Goal: Transaction & Acquisition: Book appointment/travel/reservation

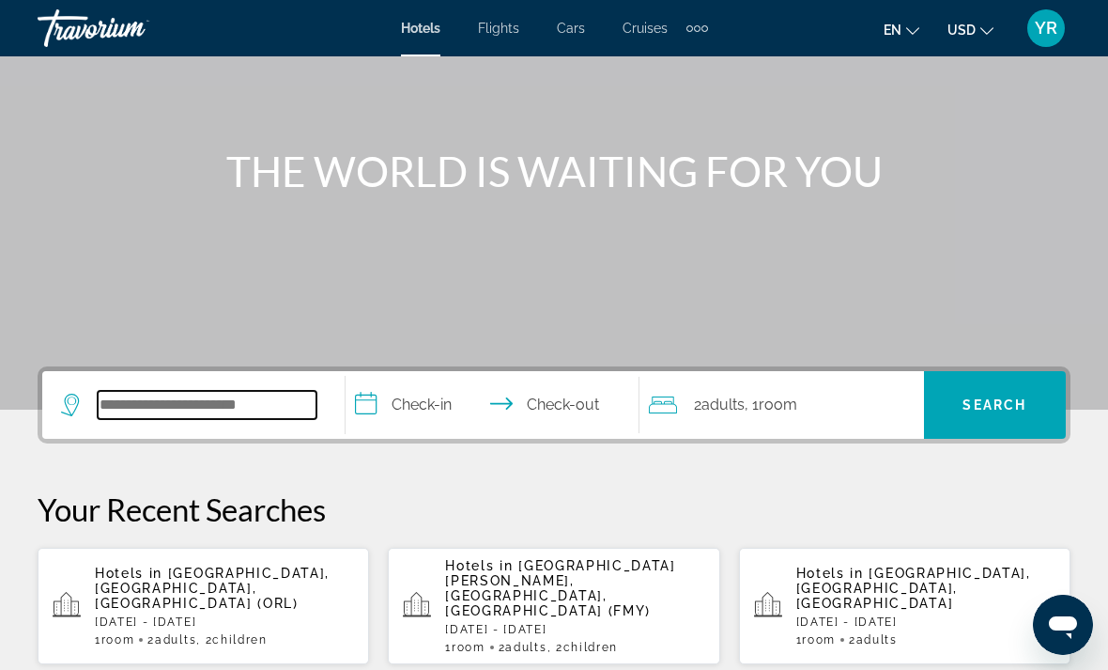
click at [154, 402] on input "Search hotel destination" at bounding box center [207, 405] width 219 height 28
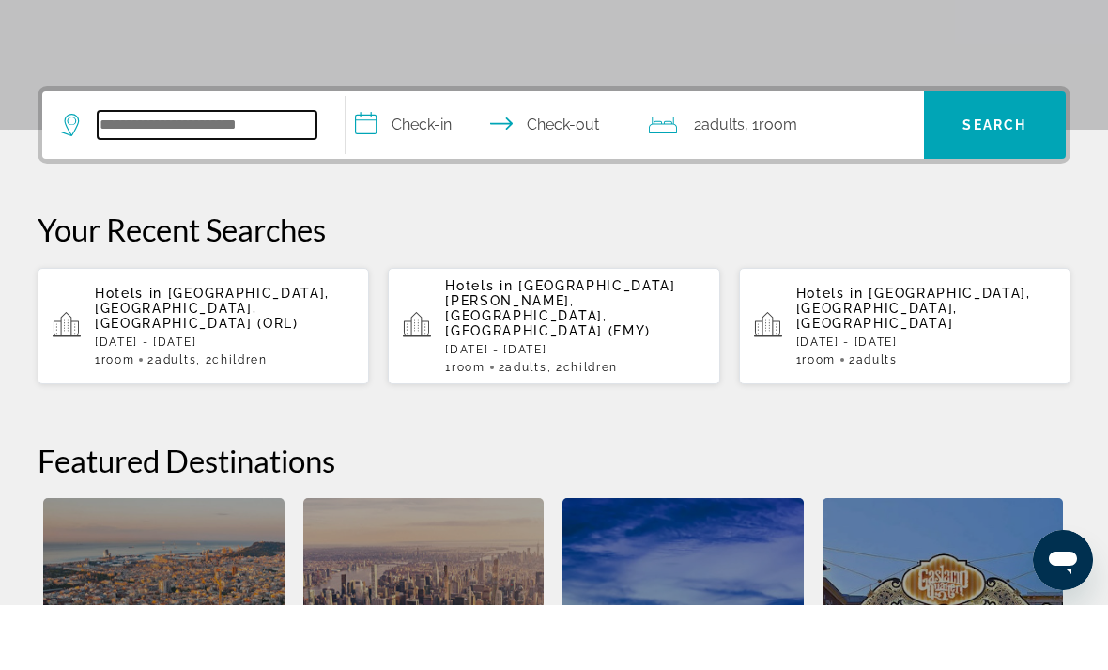
scroll to position [394, 0]
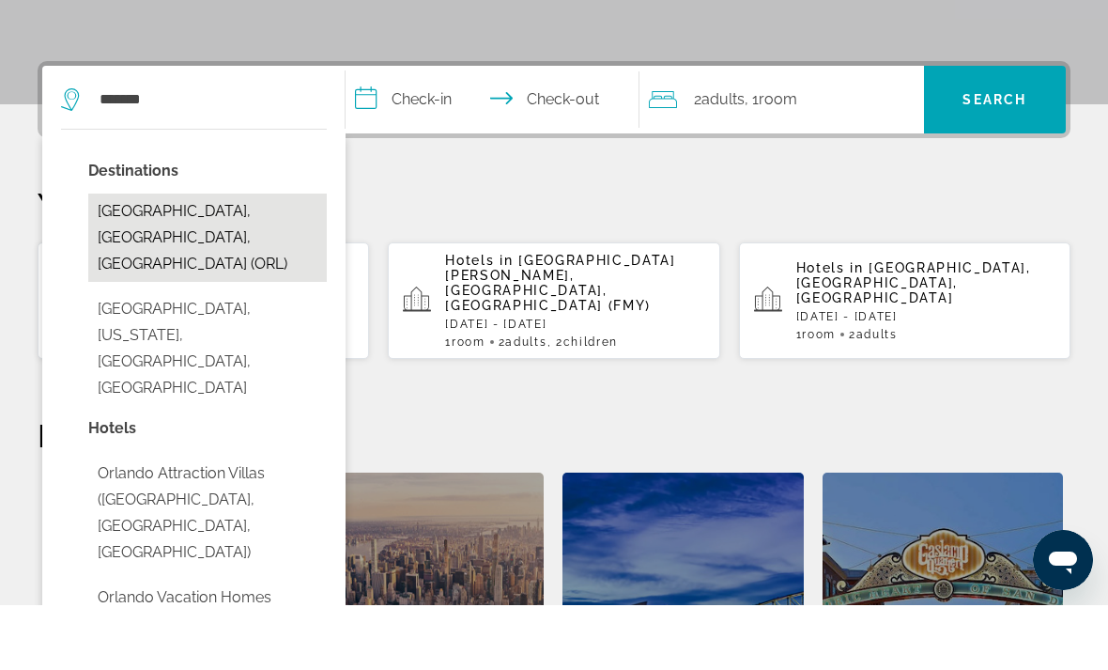
click at [201, 258] on button "Orlando, FL, United States (ORL)" at bounding box center [207, 302] width 239 height 88
type input "**********"
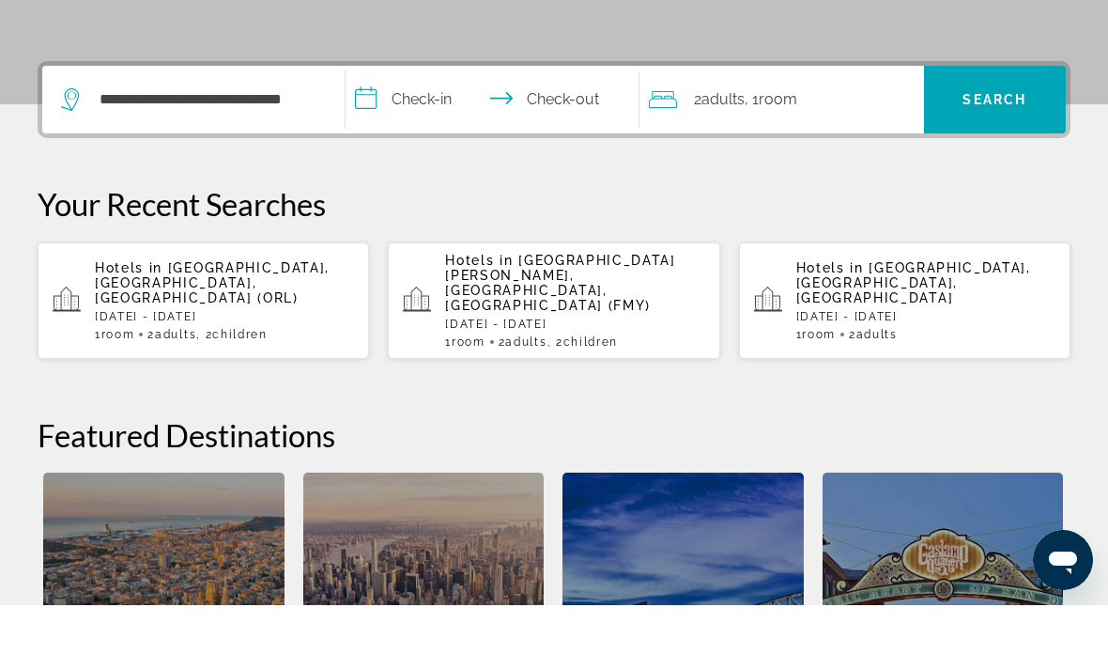
click at [358, 131] on input "**********" at bounding box center [496, 167] width 301 height 73
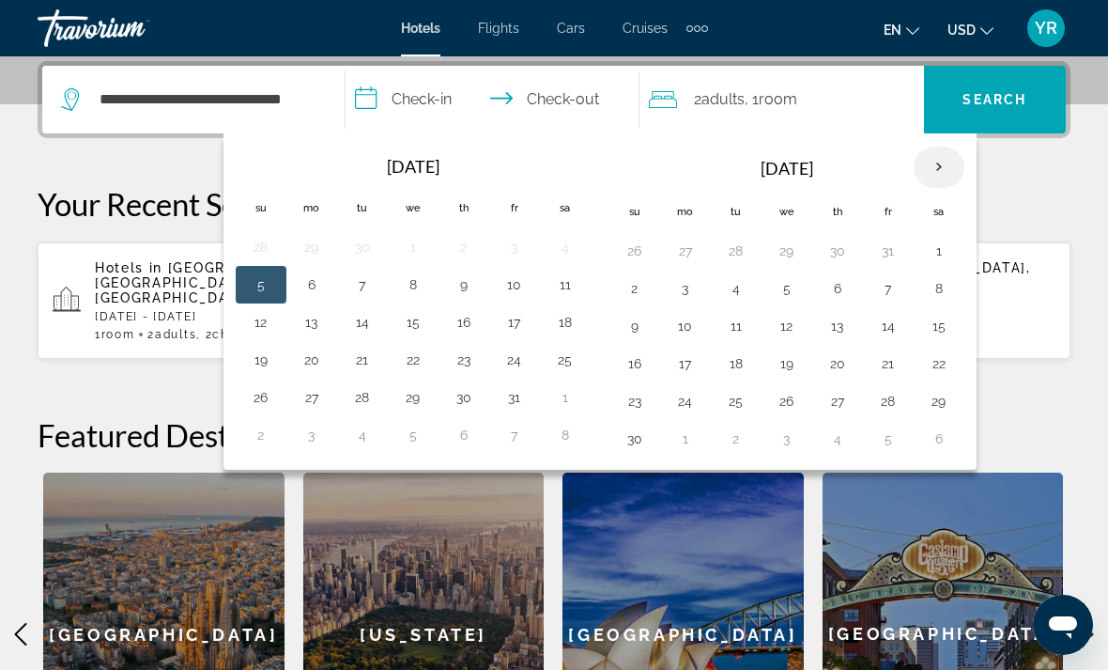
click at [941, 166] on th "Next month" at bounding box center [939, 167] width 51 height 41
click at [944, 173] on th "Next month" at bounding box center [939, 167] width 51 height 41
click at [948, 177] on th "Next month" at bounding box center [939, 167] width 51 height 41
click at [899, 406] on button "27" at bounding box center [888, 401] width 30 height 26
click at [646, 447] on button "1" at bounding box center [635, 438] width 30 height 26
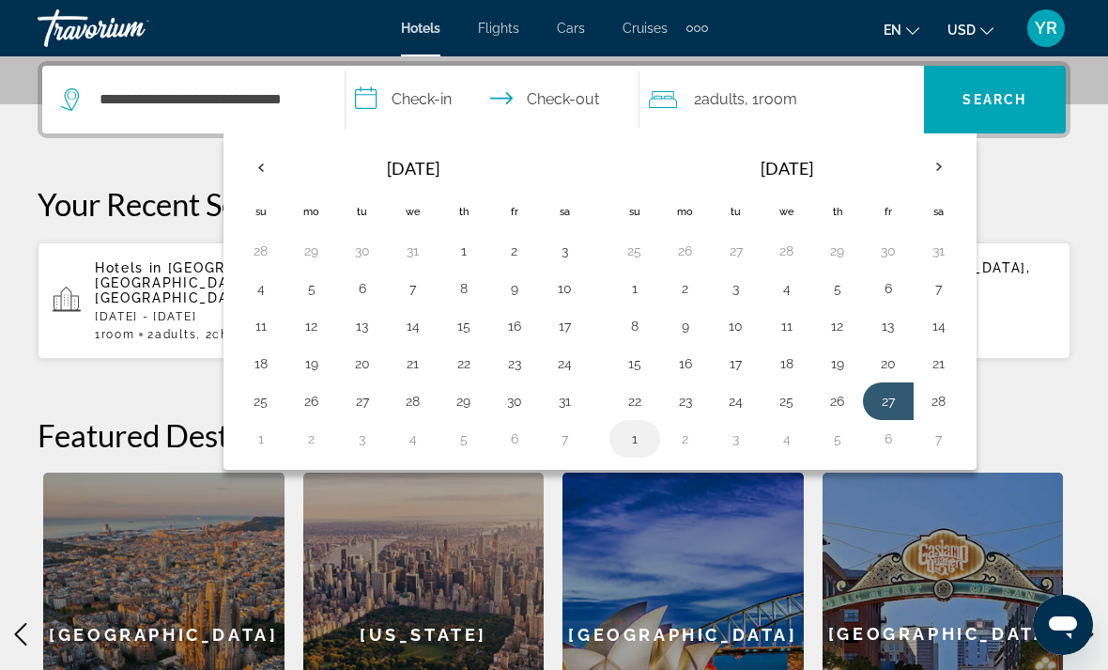
type input "**********"
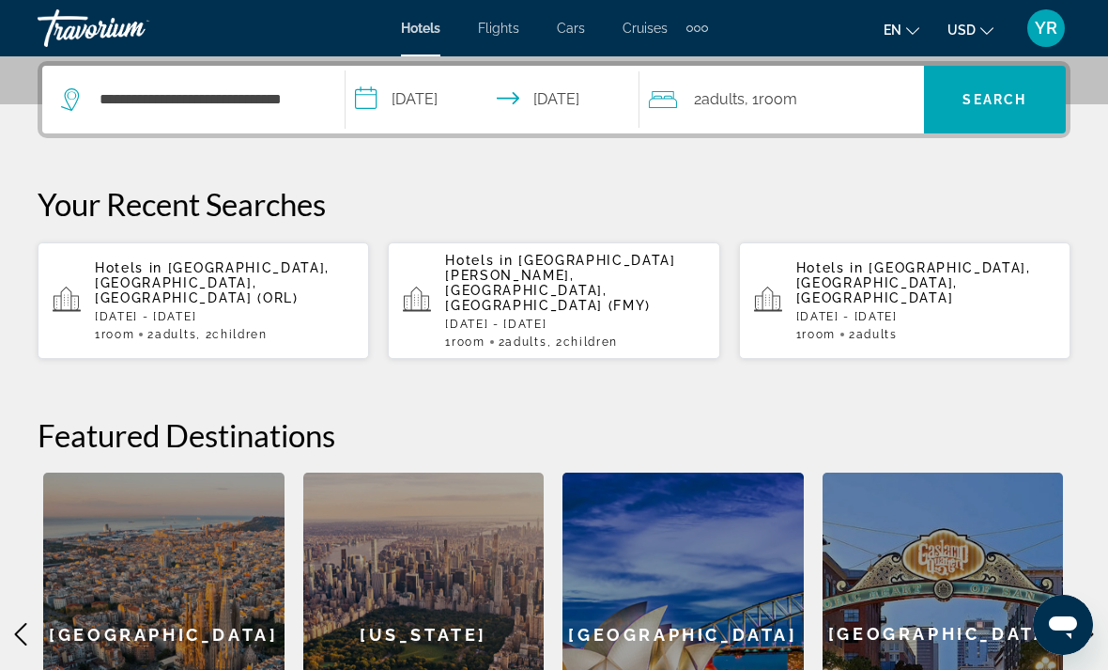
click at [849, 102] on div "2 Adult Adults , 1 Room rooms" at bounding box center [786, 99] width 275 height 26
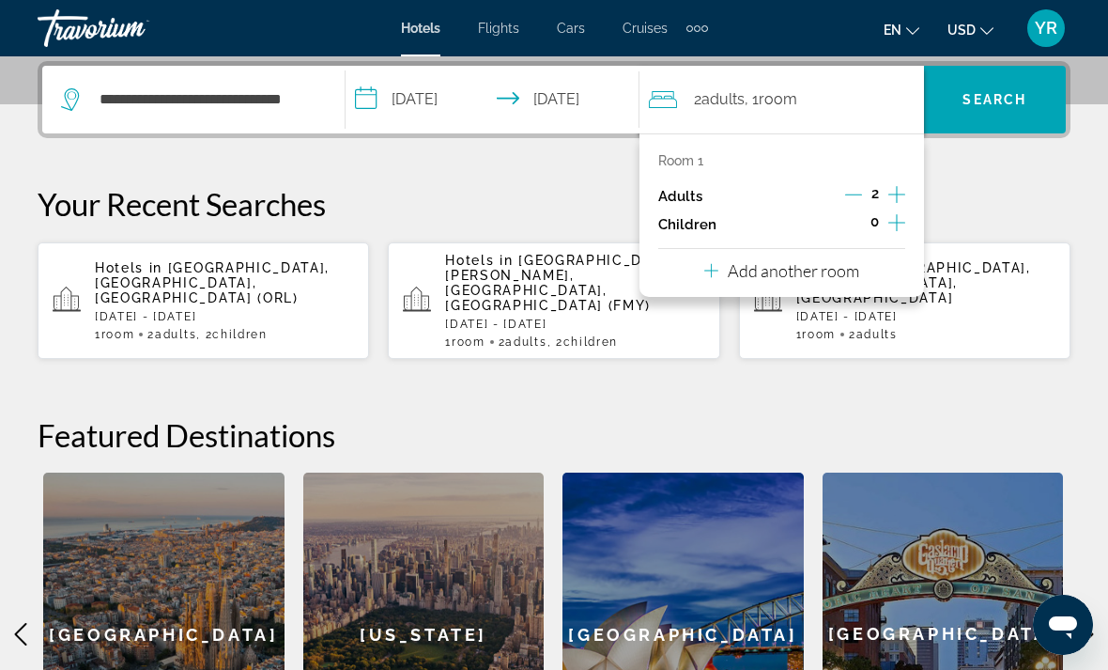
click at [899, 226] on icon "Increment children" at bounding box center [896, 222] width 17 height 23
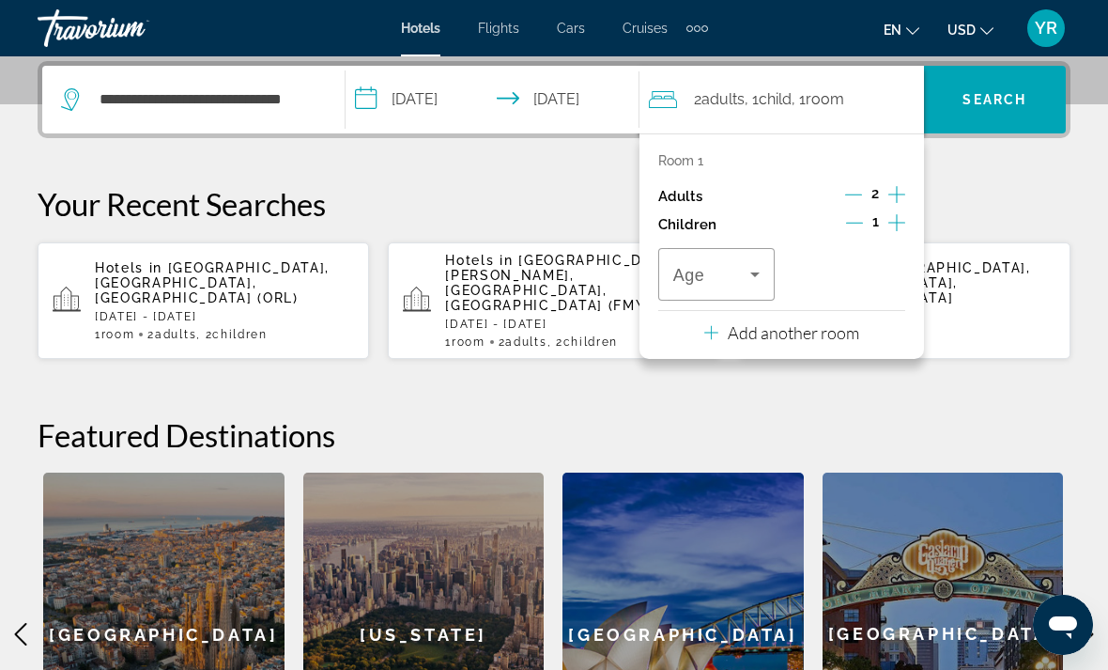
click at [902, 220] on icon "Increment children" at bounding box center [896, 222] width 17 height 17
click at [754, 272] on icon "Travelers: 2 adults, 2 children" at bounding box center [754, 274] width 9 height 5
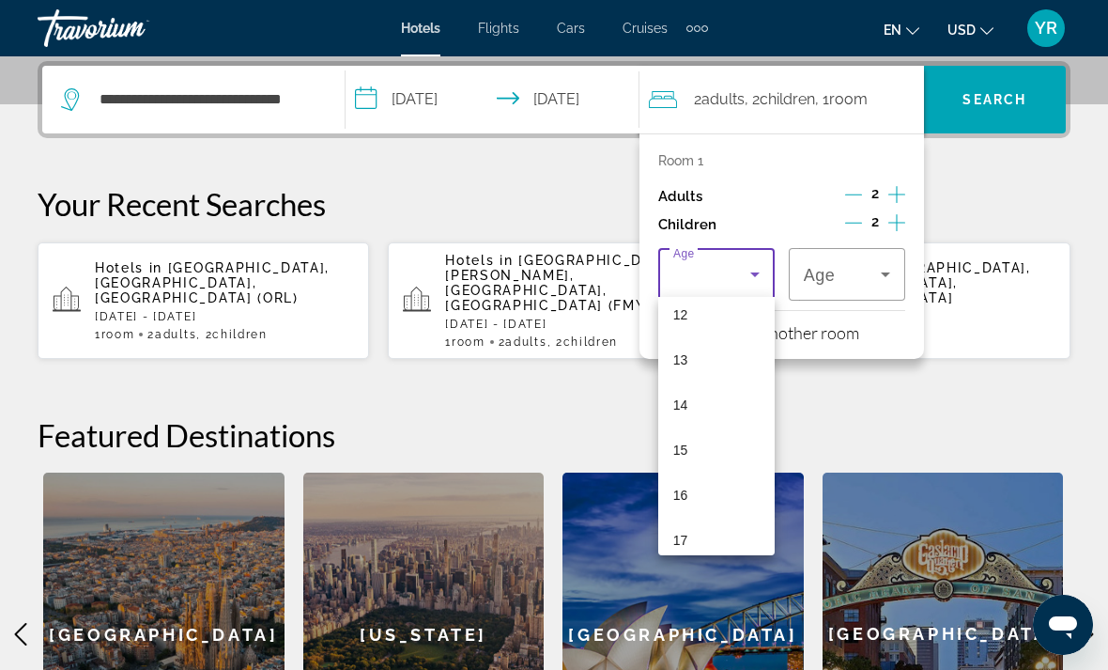
scroll to position [554, 0]
click at [713, 496] on mat-option "16" at bounding box center [716, 493] width 116 height 45
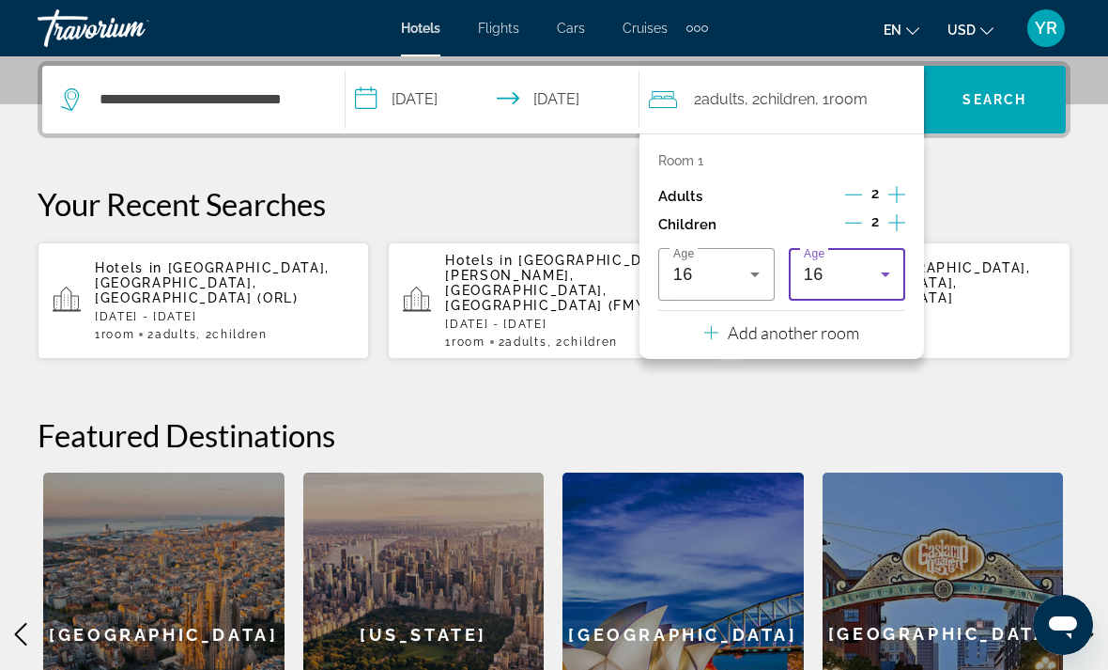
click at [888, 263] on icon "Travelers: 2 adults, 2 children" at bounding box center [885, 274] width 23 height 23
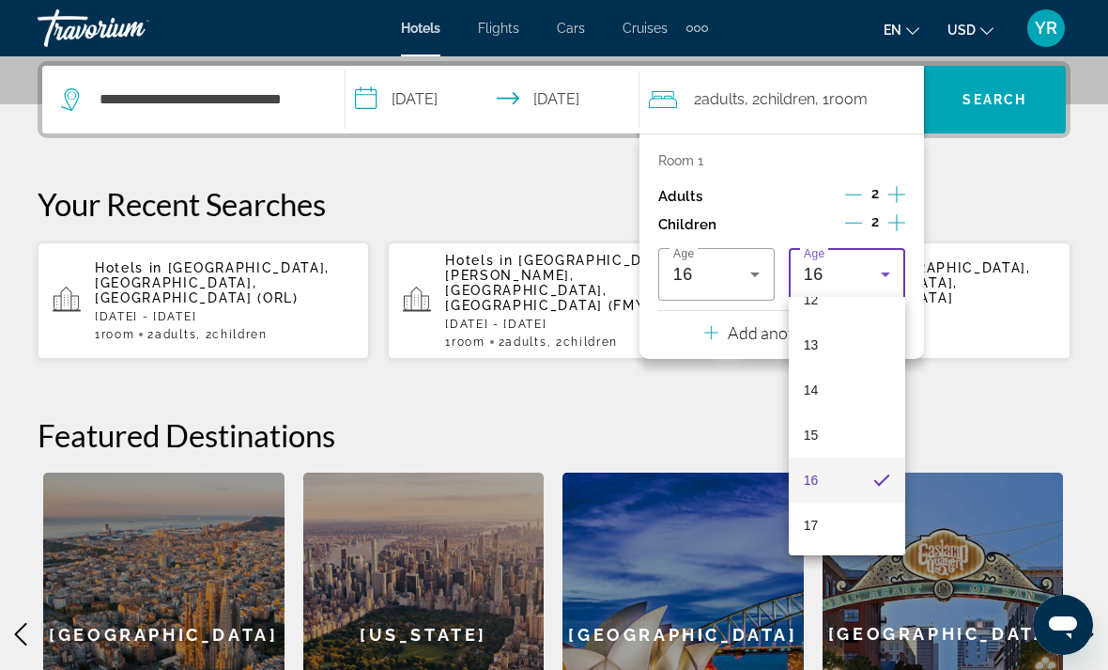
scroll to position [568, 0]
click at [865, 519] on mat-option "17" at bounding box center [847, 524] width 116 height 45
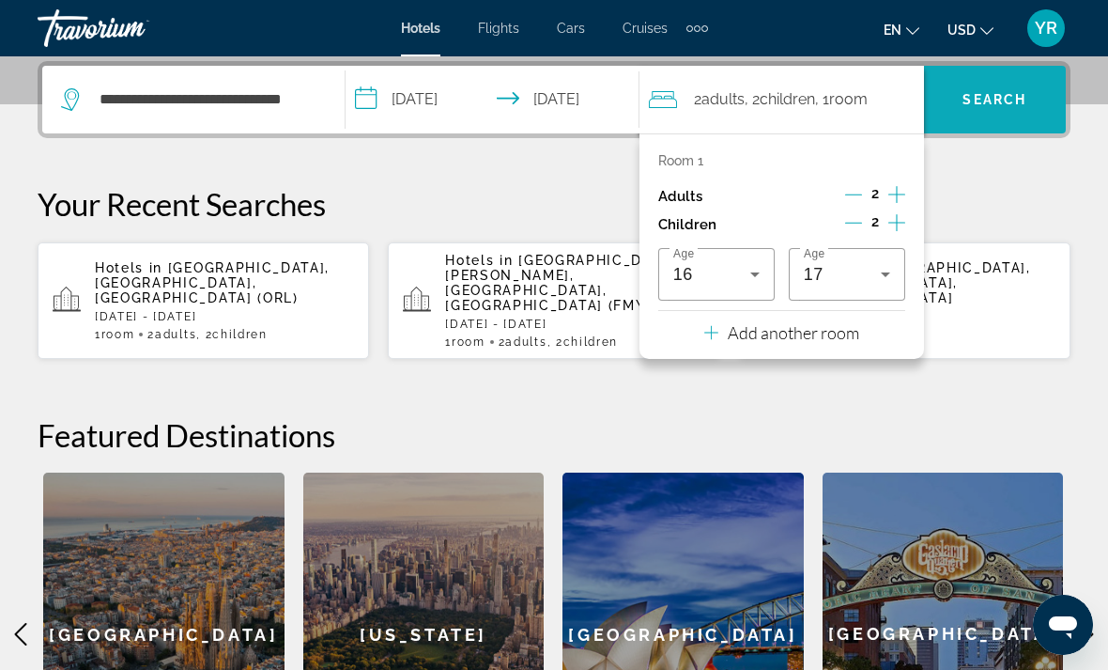
click at [1011, 102] on span "Search" at bounding box center [995, 99] width 64 height 15
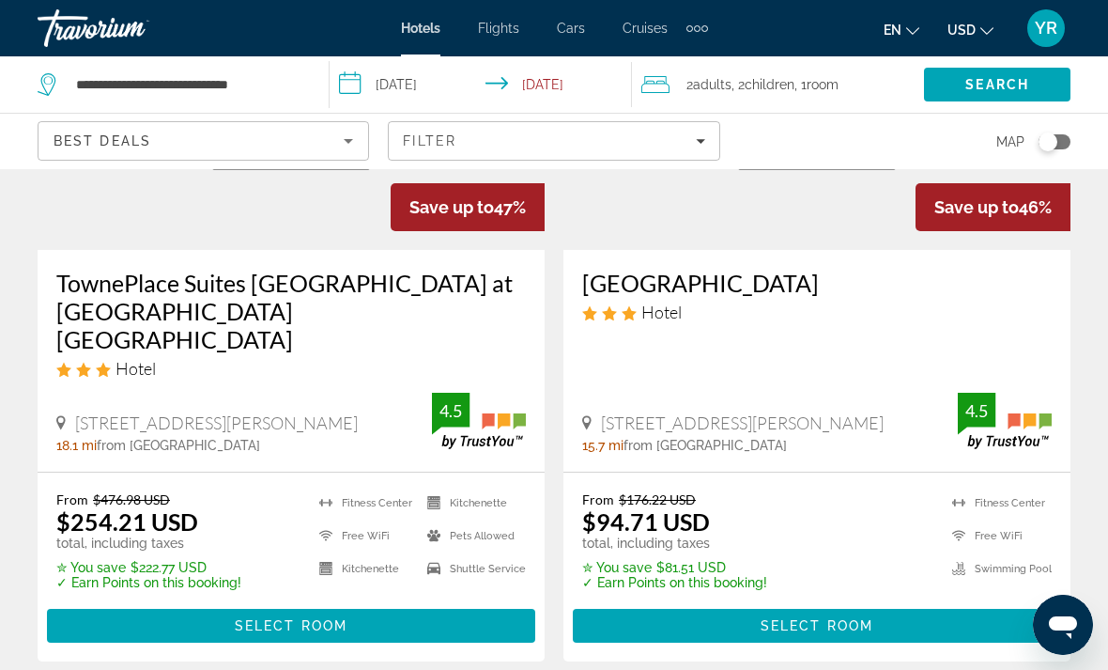
scroll to position [4079, 0]
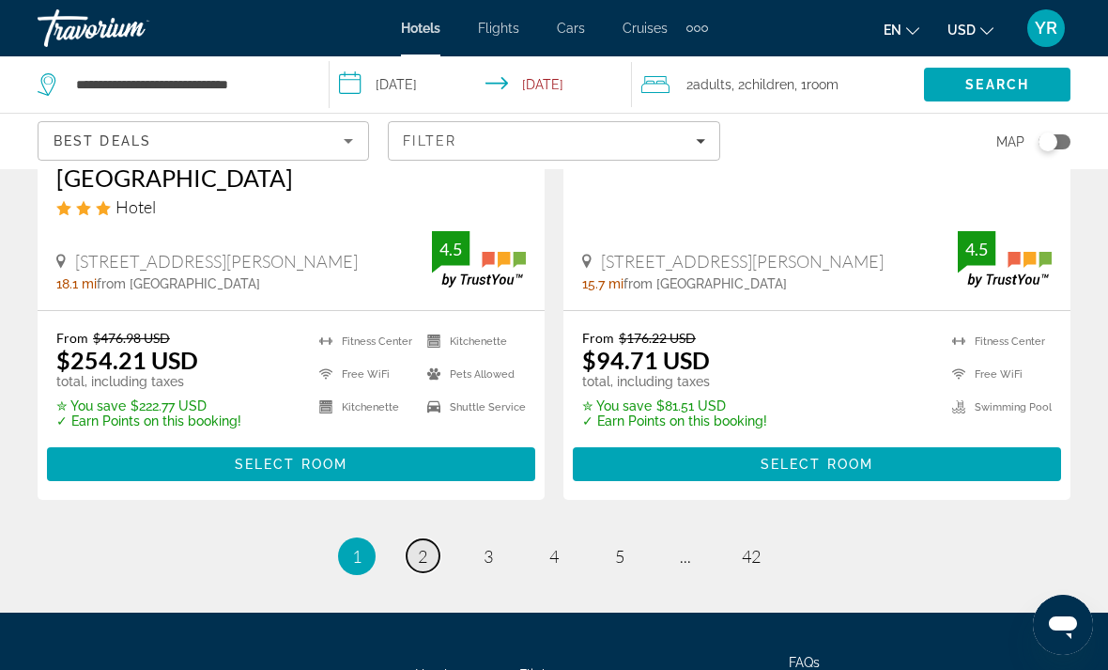
click at [423, 546] on span "2" at bounding box center [422, 556] width 9 height 21
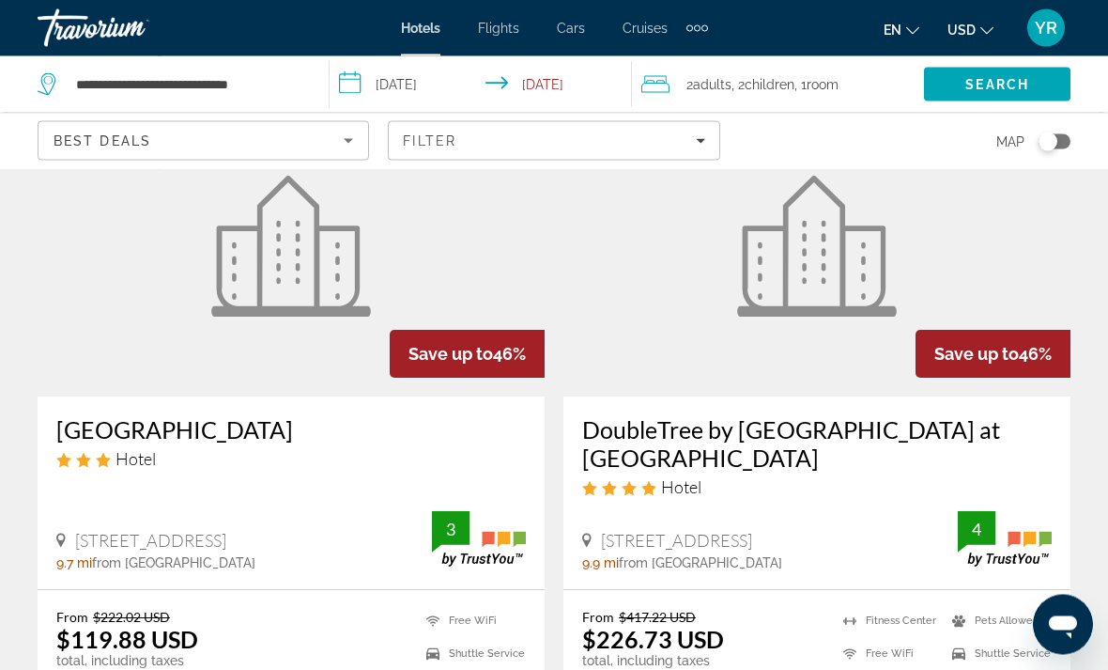
scroll to position [139, 0]
click at [1018, 271] on figure "Main content" at bounding box center [817, 246] width 507 height 301
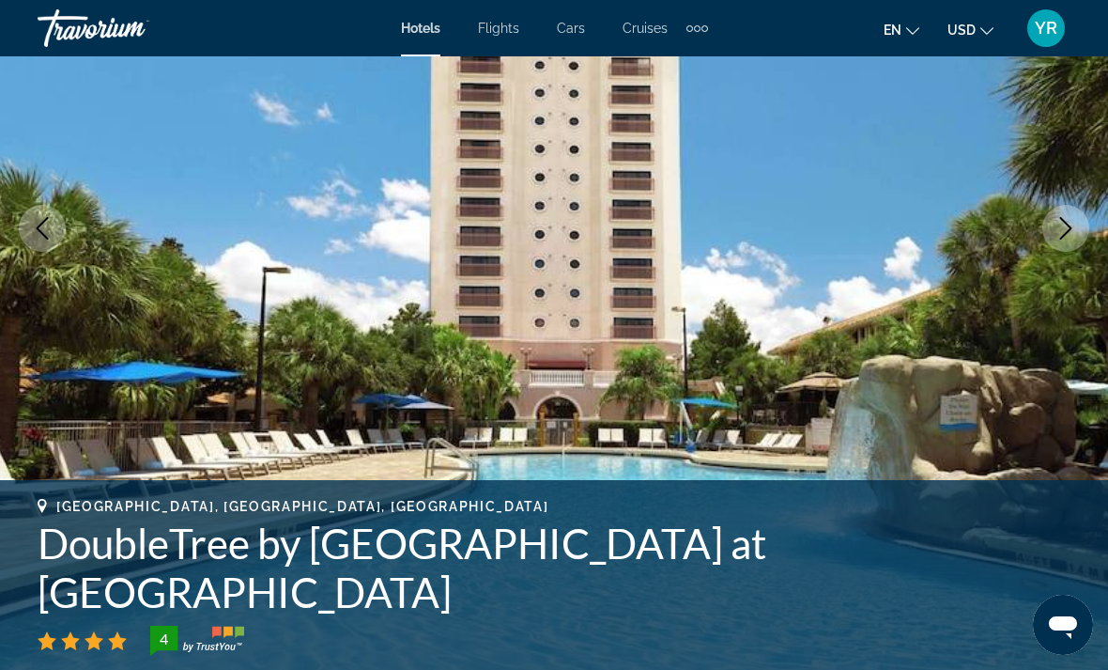
scroll to position [197, 0]
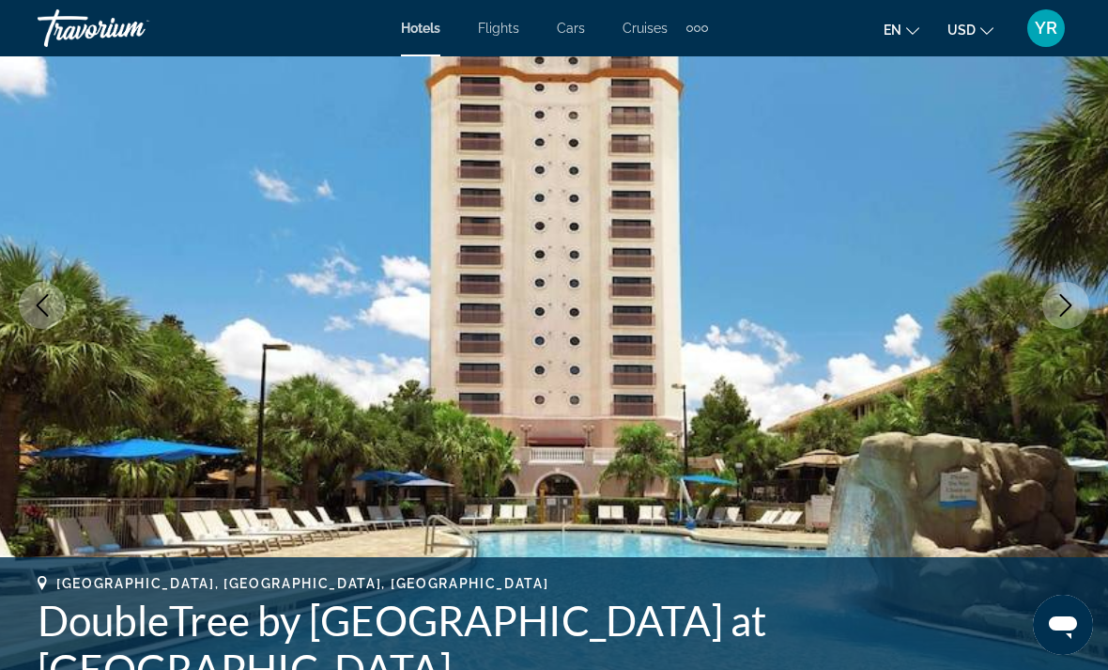
click at [1074, 291] on button "Next image" at bounding box center [1066, 305] width 47 height 47
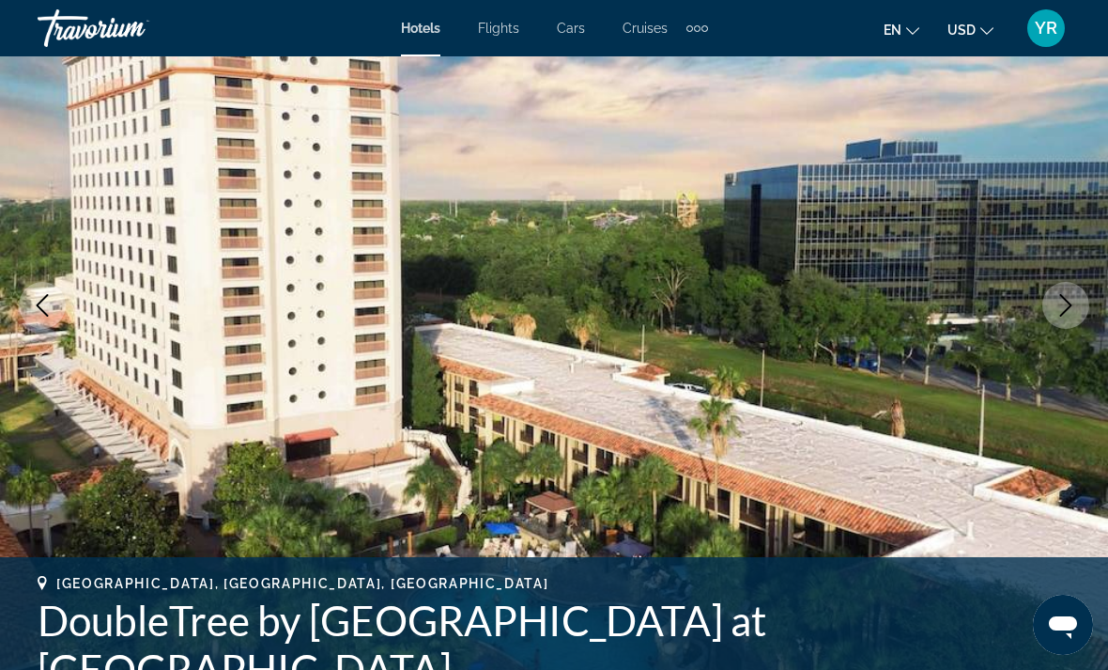
click at [1058, 315] on icon "Next image" at bounding box center [1066, 305] width 23 height 23
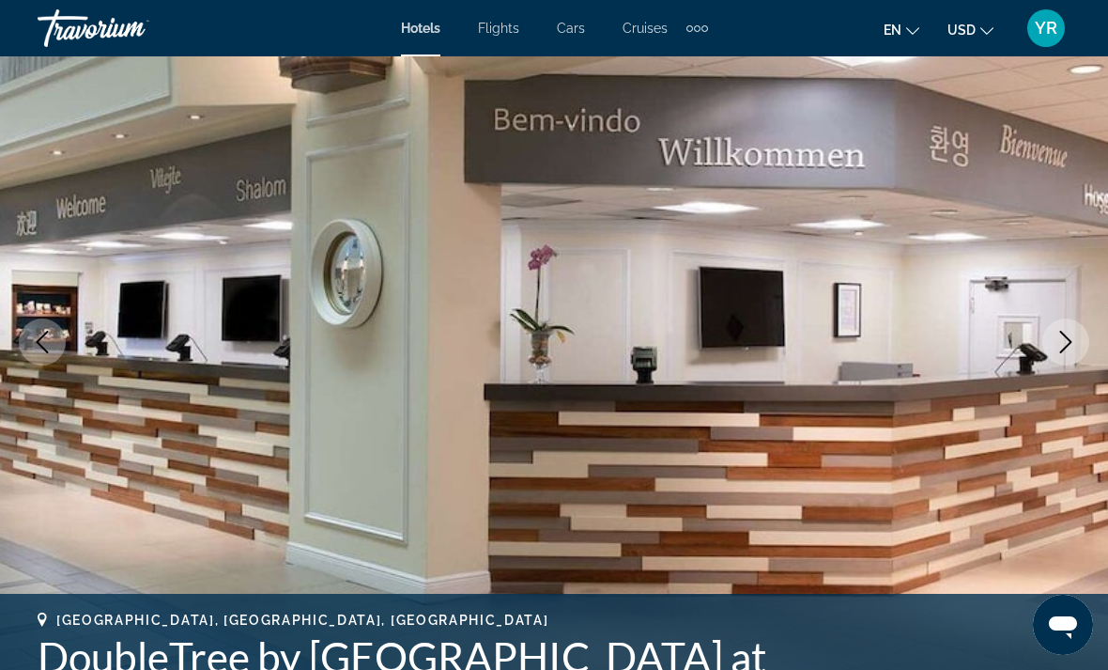
scroll to position [0, 0]
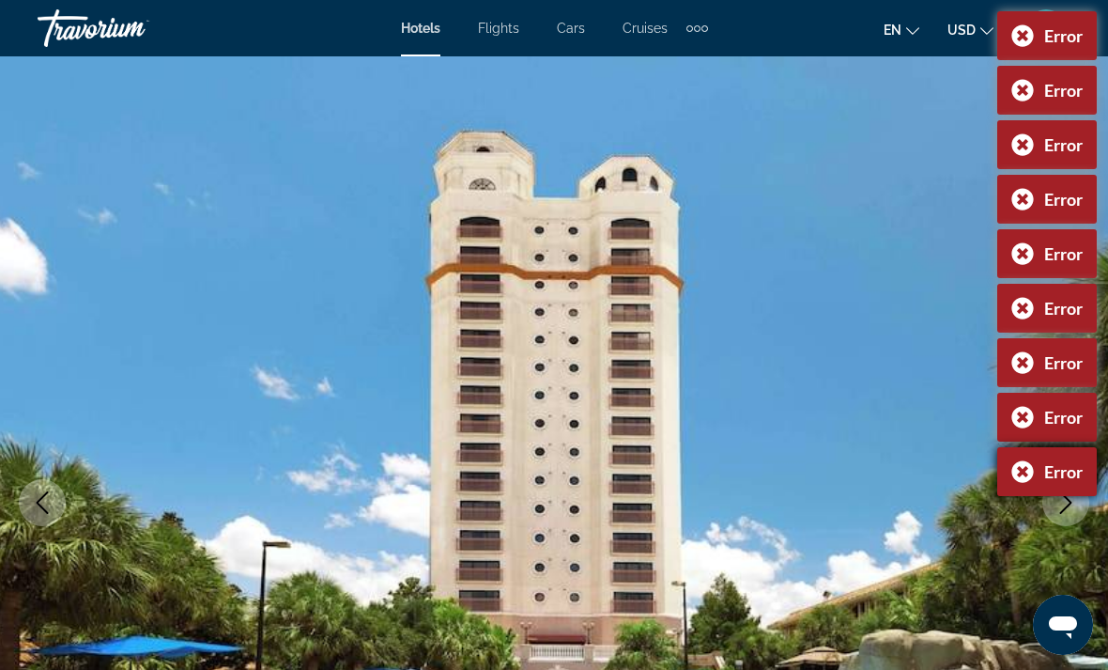
click at [1065, 464] on div "Error" at bounding box center [1063, 471] width 39 height 21
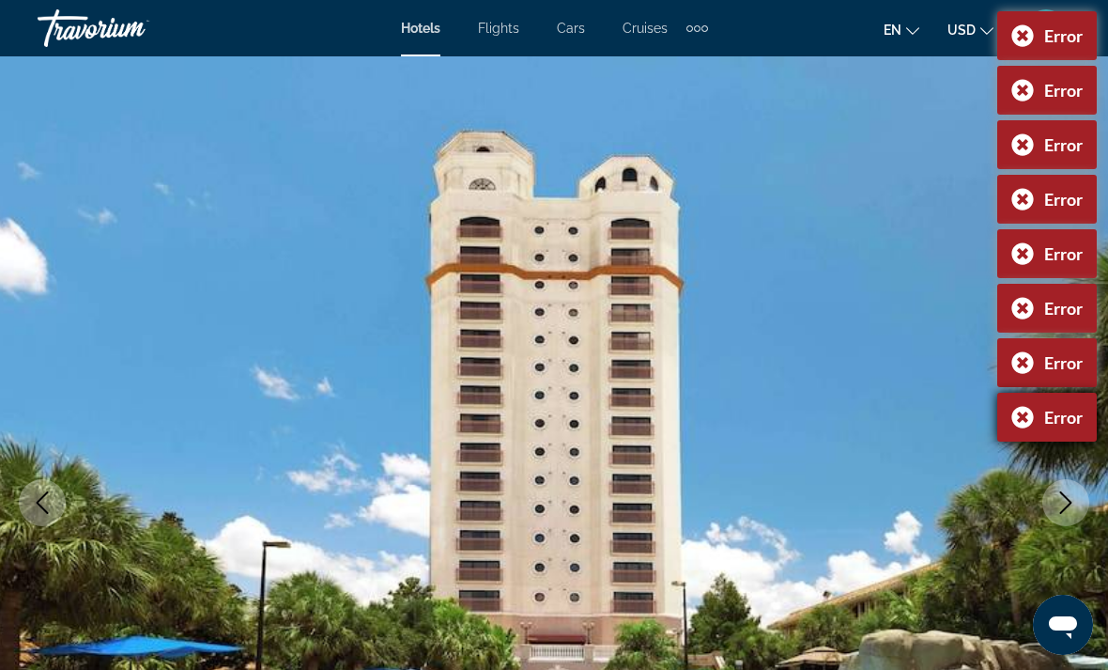
click at [1071, 430] on div "Error" at bounding box center [1047, 417] width 100 height 49
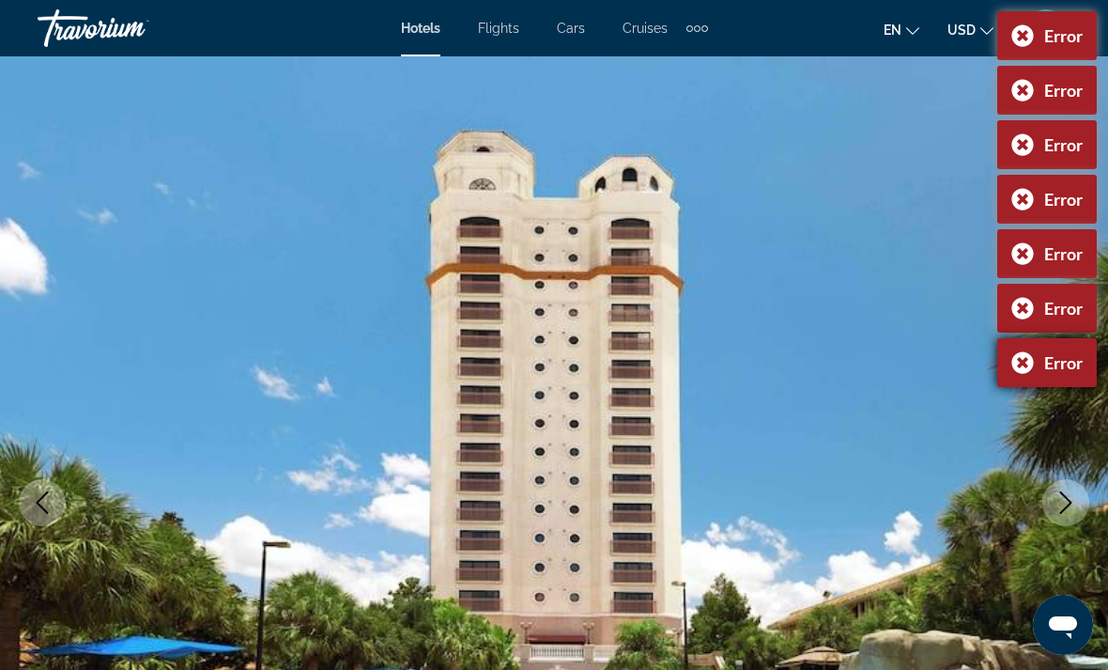
click at [1071, 369] on div "Error" at bounding box center [1063, 362] width 39 height 21
click at [1065, 301] on div "Error" at bounding box center [1063, 308] width 39 height 21
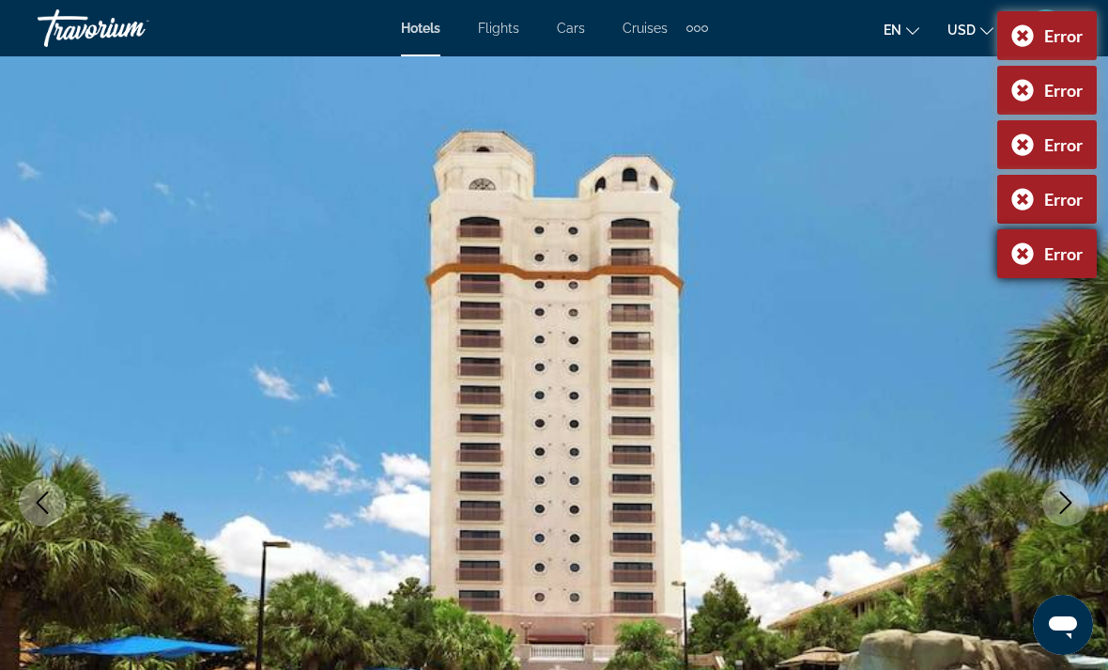
click at [1065, 257] on div "Error" at bounding box center [1063, 253] width 39 height 21
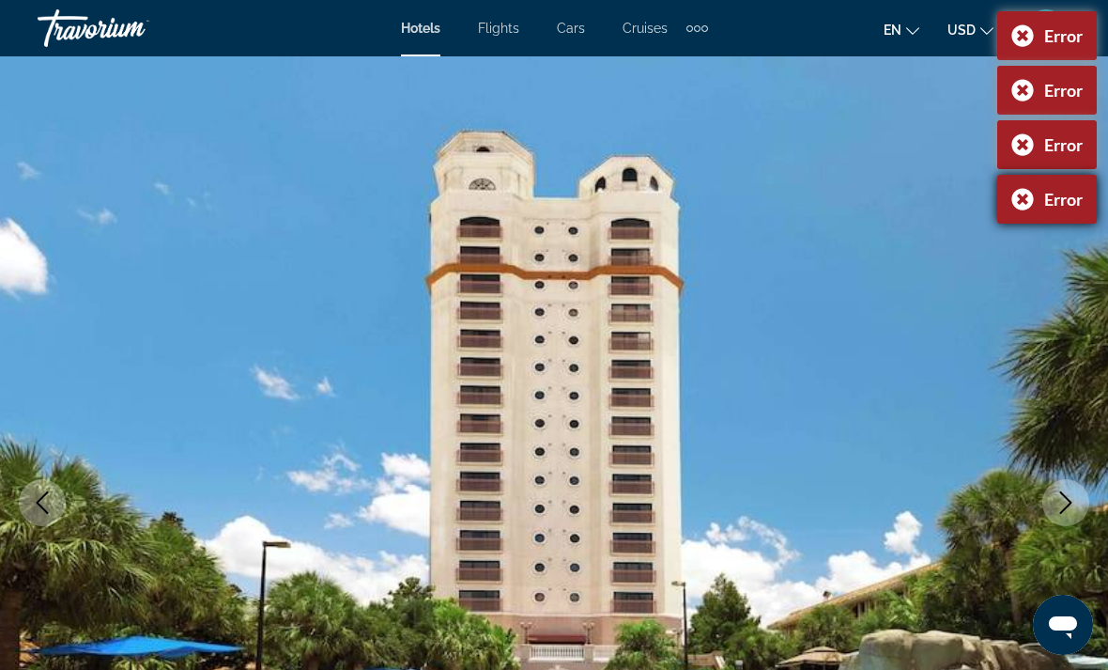
click at [1066, 204] on div "Error" at bounding box center [1063, 199] width 39 height 21
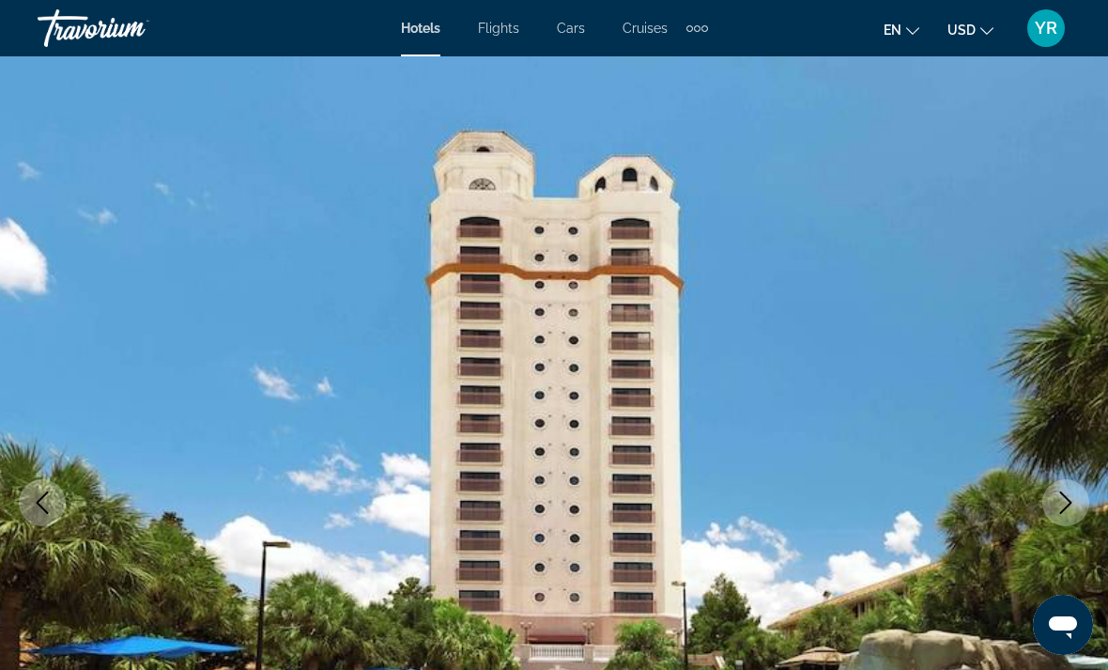
click at [1073, 149] on div "Error" at bounding box center [1063, 144] width 39 height 21
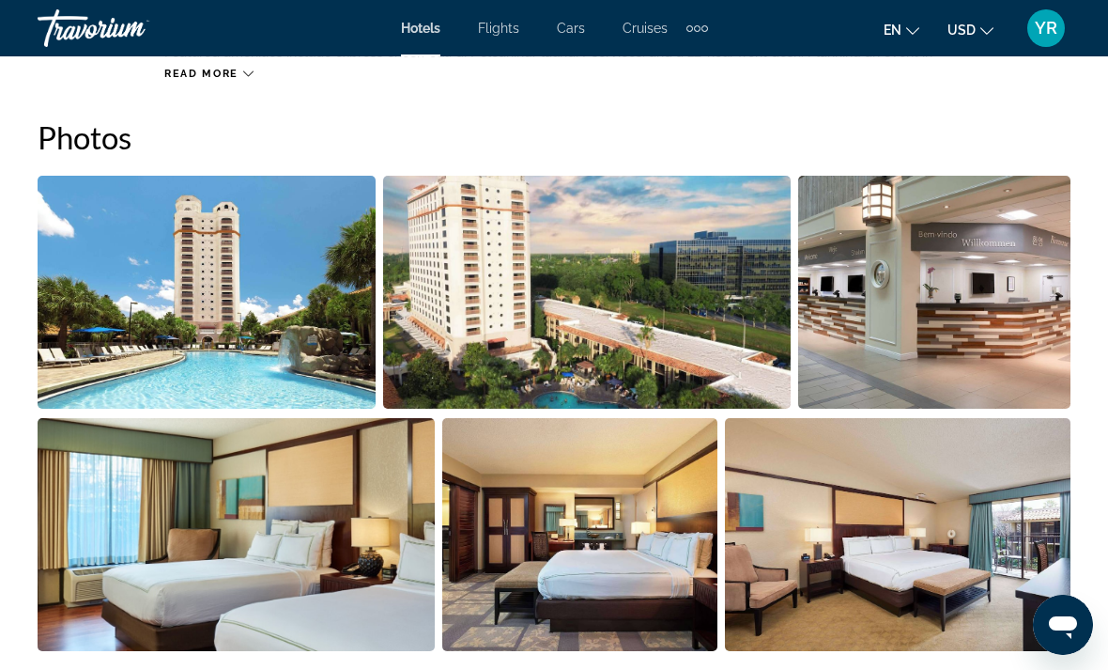
scroll to position [1222, 0]
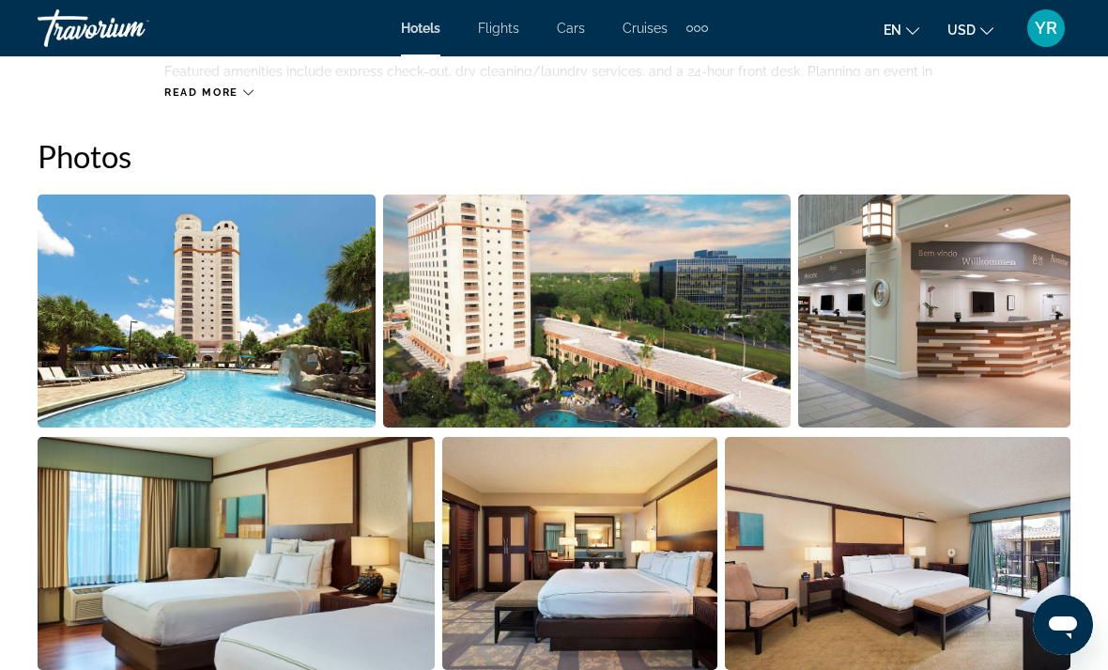
click at [122, 364] on img "Open full-screen image slider" at bounding box center [207, 310] width 338 height 233
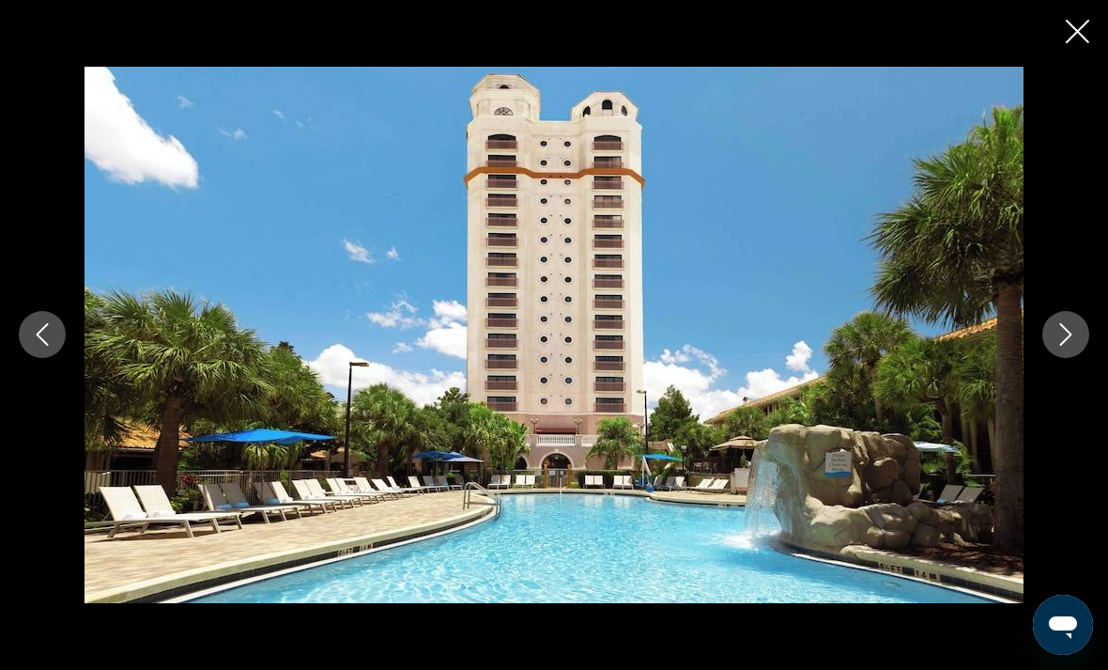
click at [1062, 346] on icon "Next image" at bounding box center [1066, 334] width 23 height 23
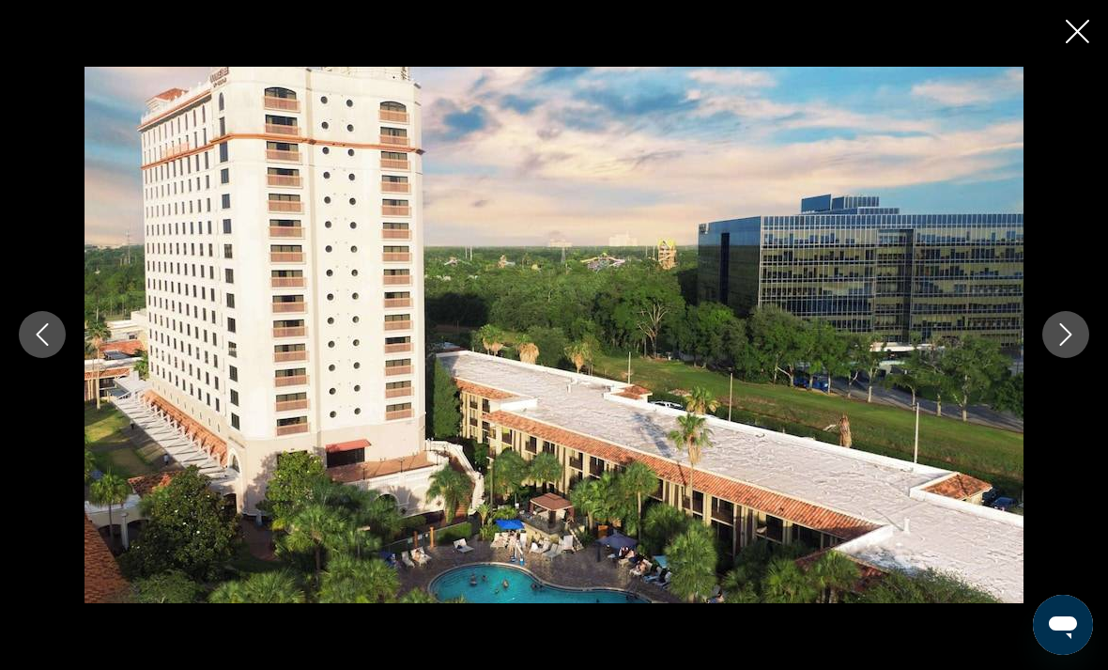
click at [1065, 346] on icon "Next image" at bounding box center [1066, 334] width 23 height 23
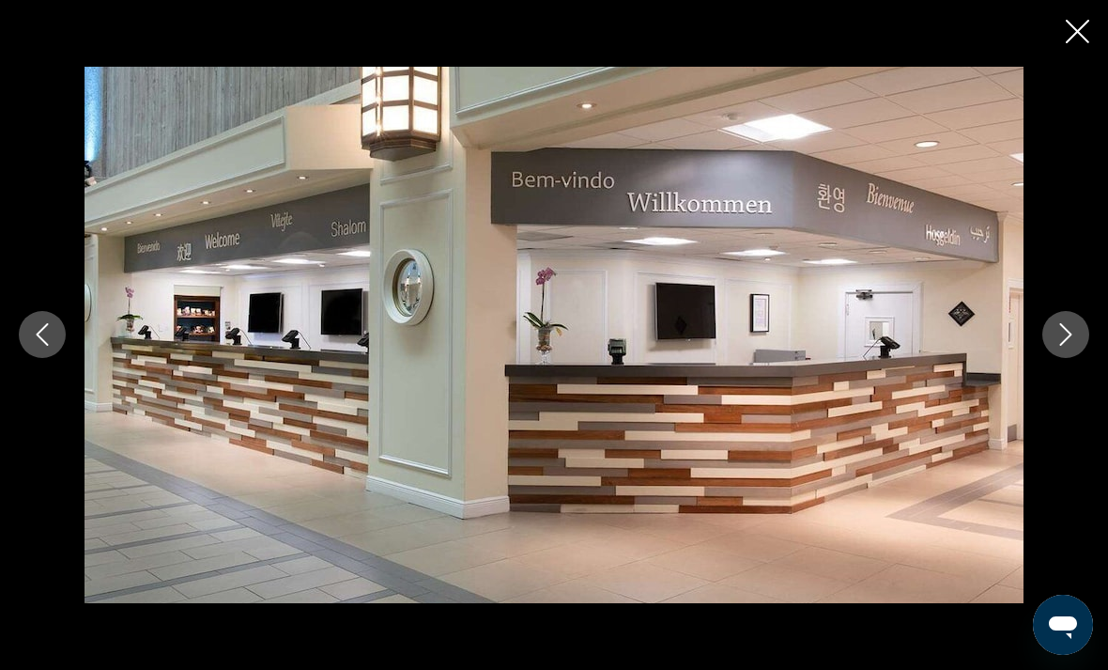
click at [1067, 353] on button "Next image" at bounding box center [1066, 334] width 47 height 47
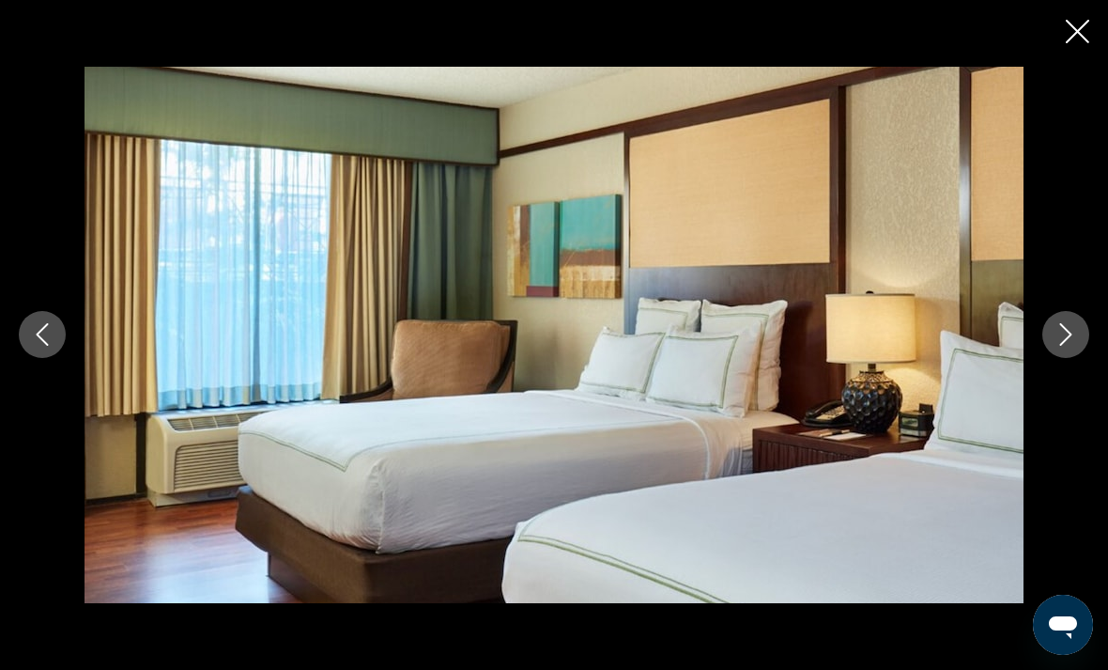
click at [1068, 346] on icon "Next image" at bounding box center [1066, 334] width 23 height 23
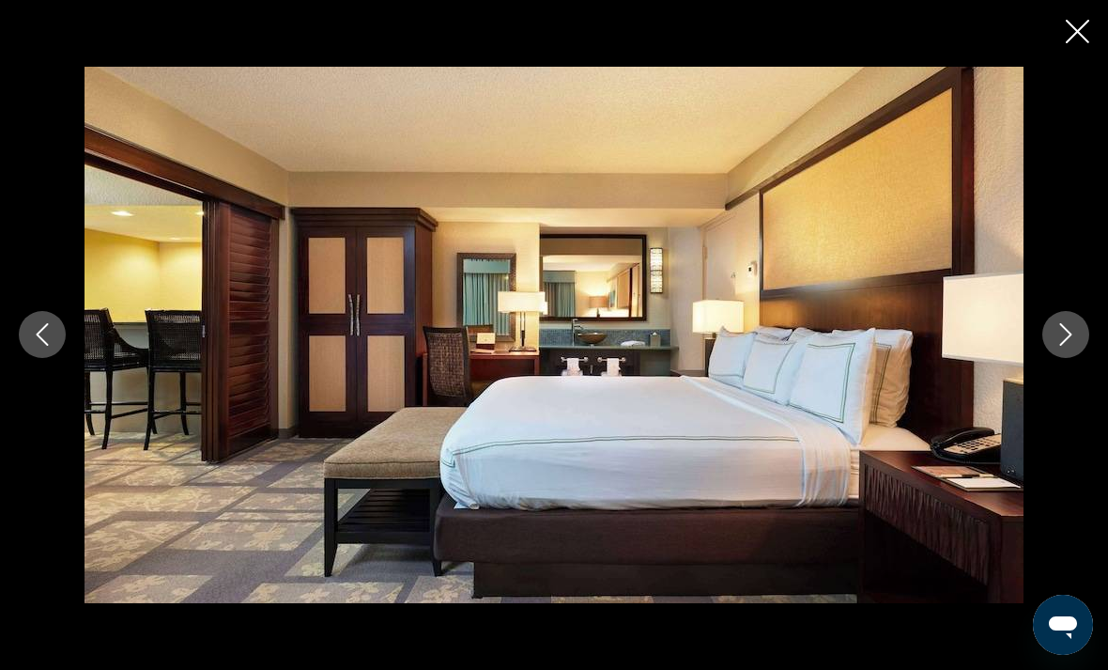
click at [1062, 346] on icon "Next image" at bounding box center [1066, 334] width 23 height 23
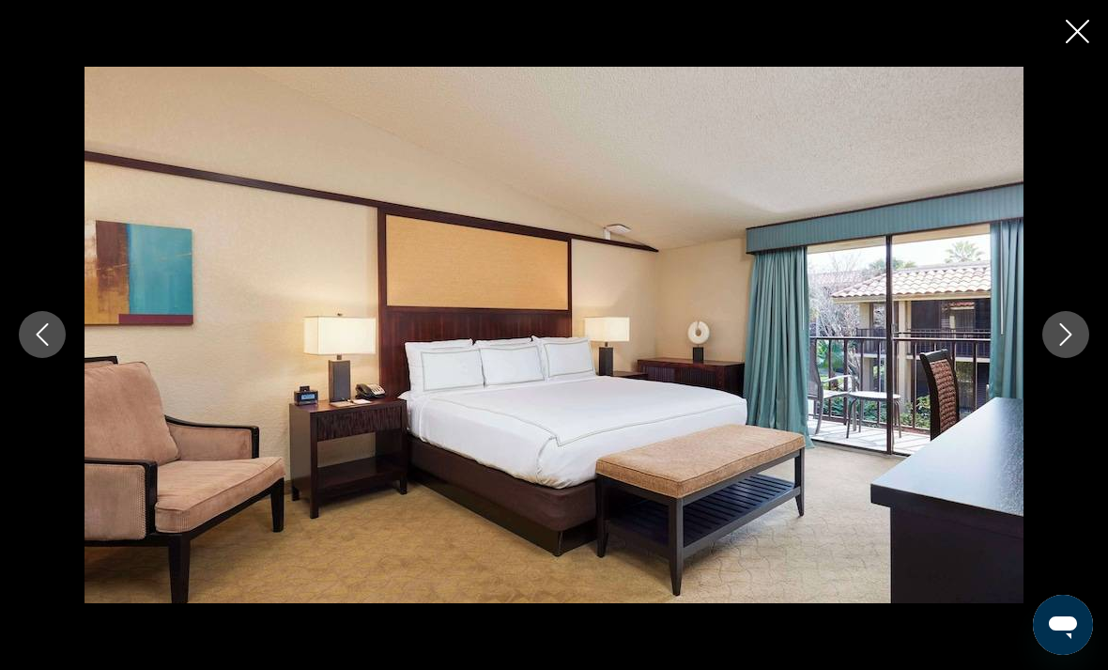
click at [1061, 347] on icon "Next image" at bounding box center [1066, 335] width 12 height 23
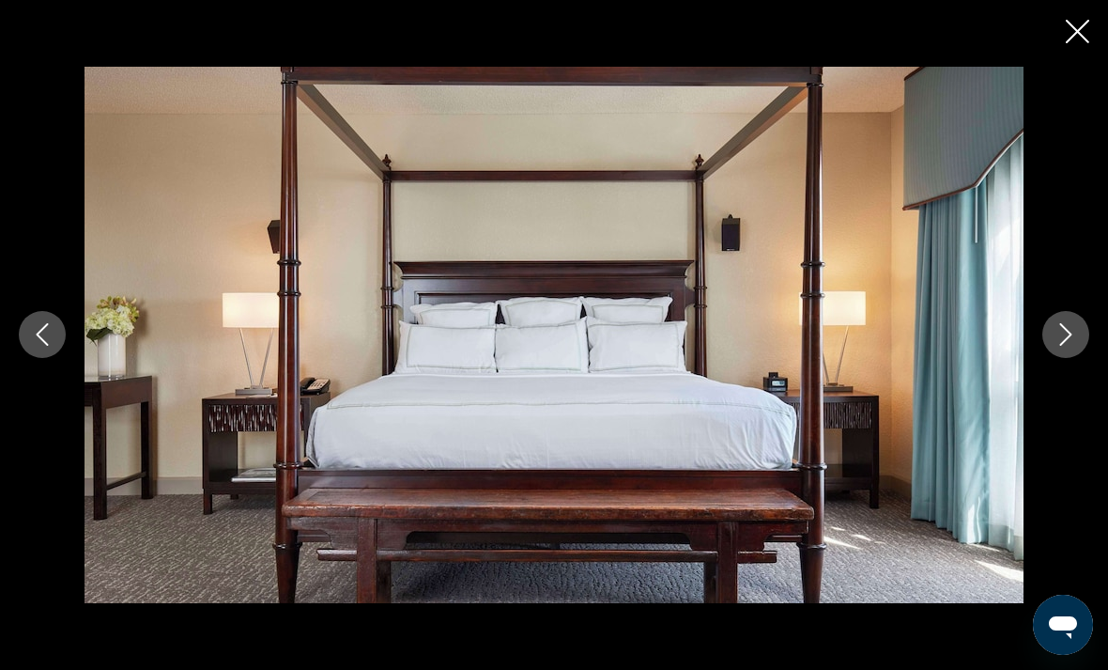
click at [1064, 347] on icon "Next image" at bounding box center [1066, 335] width 12 height 23
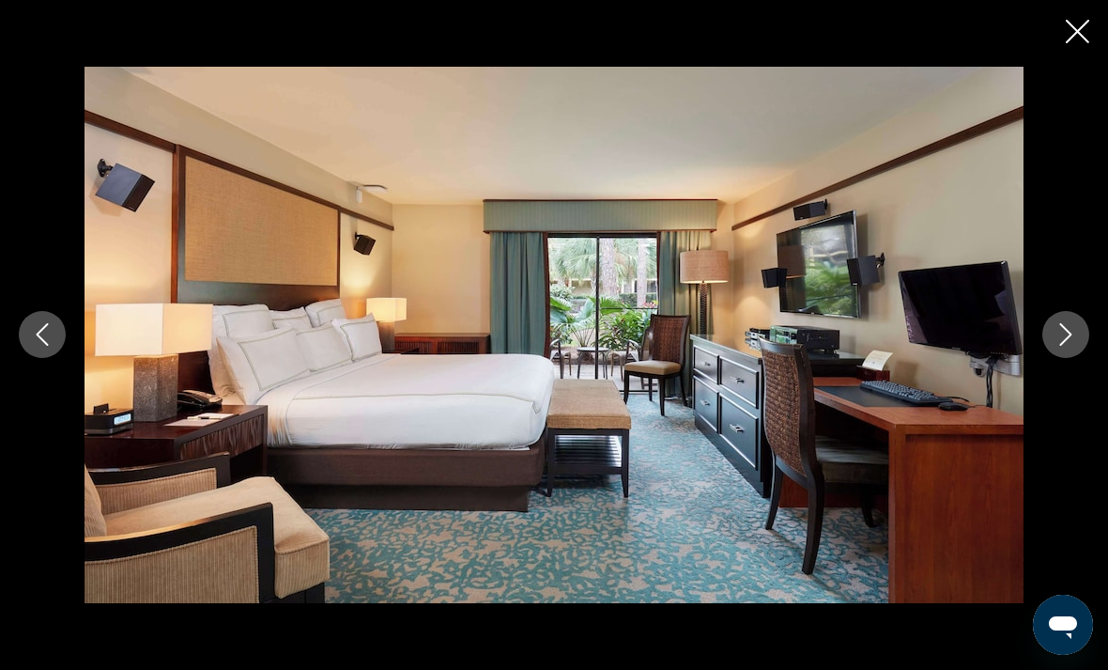
click at [1063, 351] on button "Next image" at bounding box center [1066, 334] width 47 height 47
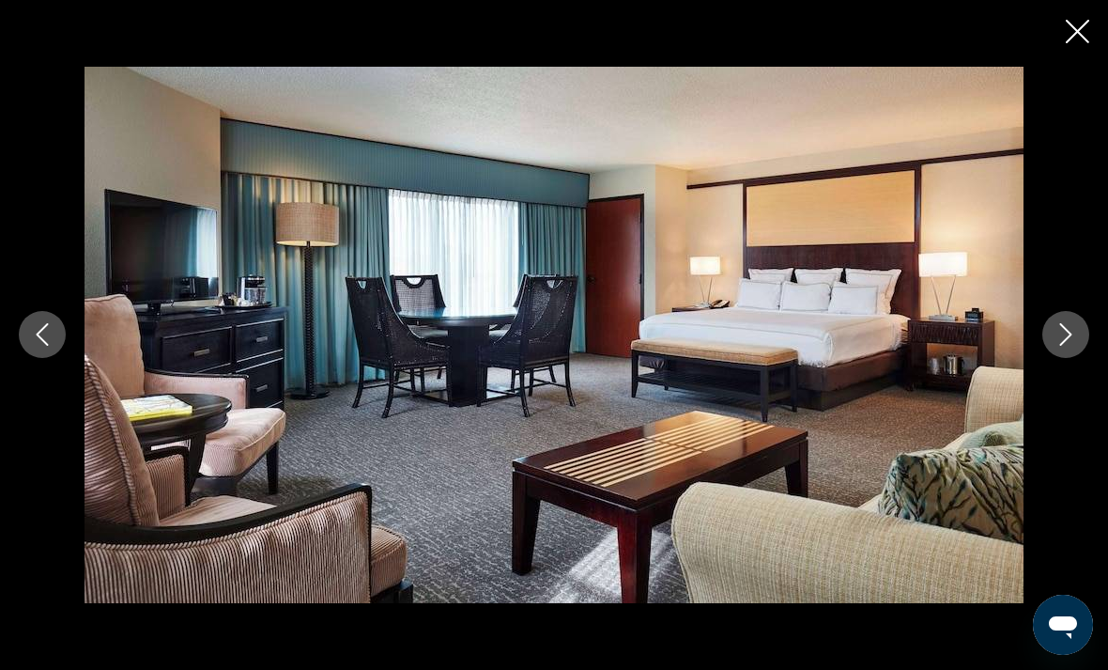
click at [1065, 353] on button "Next image" at bounding box center [1066, 334] width 47 height 47
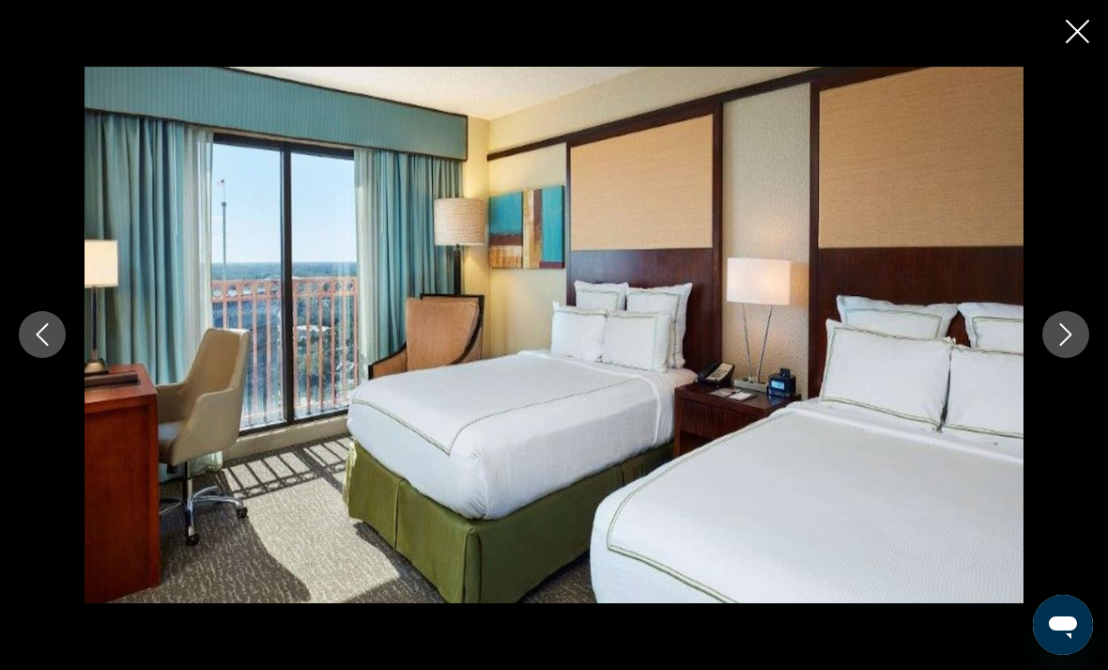
click at [1062, 353] on button "Next image" at bounding box center [1066, 334] width 47 height 47
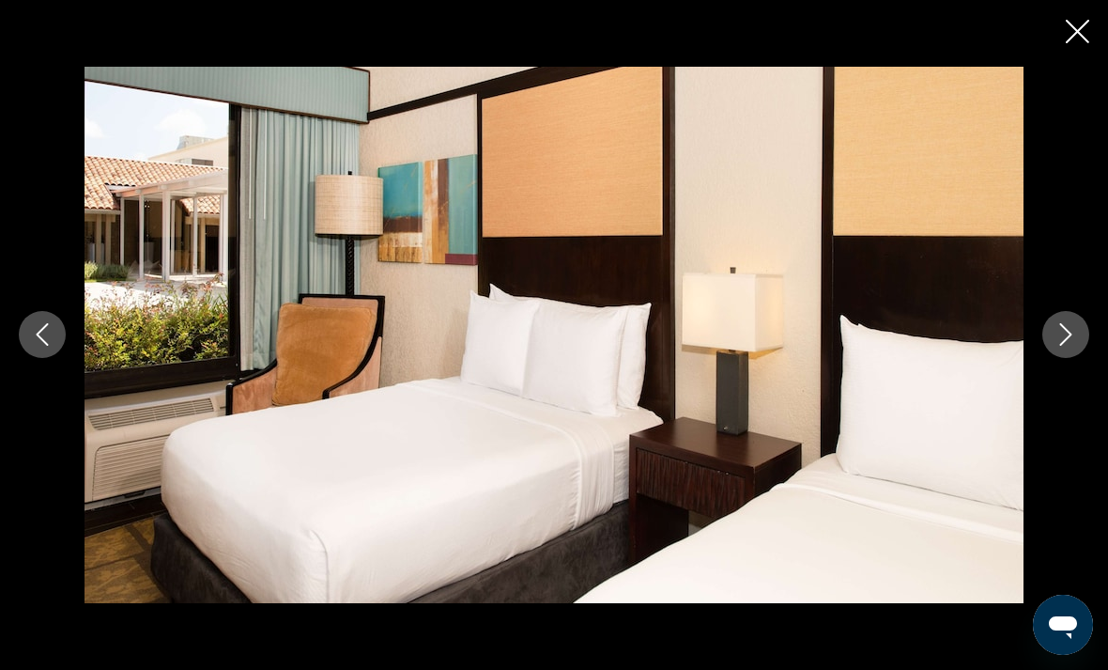
click at [1084, 39] on icon "Close slideshow" at bounding box center [1077, 31] width 23 height 23
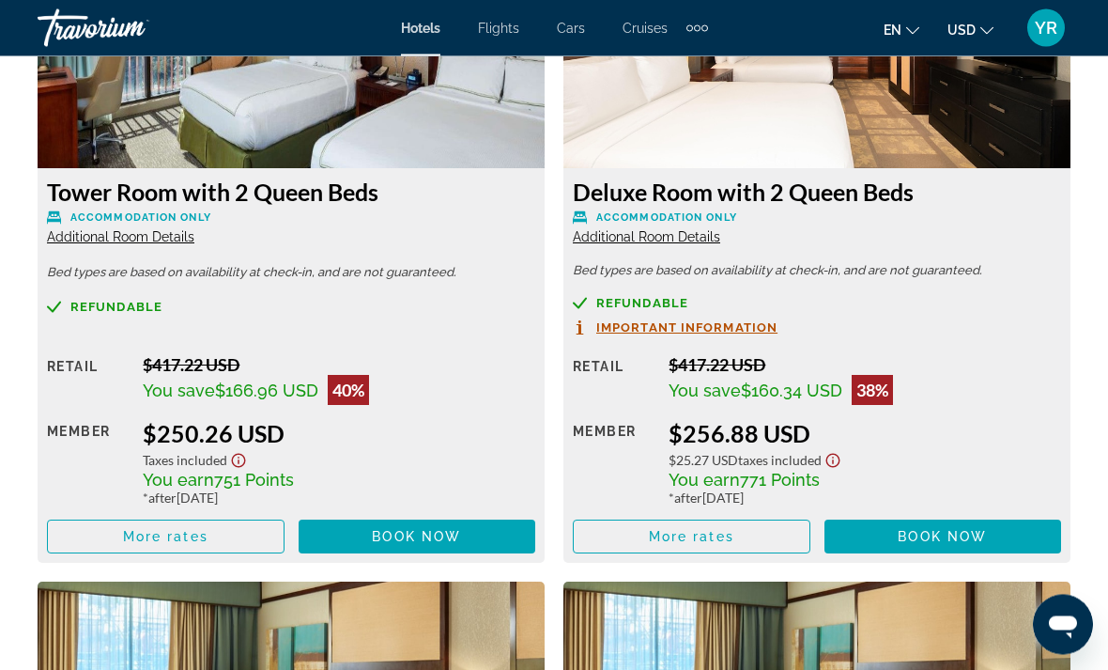
scroll to position [3716, 0]
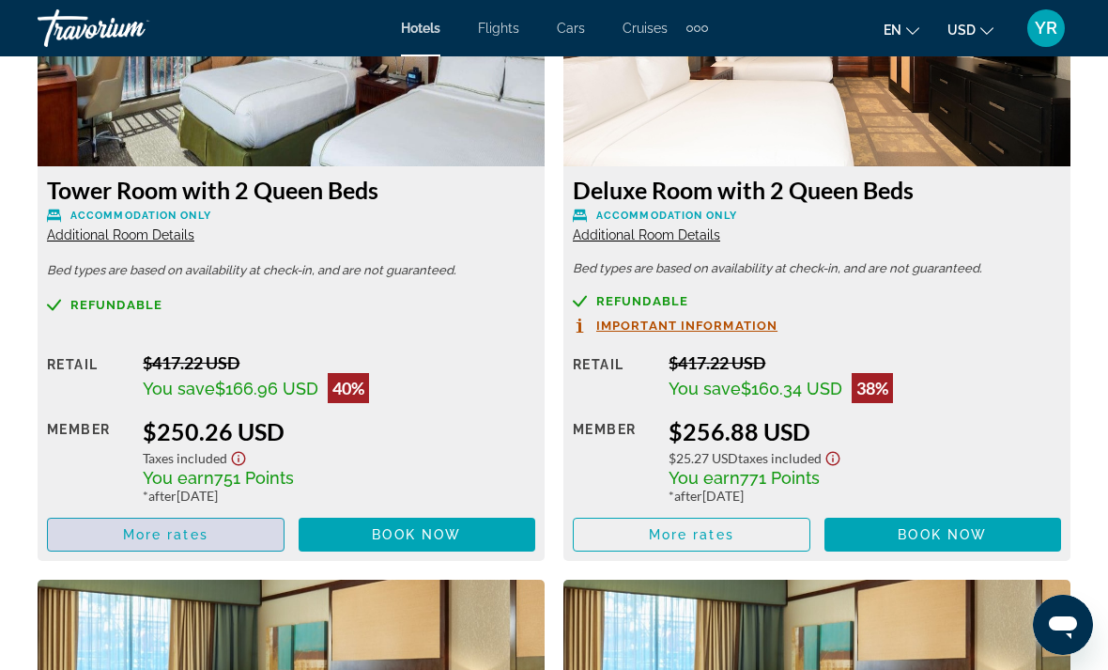
click at [158, 532] on span "More rates" at bounding box center [165, 534] width 85 height 15
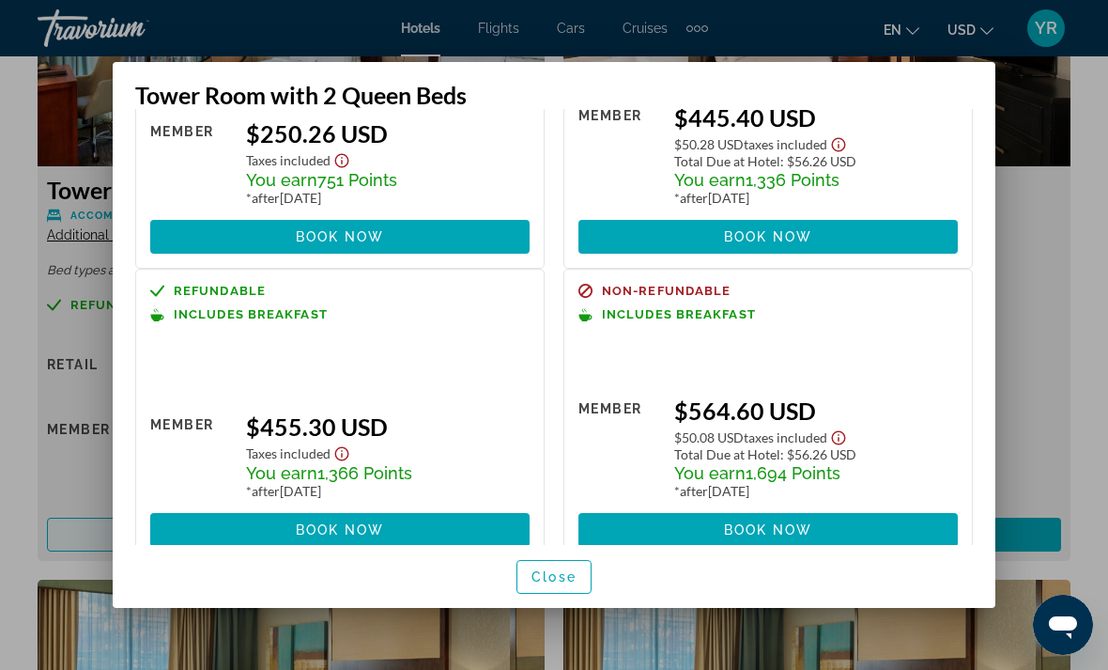
scroll to position [180, 0]
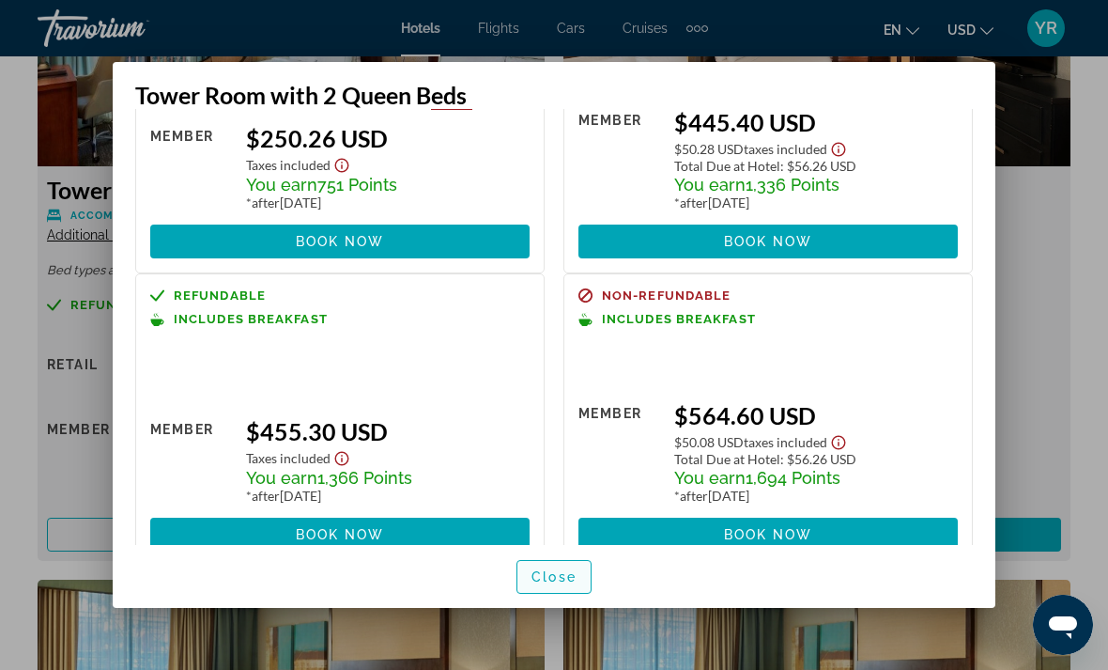
click at [555, 599] on span "button" at bounding box center [553, 576] width 73 height 45
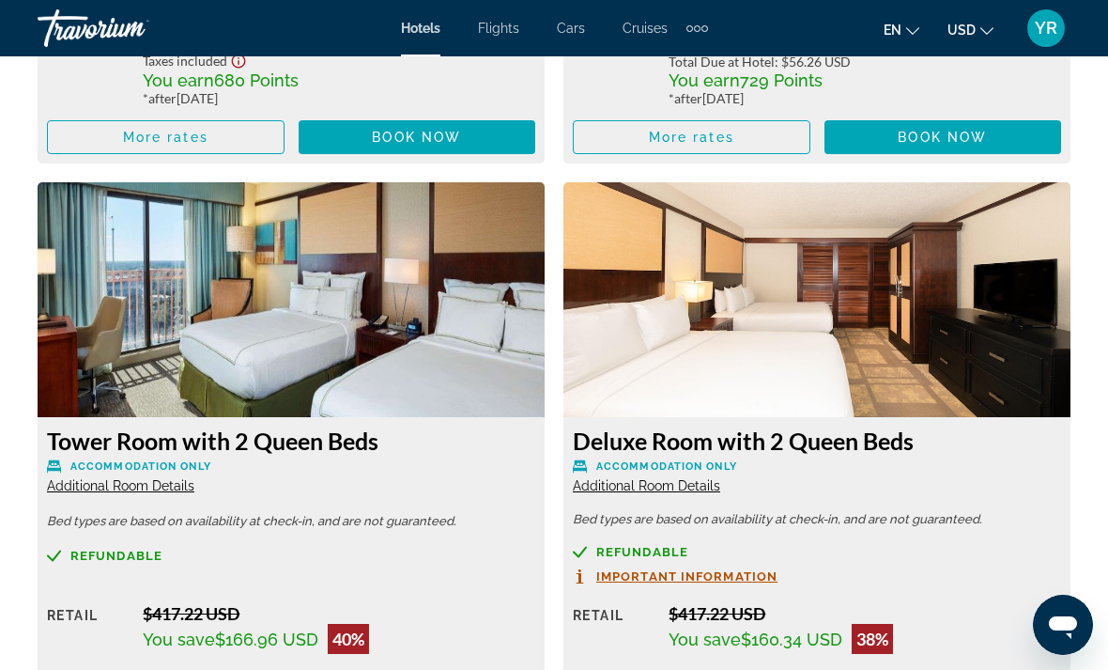
scroll to position [3467, 0]
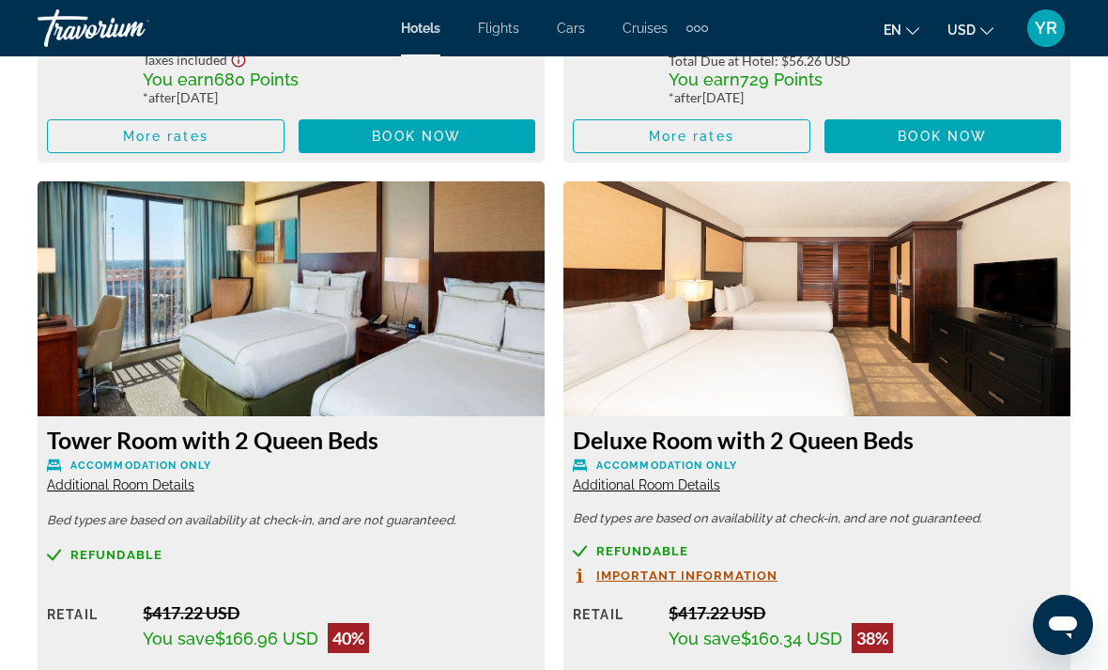
click at [127, 351] on img "Main content" at bounding box center [291, 298] width 507 height 235
click at [109, 480] on span "Additional Room Details" at bounding box center [120, 484] width 147 height 15
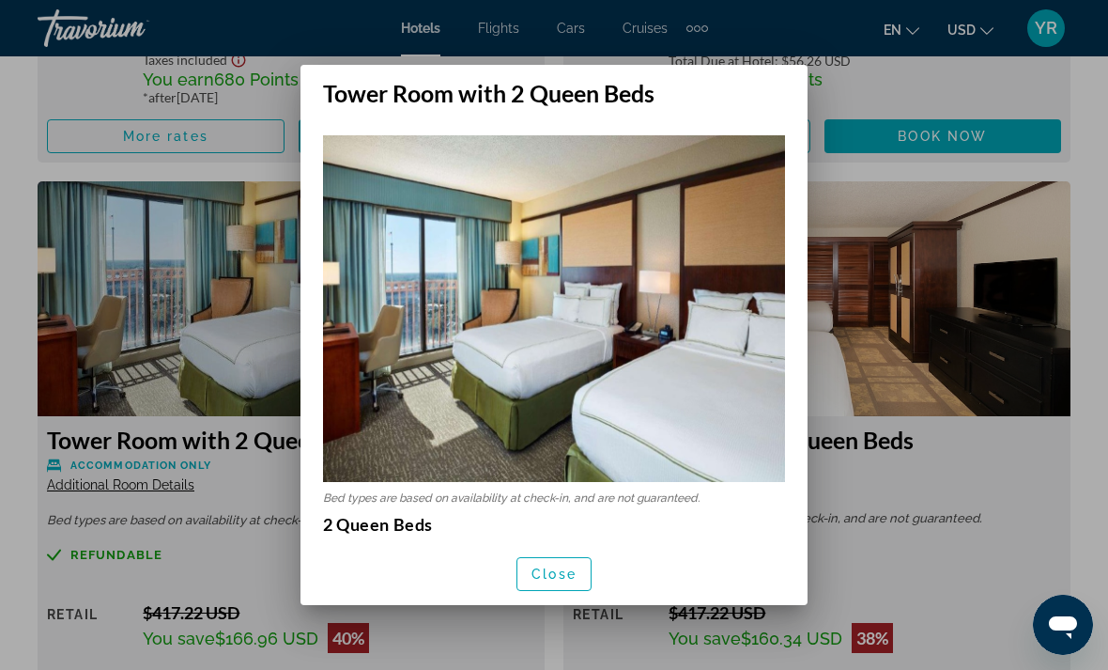
click at [579, 589] on span "button" at bounding box center [553, 573] width 73 height 45
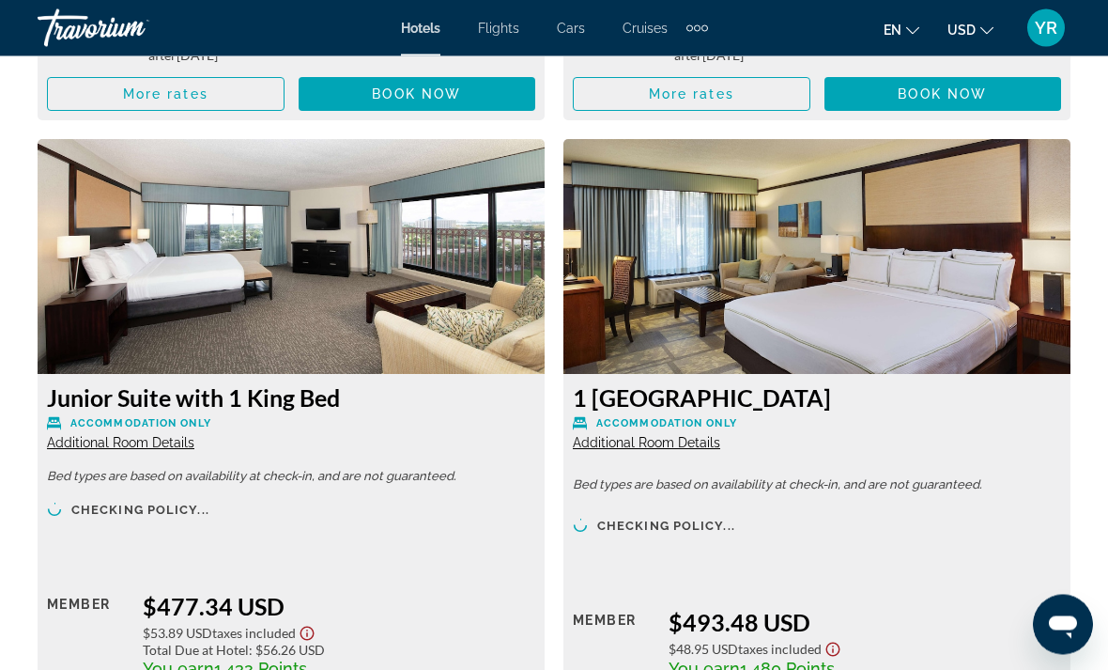
scroll to position [8666, 0]
click at [239, 287] on img "Main content" at bounding box center [291, 256] width 507 height 235
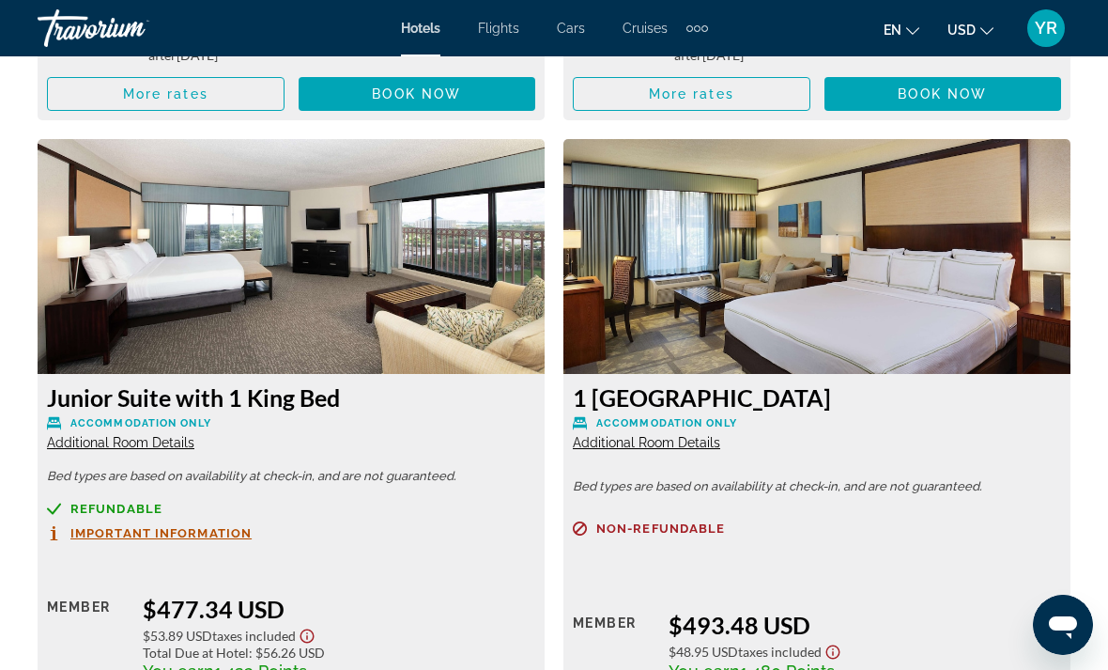
click at [171, 249] on img "Main content" at bounding box center [291, 256] width 507 height 235
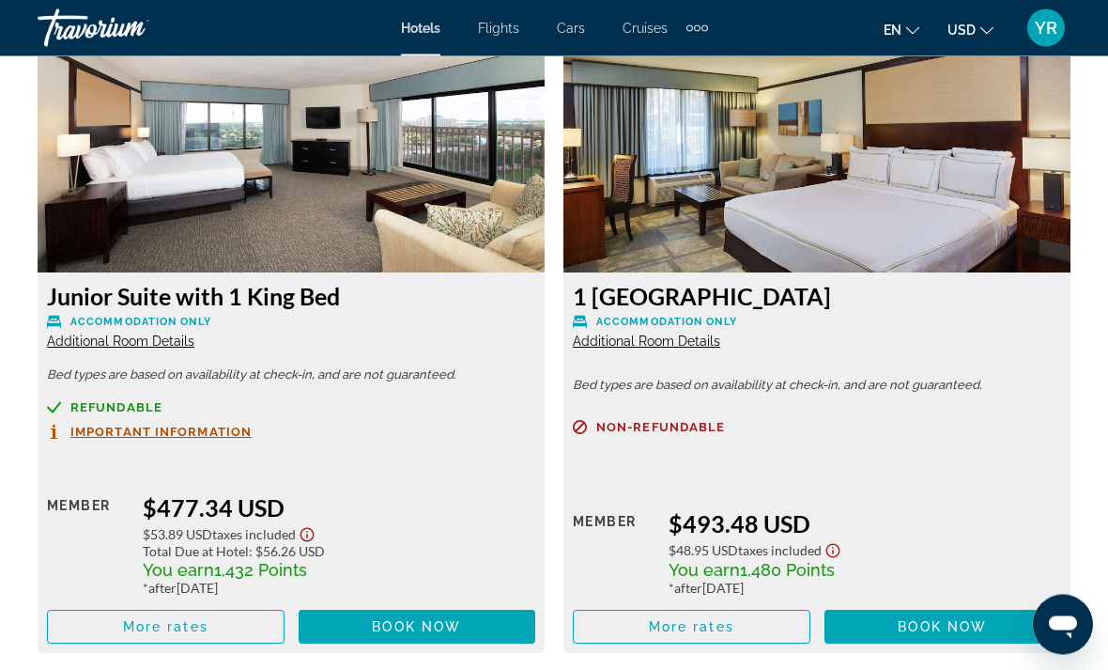
scroll to position [8767, 0]
click at [117, 604] on span "Main content" at bounding box center [166, 626] width 236 height 45
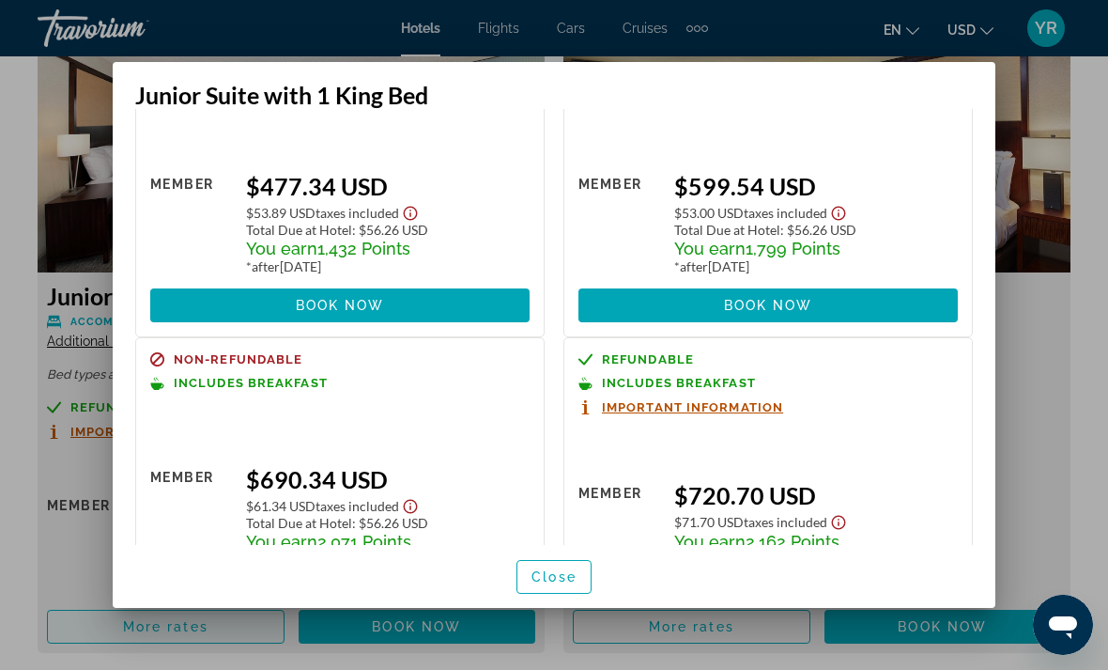
scroll to position [105, 0]
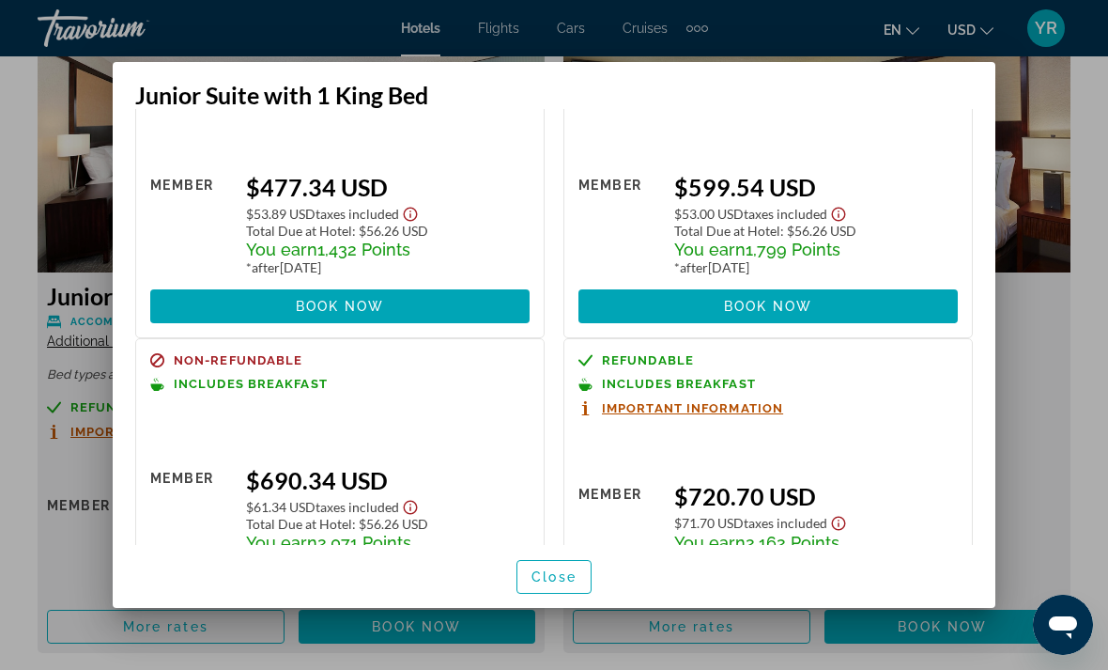
click at [197, 431] on div "Retail $0.00 when you redeem Member $690.34 USD $61.34 USD Taxes included Total…" at bounding box center [339, 523] width 379 height 185
click at [492, 466] on div "$690.34 USD" at bounding box center [388, 480] width 284 height 28
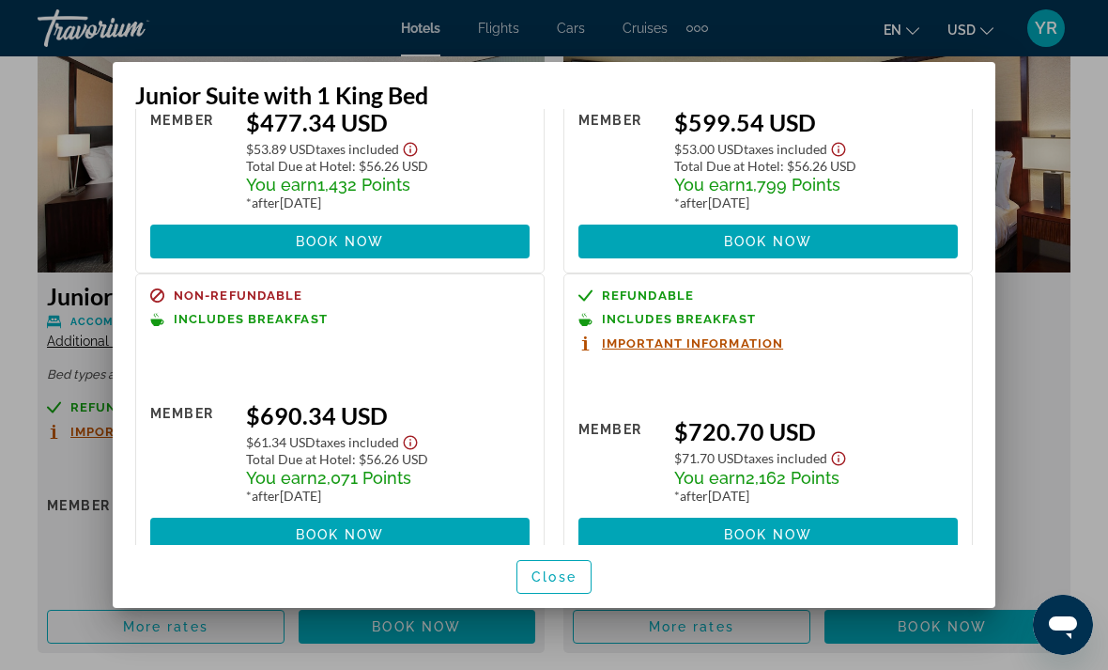
scroll to position [168, 0]
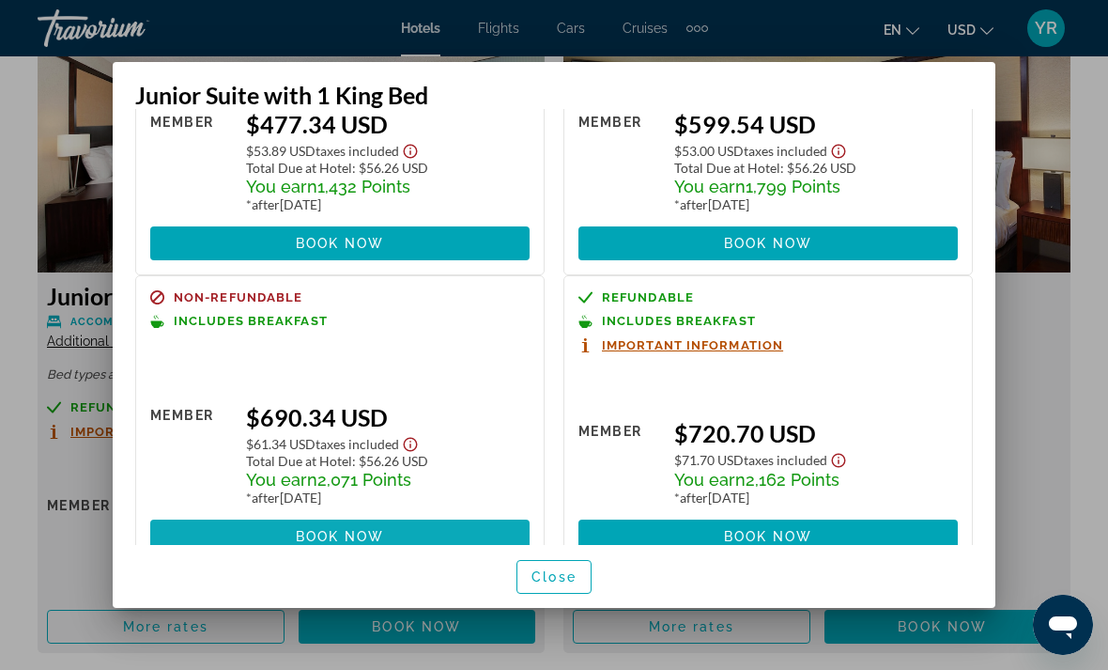
click at [470, 514] on span at bounding box center [339, 536] width 379 height 45
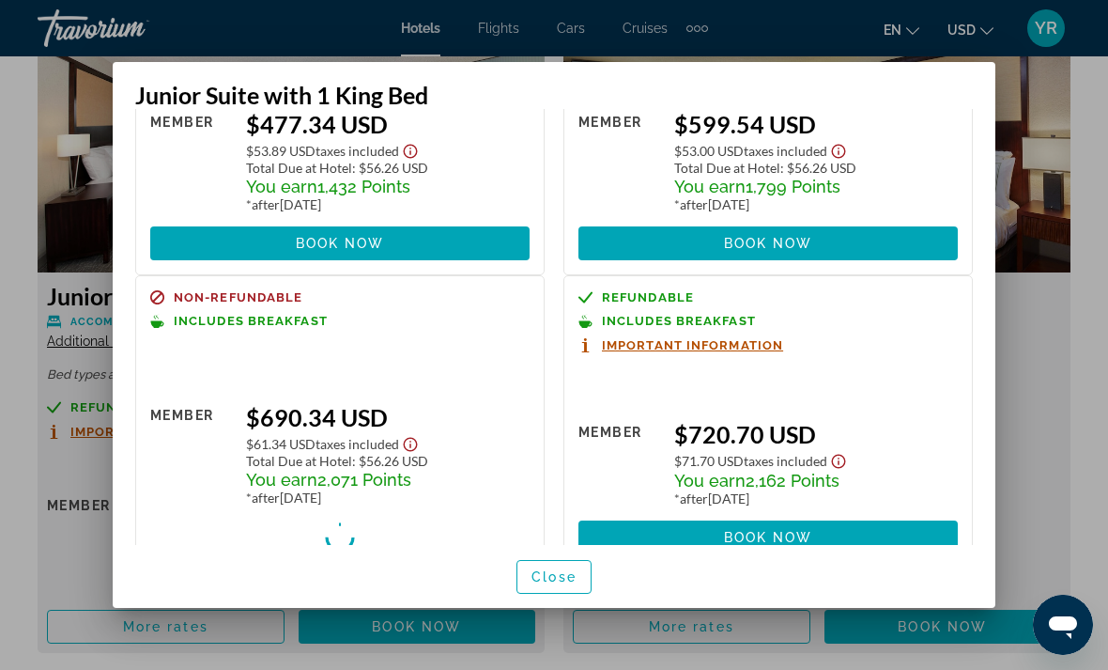
scroll to position [8767, 0]
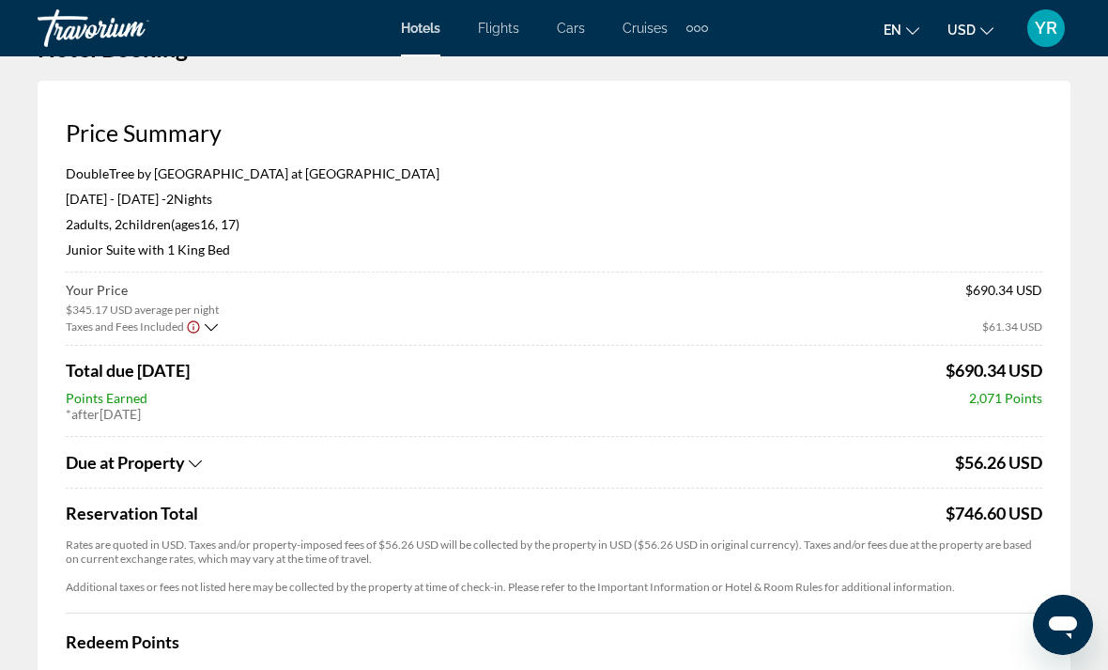
scroll to position [60, 0]
click at [199, 331] on icon "Show Taxes and Fees disclaimer" at bounding box center [193, 326] width 15 height 17
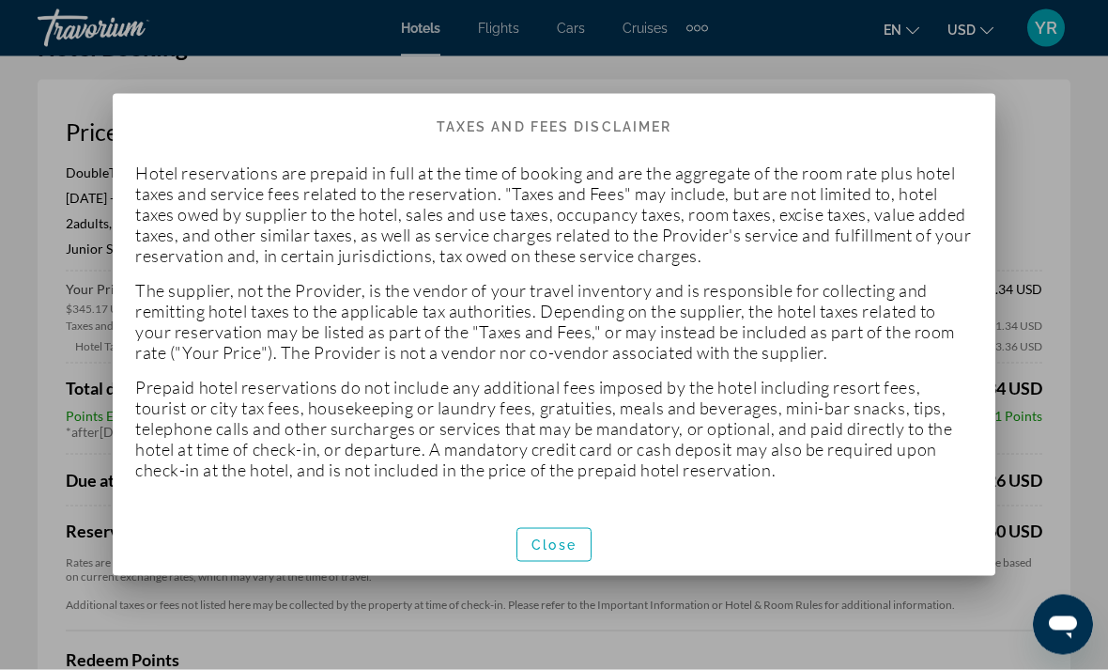
scroll to position [0, 0]
click at [549, 553] on span "button" at bounding box center [553, 544] width 73 height 45
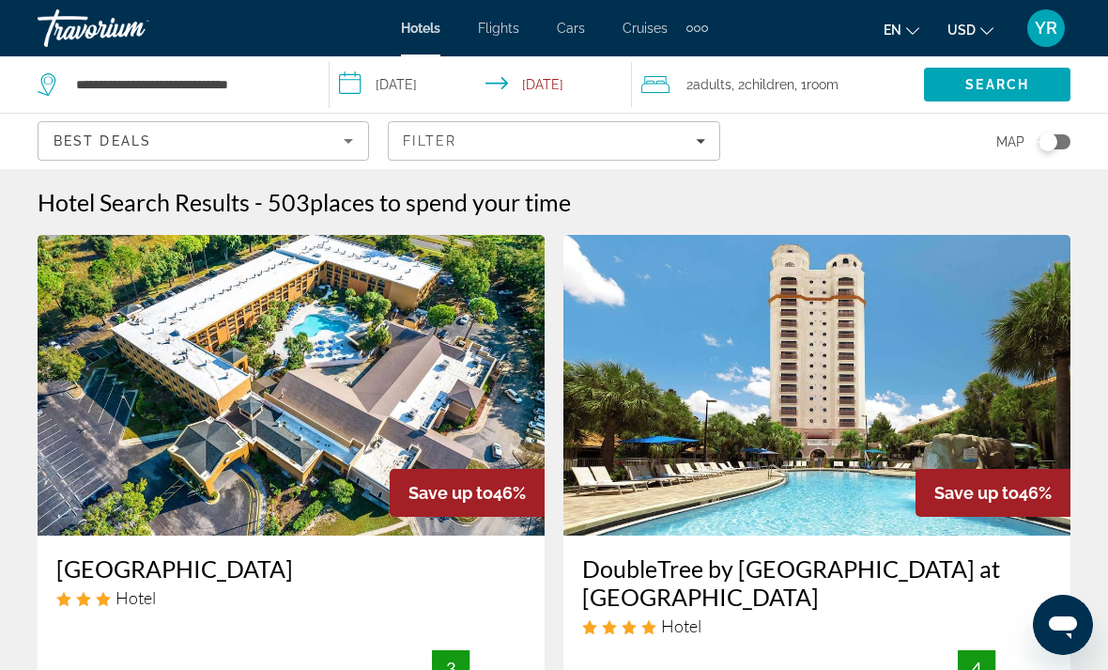
click at [823, 91] on span "Room" at bounding box center [823, 84] width 32 height 15
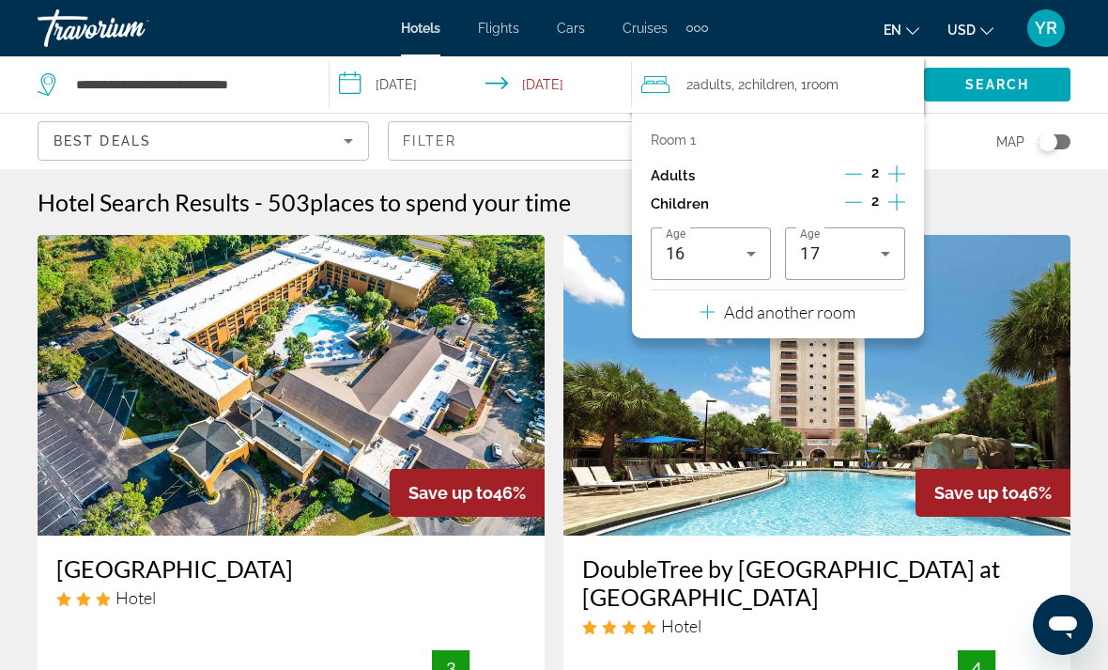
click at [901, 193] on icon "Increment children" at bounding box center [896, 202] width 17 height 23
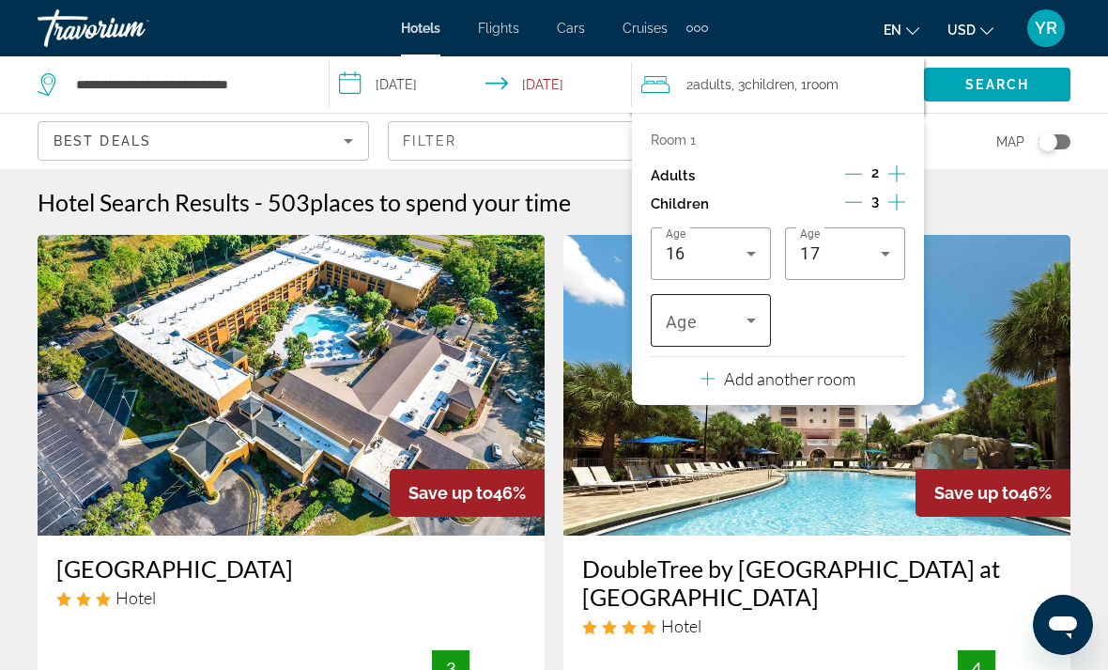
click at [762, 313] on icon "Travelers: 2 adults, 3 children" at bounding box center [751, 320] width 23 height 23
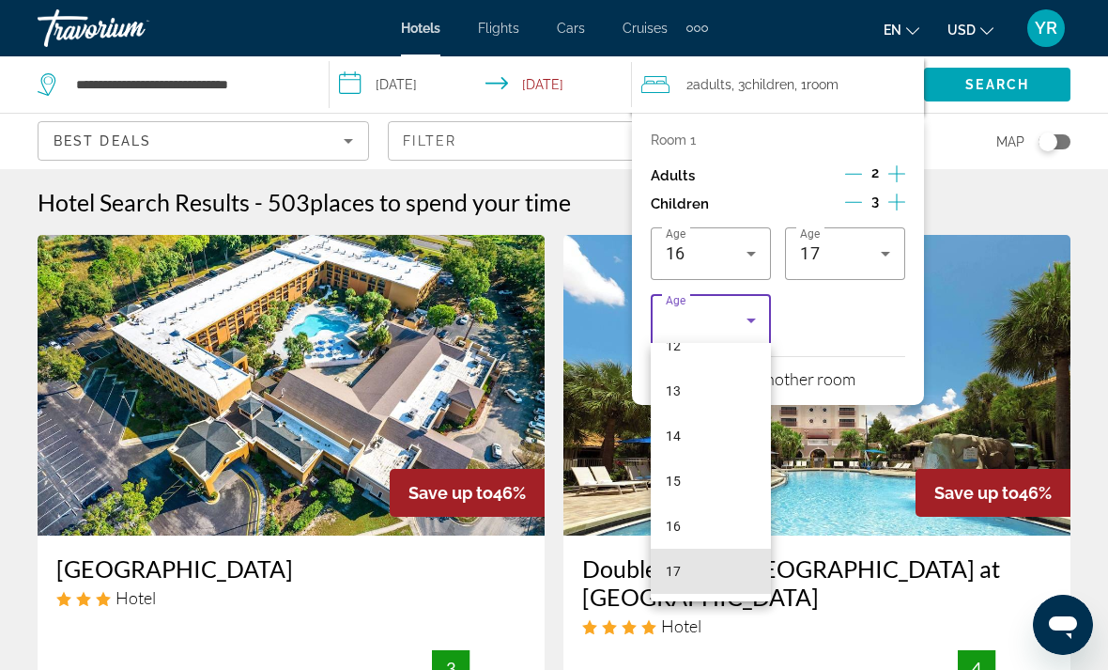
scroll to position [568, 0]
click at [727, 569] on mat-option "17" at bounding box center [711, 570] width 120 height 45
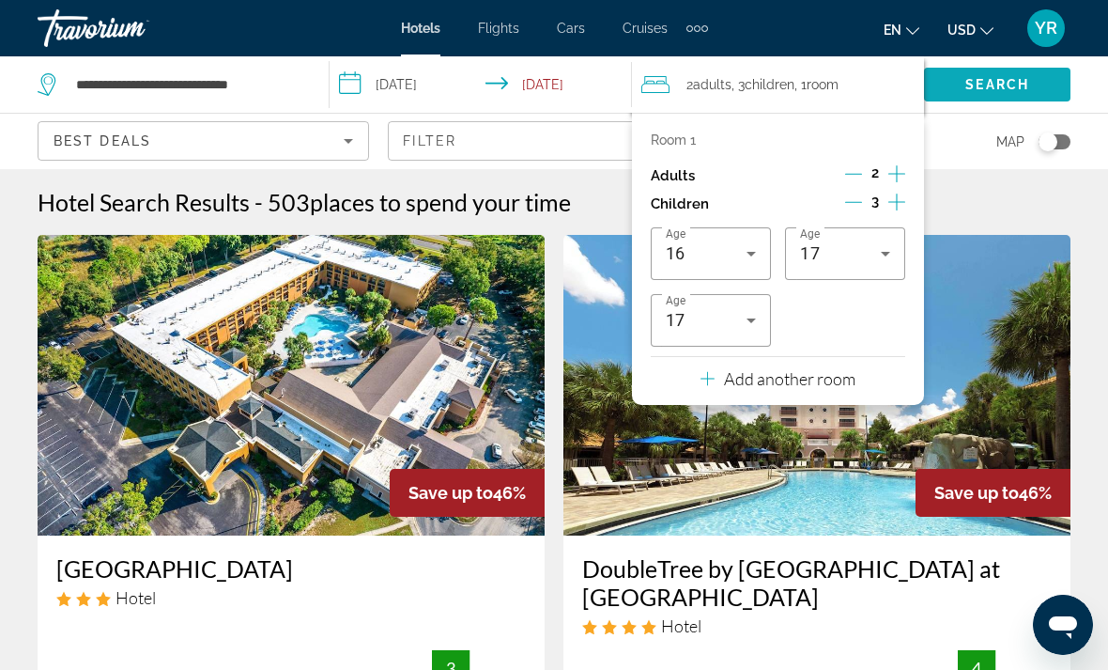
click at [1031, 88] on span "Search" at bounding box center [997, 84] width 147 height 45
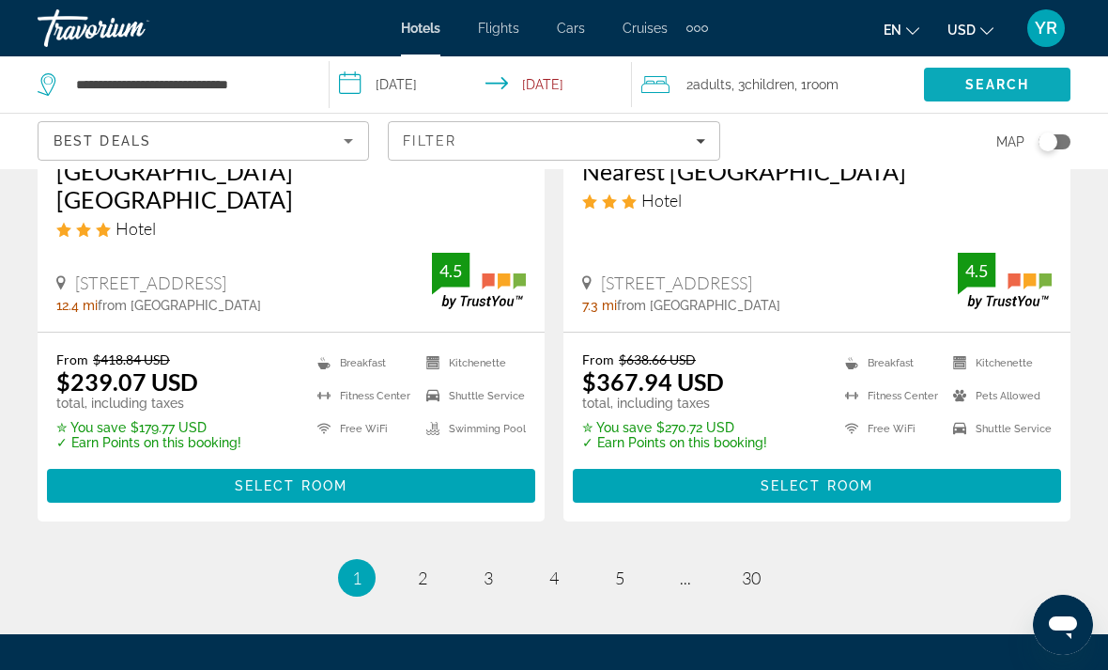
scroll to position [4058, 0]
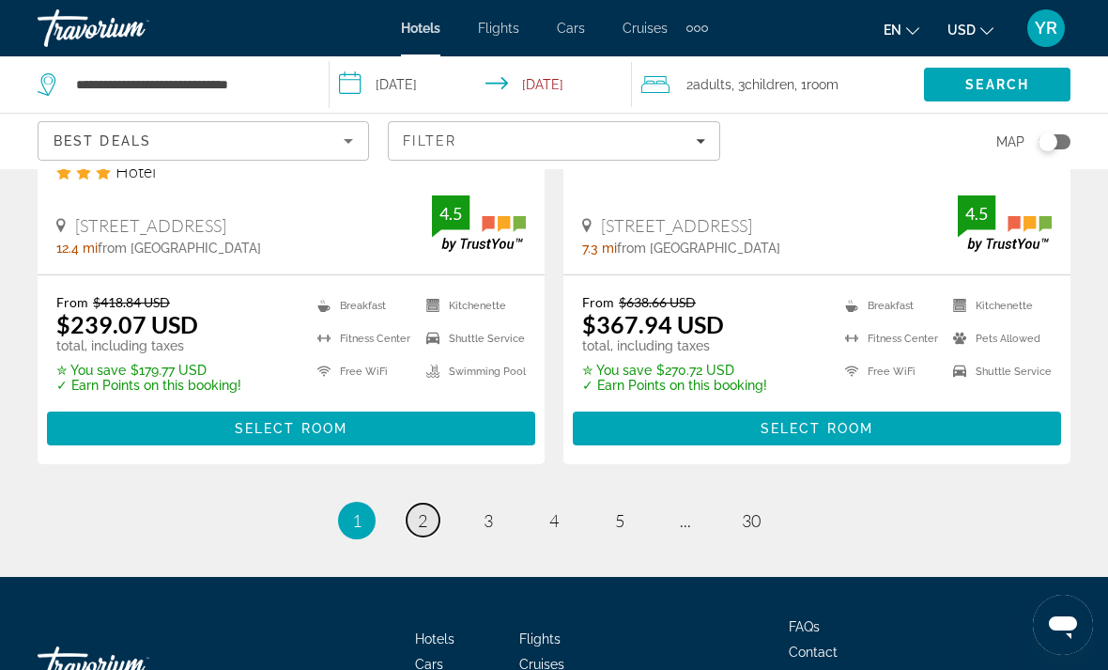
click at [430, 503] on link "page 2" at bounding box center [423, 519] width 33 height 33
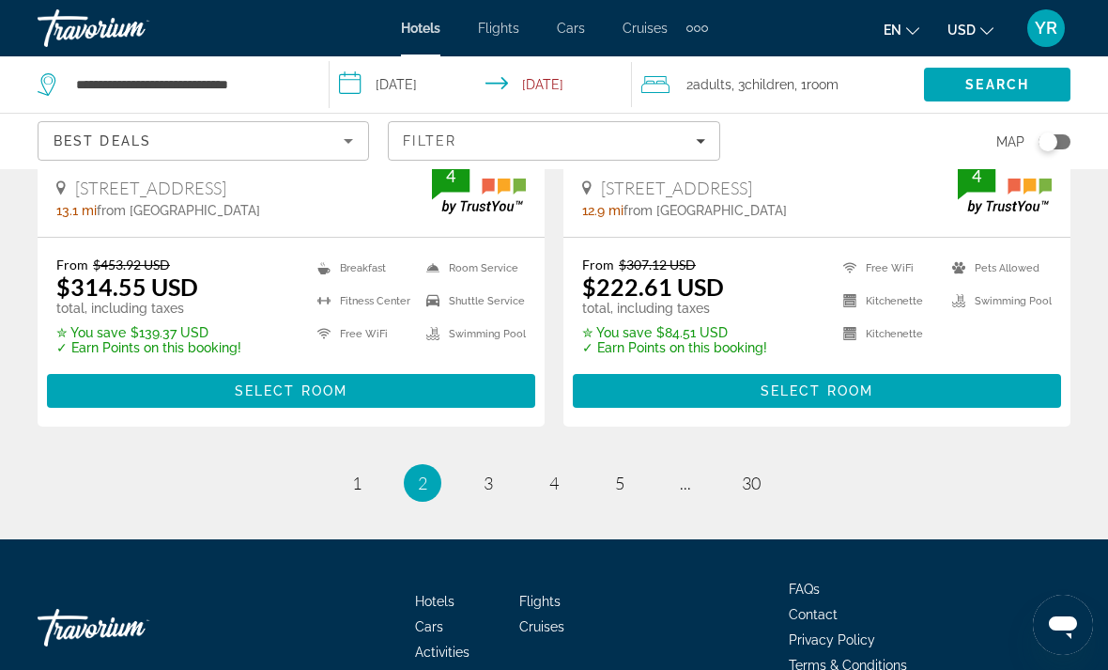
scroll to position [4133, 0]
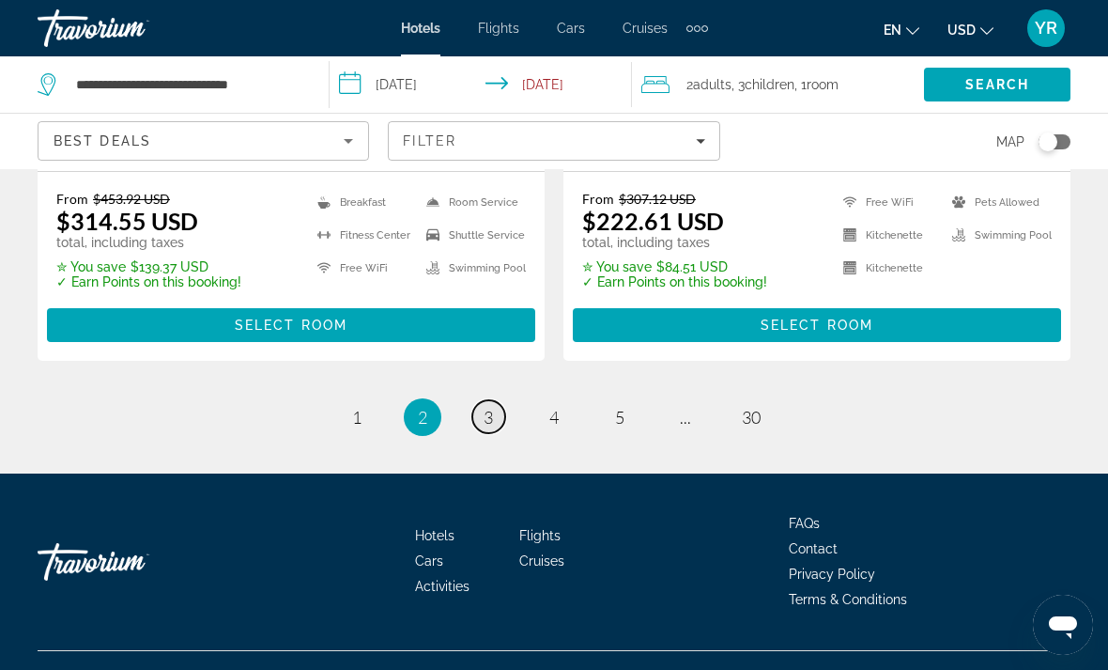
click at [489, 433] on link "page 3" at bounding box center [488, 416] width 33 height 33
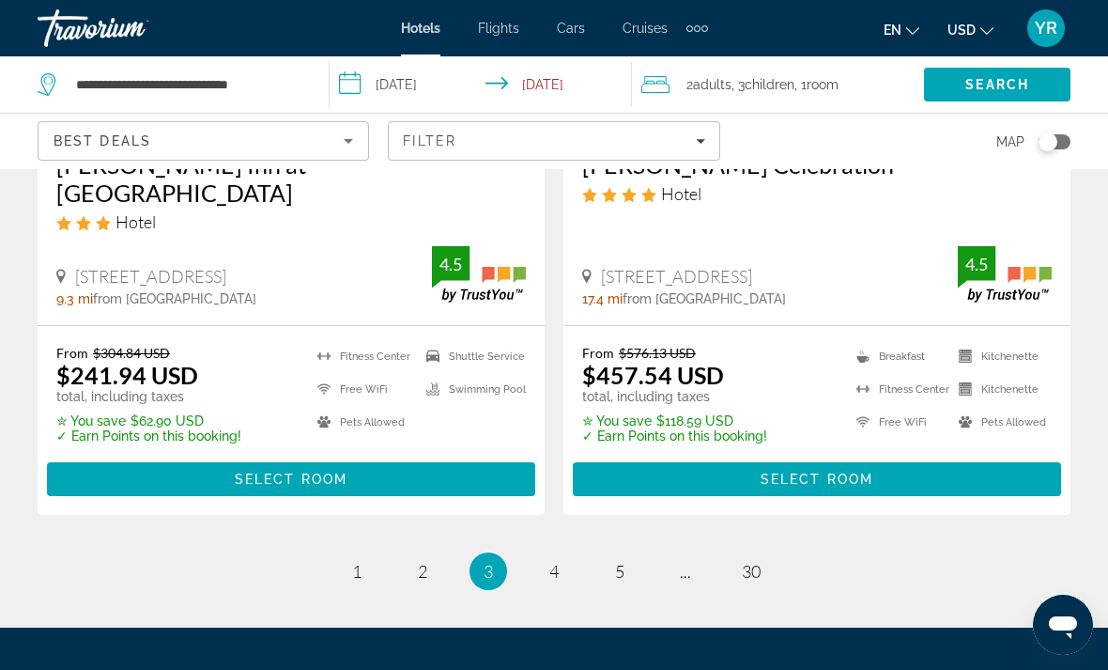
scroll to position [4105, 0]
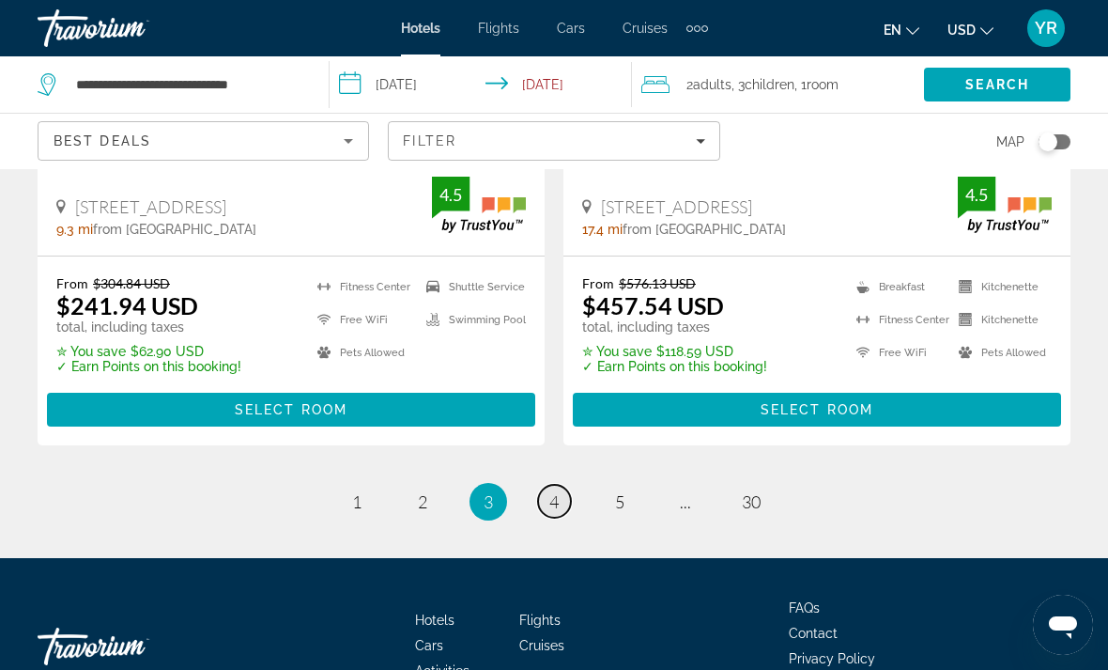
click at [554, 491] on span "4" at bounding box center [553, 501] width 9 height 21
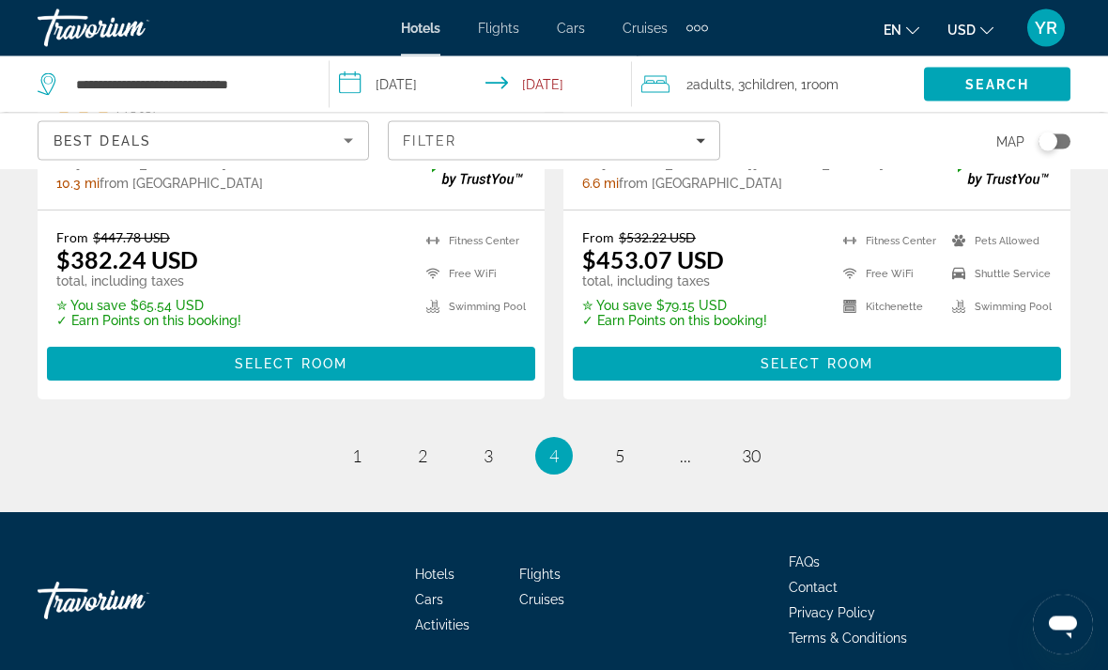
scroll to position [4105, 0]
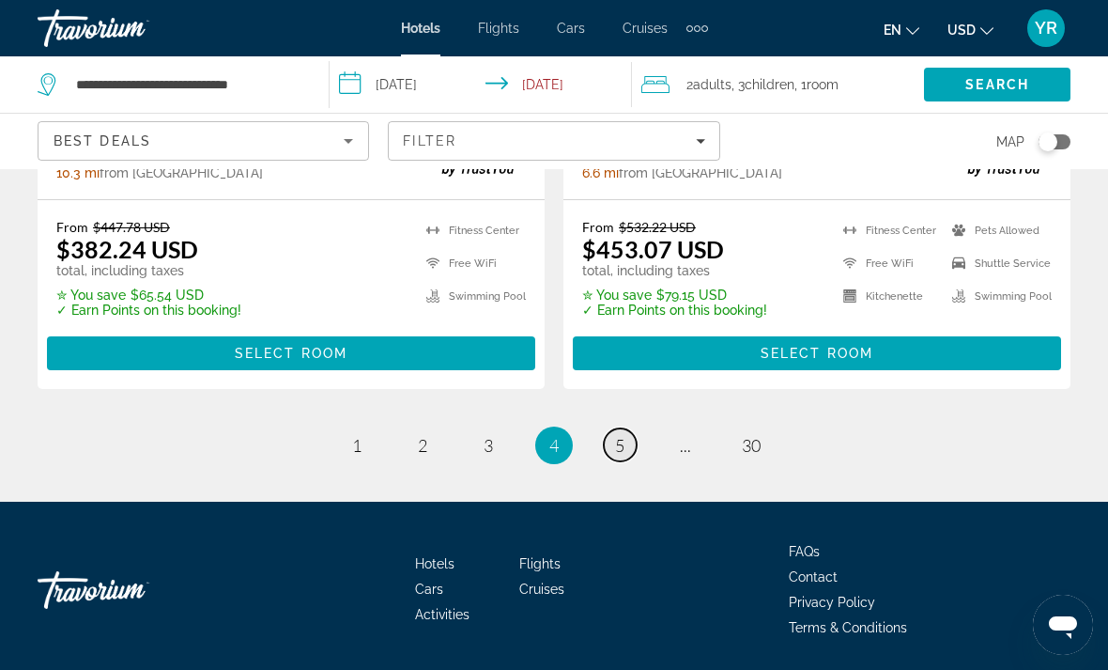
click at [625, 451] on span "5" at bounding box center [619, 445] width 9 height 21
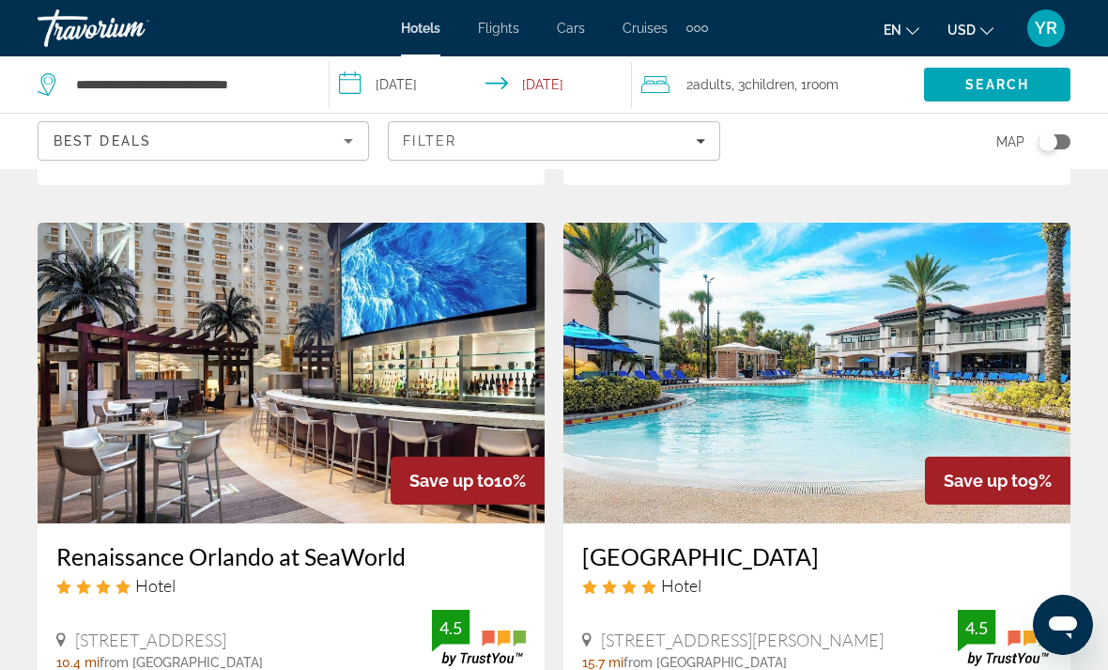
scroll to position [4077, 0]
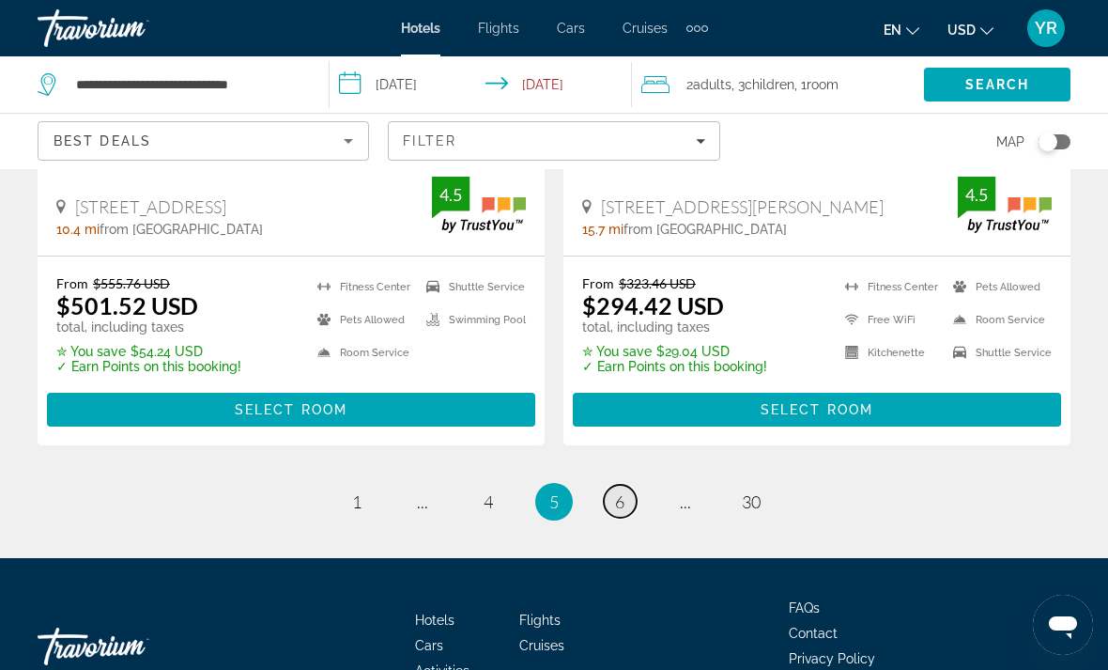
click at [624, 485] on link "page 6" at bounding box center [620, 501] width 33 height 33
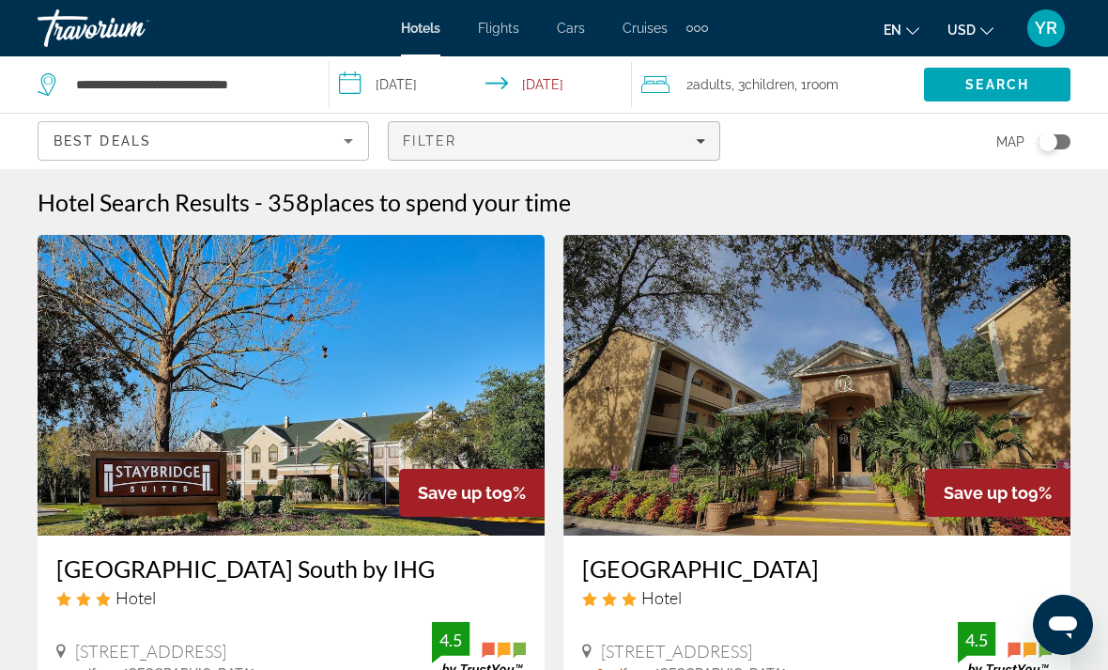
click at [683, 138] on div "Filter" at bounding box center [553, 140] width 301 height 15
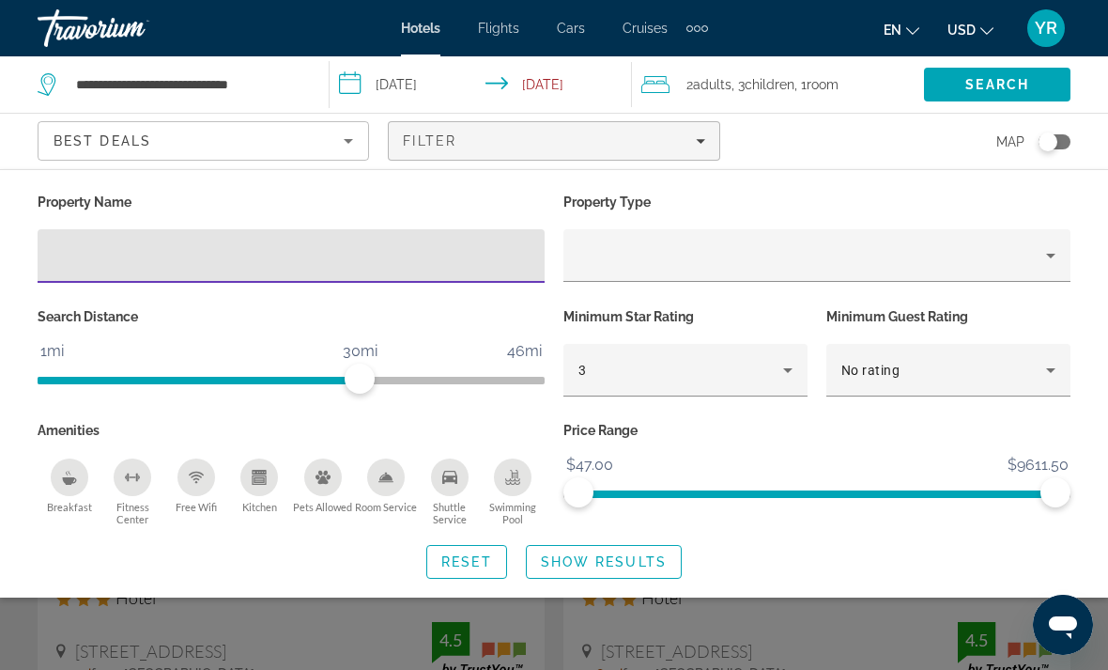
click at [245, 265] on input "Hotel Filters" at bounding box center [291, 256] width 477 height 23
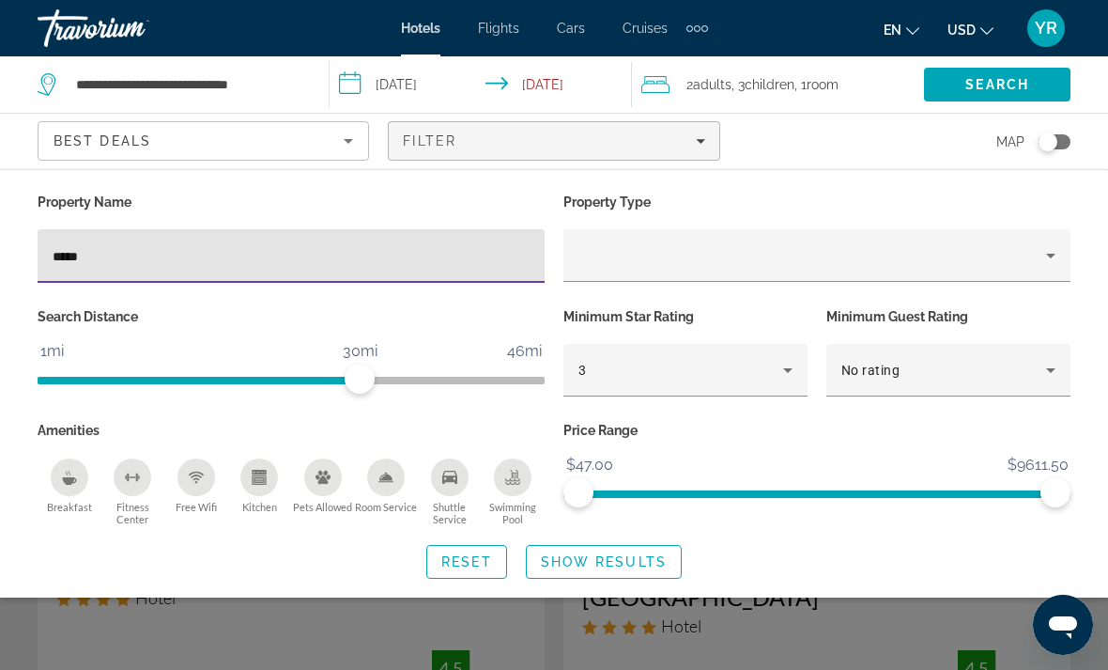
type input "******"
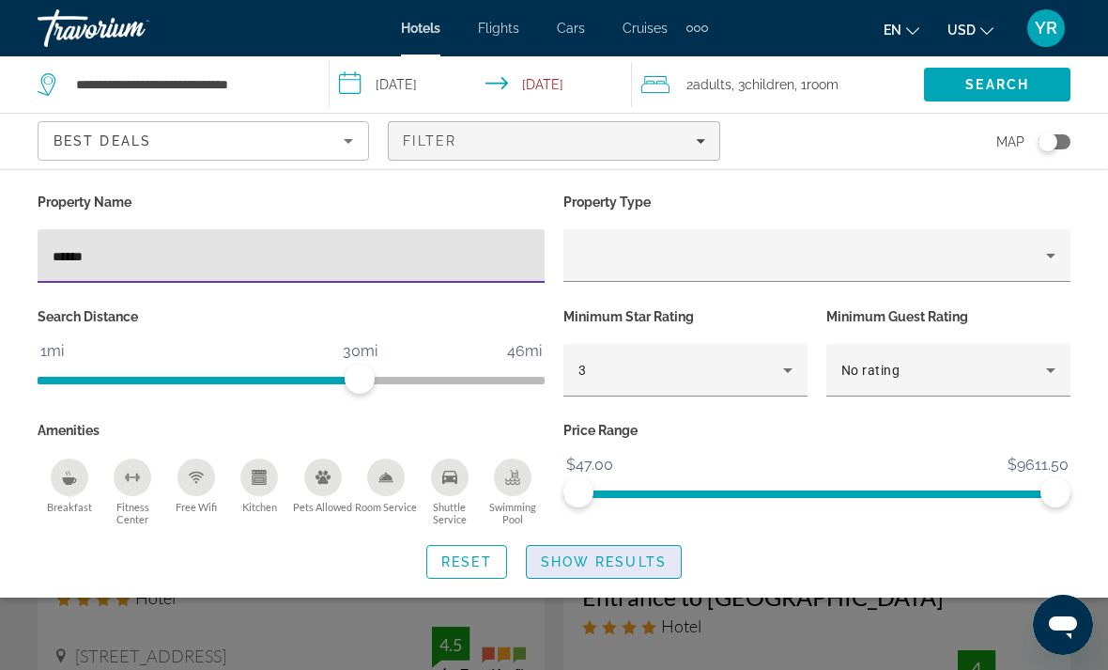
click at [612, 565] on span "Show Results" at bounding box center [604, 561] width 126 height 15
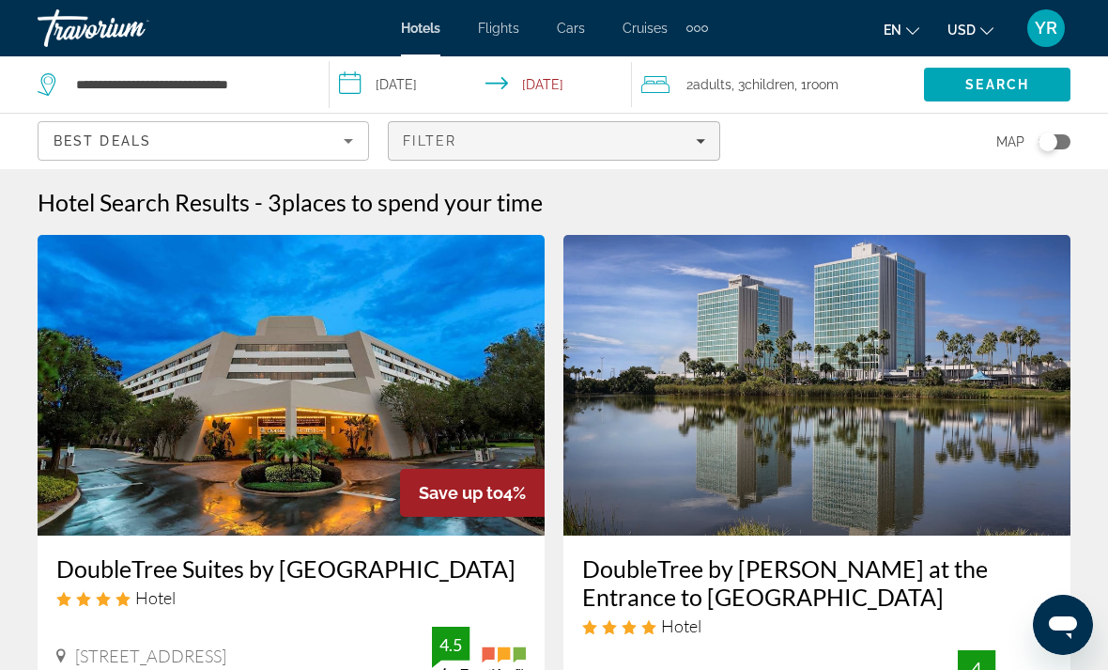
click at [674, 159] on span "Filters" at bounding box center [554, 140] width 330 height 45
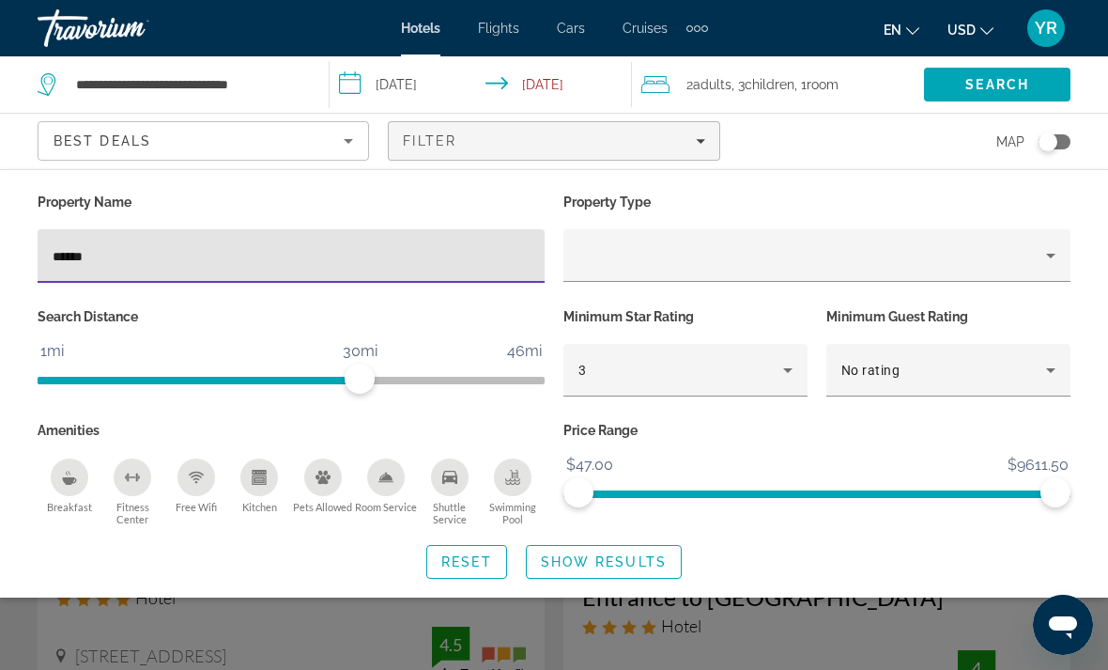
click at [530, 260] on div "Hotel Filters" at bounding box center [530, 260] width 0 height 0
click at [169, 251] on input "******" at bounding box center [291, 256] width 477 height 23
type input "*"
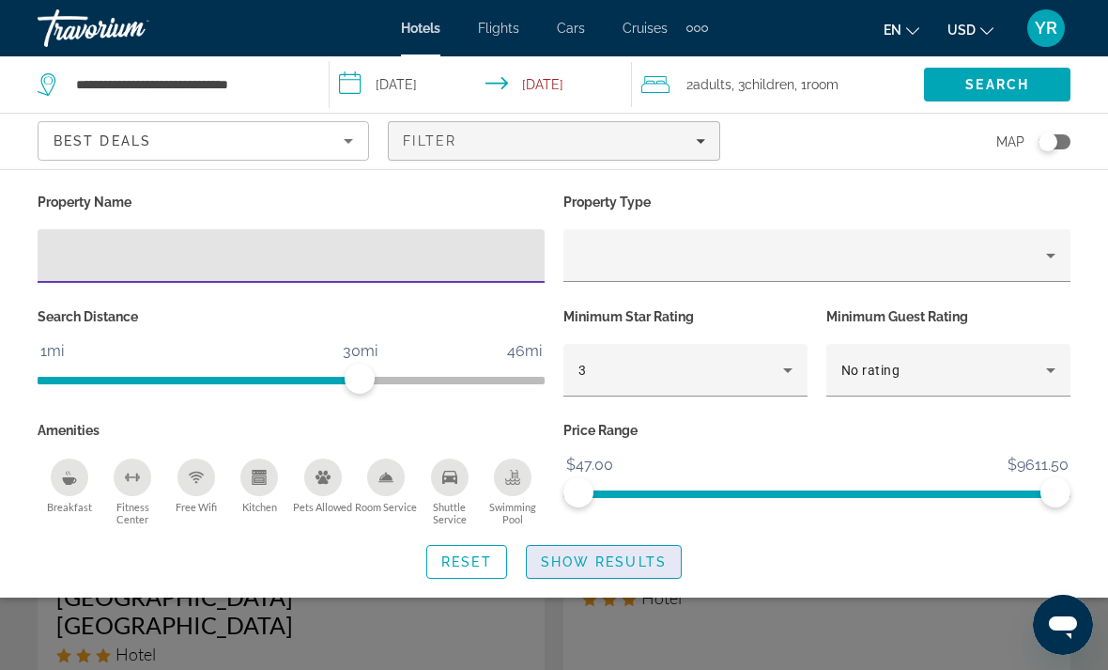
click at [612, 573] on span "Search widget" at bounding box center [604, 561] width 154 height 45
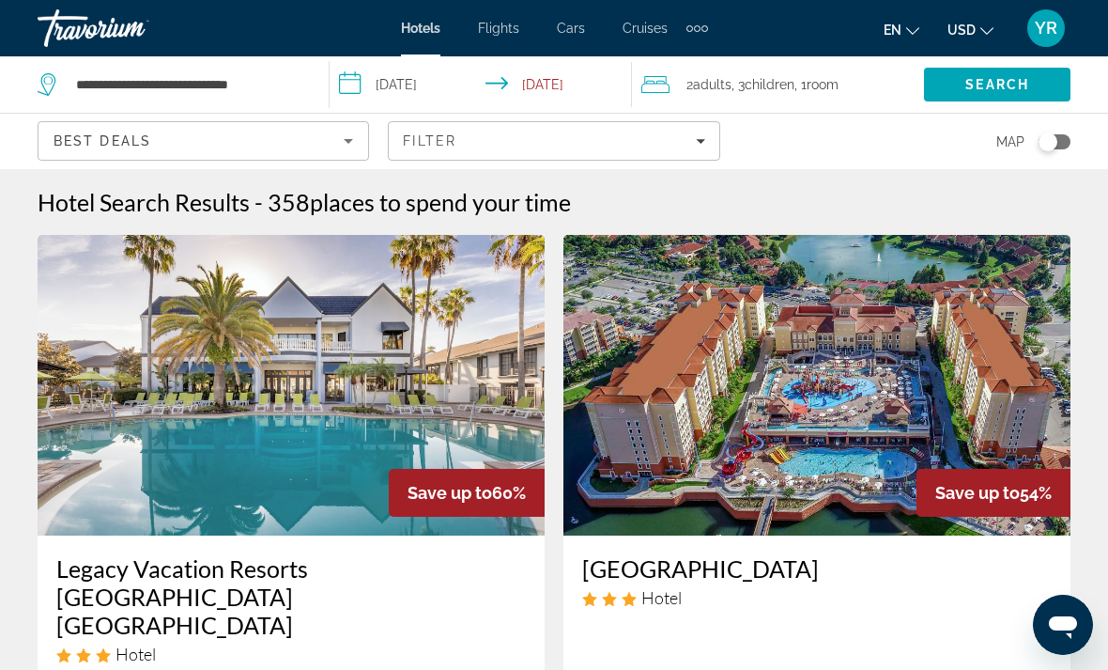
click at [821, 101] on div "2 Adult Adults , 3 Child Children , 1 Room rooms" at bounding box center [782, 84] width 283 height 56
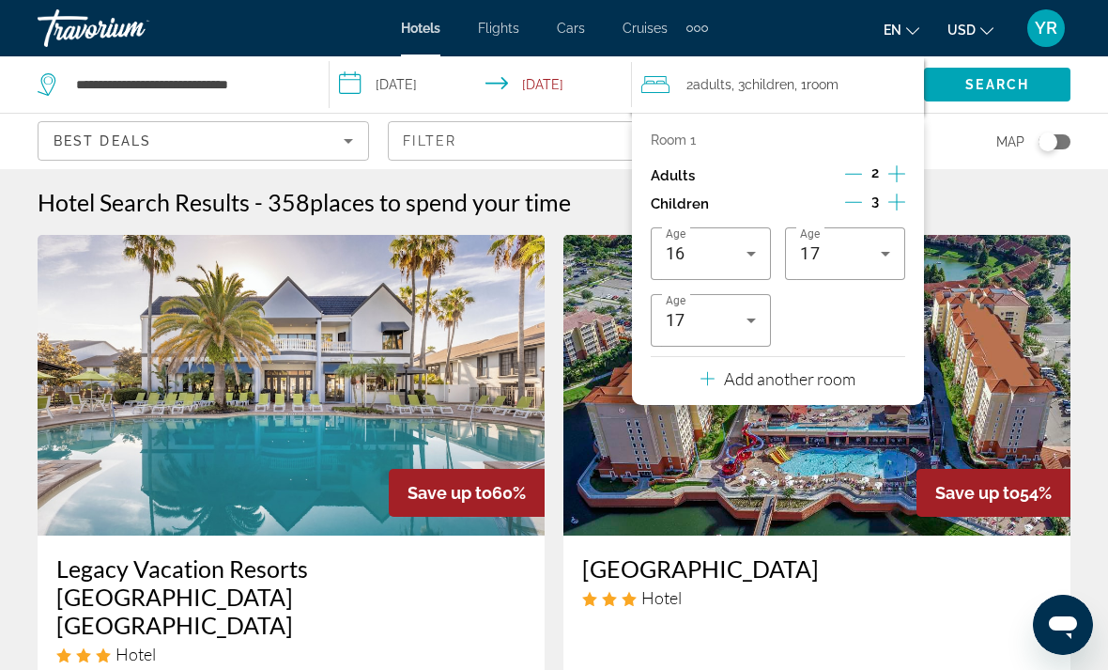
click at [831, 385] on button "Add another room" at bounding box center [778, 376] width 155 height 39
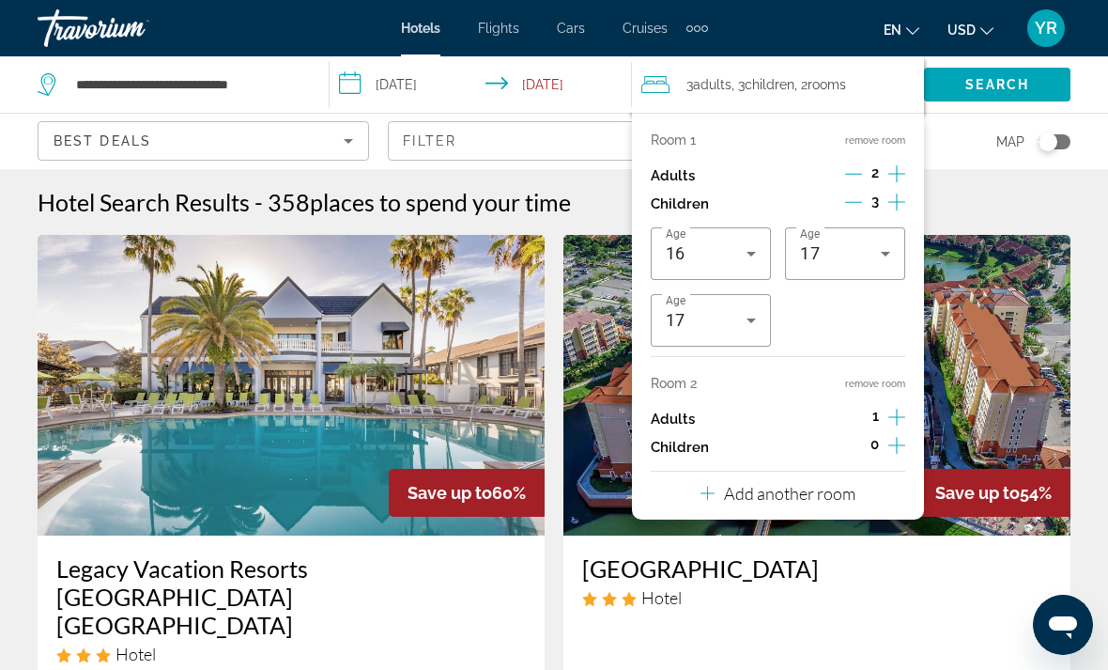
click at [903, 411] on icon "Increment adults" at bounding box center [896, 417] width 17 height 23
click at [856, 198] on icon "Decrement children" at bounding box center [853, 201] width 17 height 17
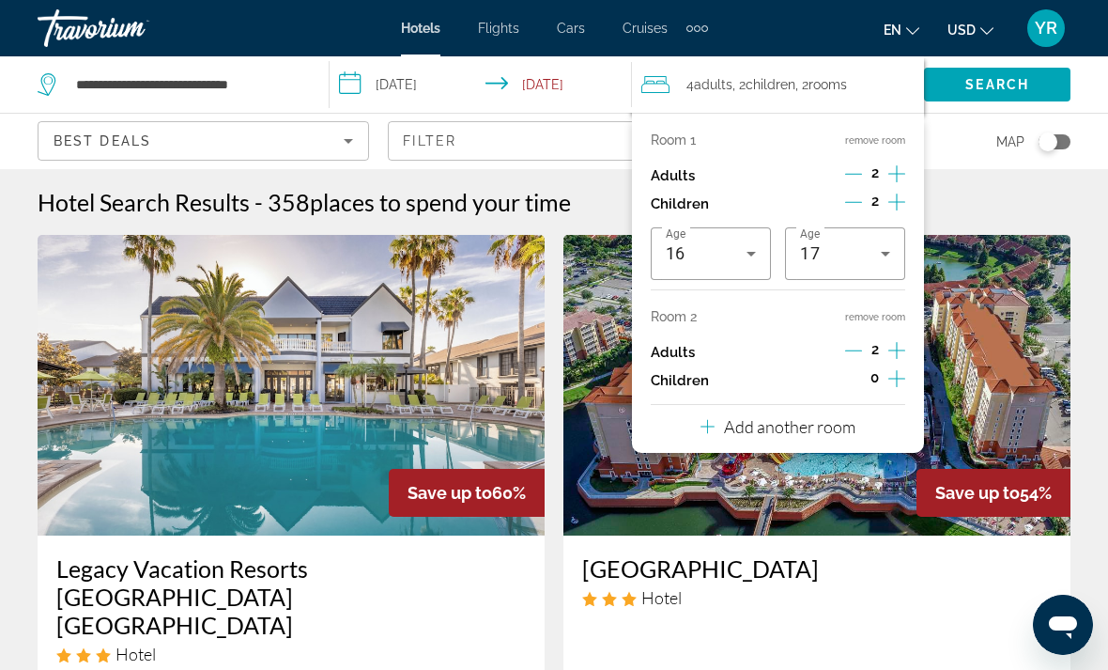
click at [855, 202] on icon "Decrement children" at bounding box center [853, 201] width 17 height 17
click at [1026, 98] on span "Search" at bounding box center [997, 84] width 147 height 45
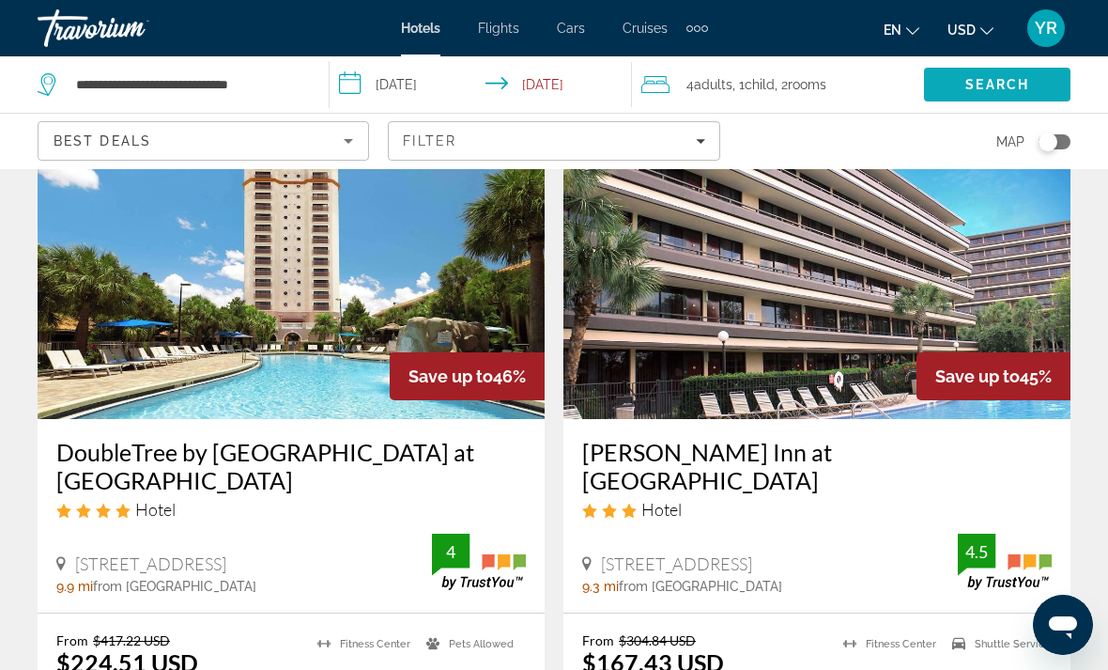
scroll to position [3738, 0]
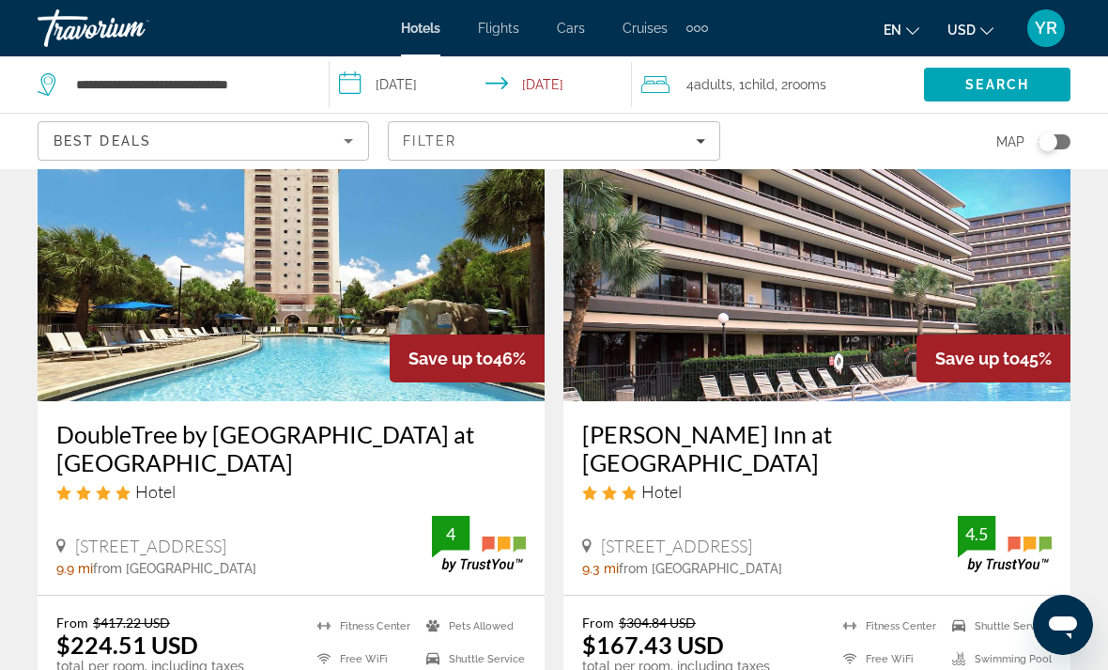
click at [334, 289] on img "Main content" at bounding box center [291, 250] width 507 height 301
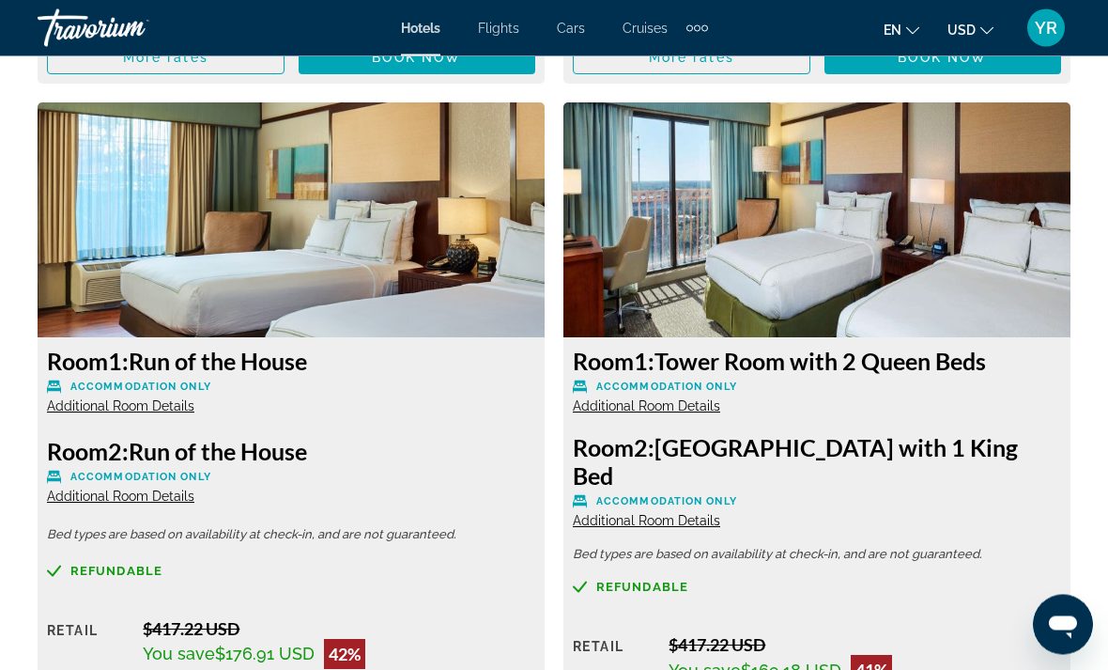
scroll to position [4410, 0]
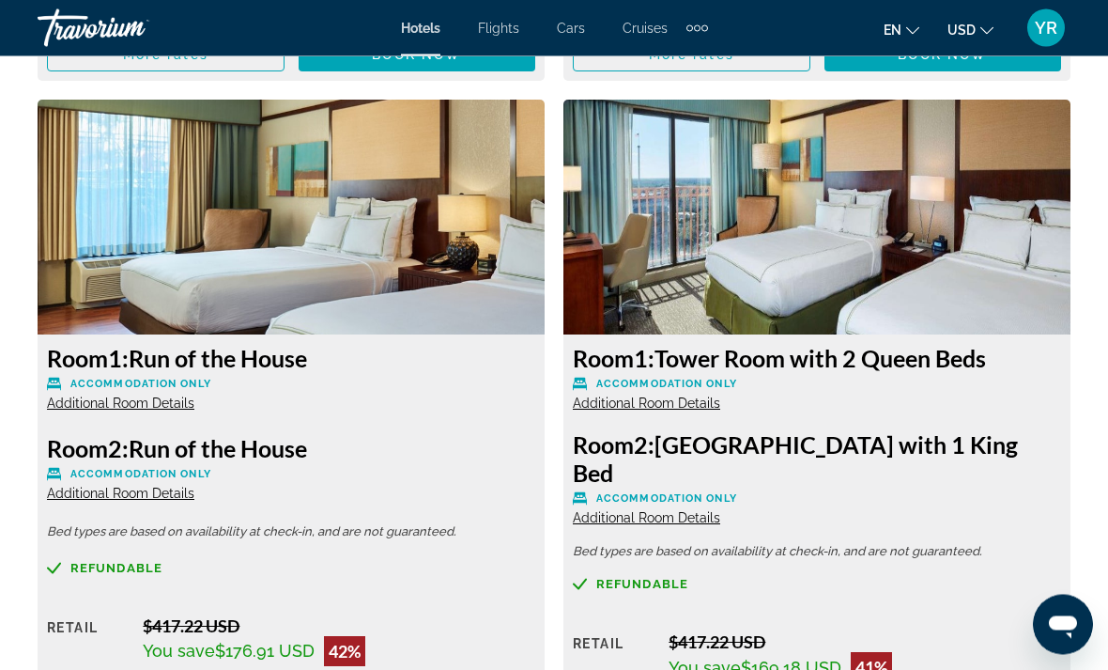
click at [163, 396] on span "Additional Room Details" at bounding box center [120, 403] width 147 height 15
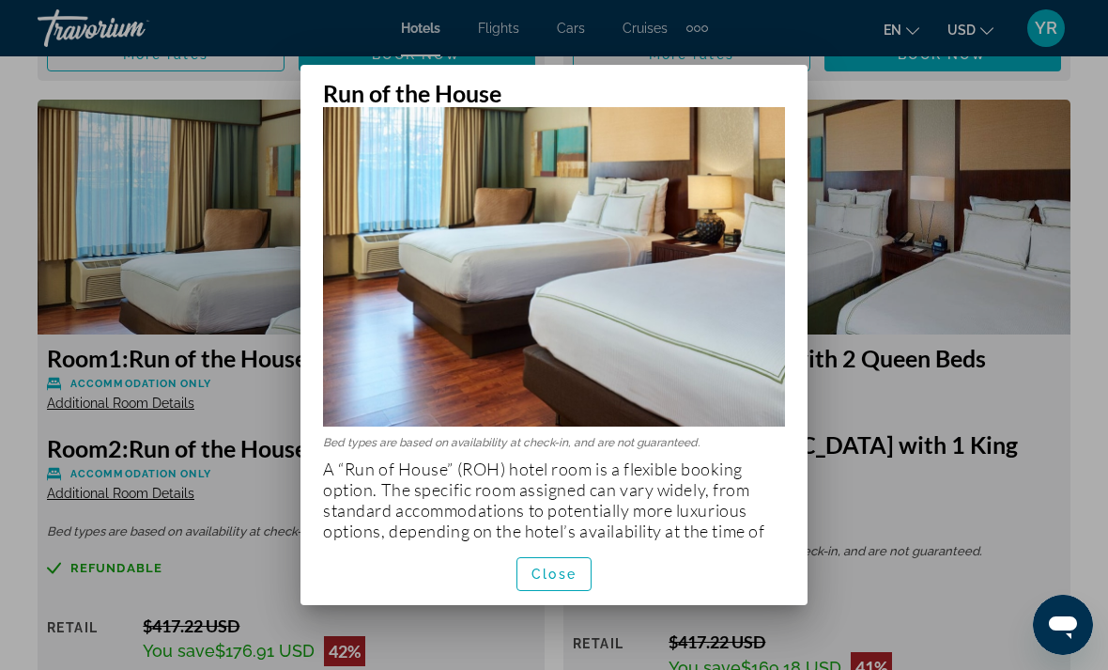
scroll to position [170, 0]
click at [564, 581] on span "Close" at bounding box center [554, 573] width 45 height 15
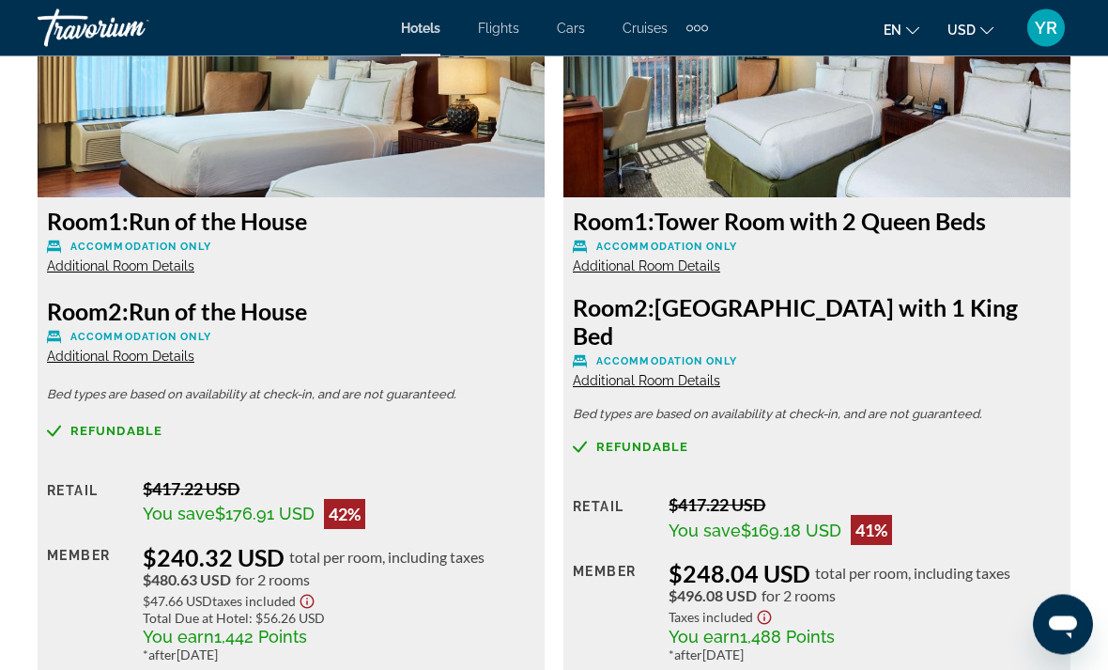
scroll to position [4549, 0]
click at [672, 373] on span "Additional Room Details" at bounding box center [646, 380] width 147 height 15
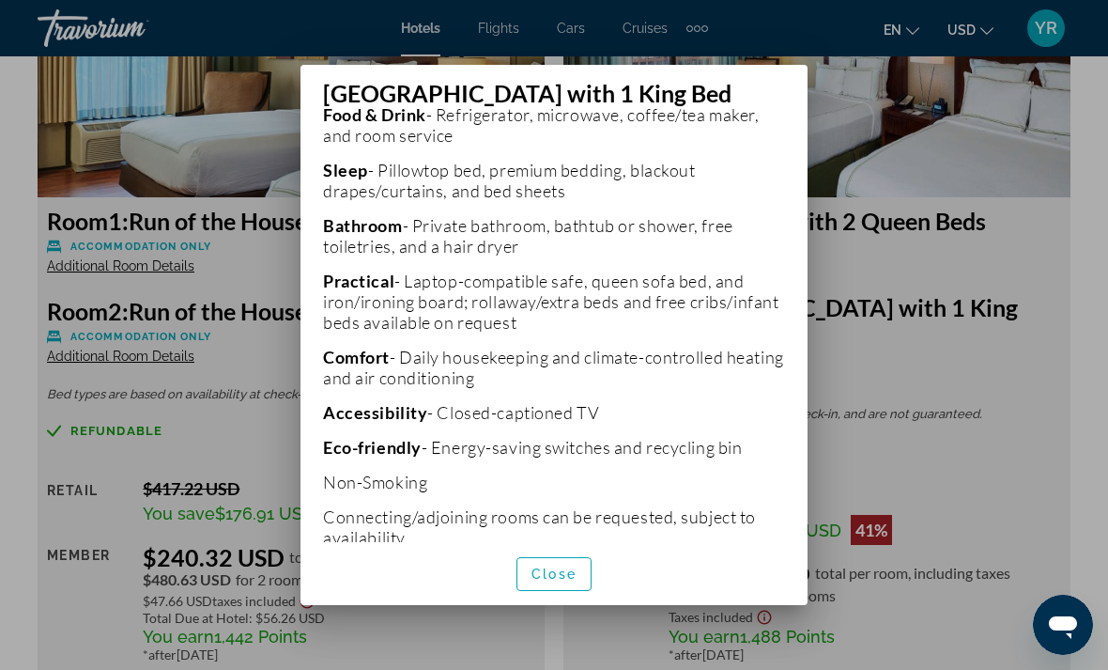
scroll to position [560, 0]
click at [569, 581] on span "Close" at bounding box center [554, 573] width 45 height 15
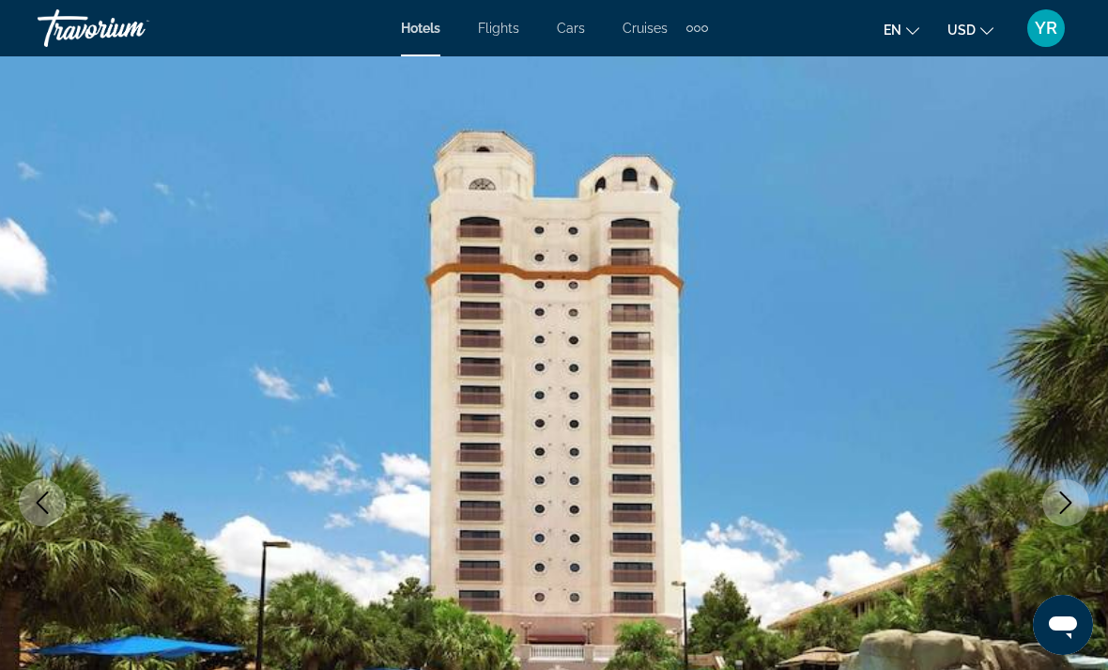
scroll to position [4549, 0]
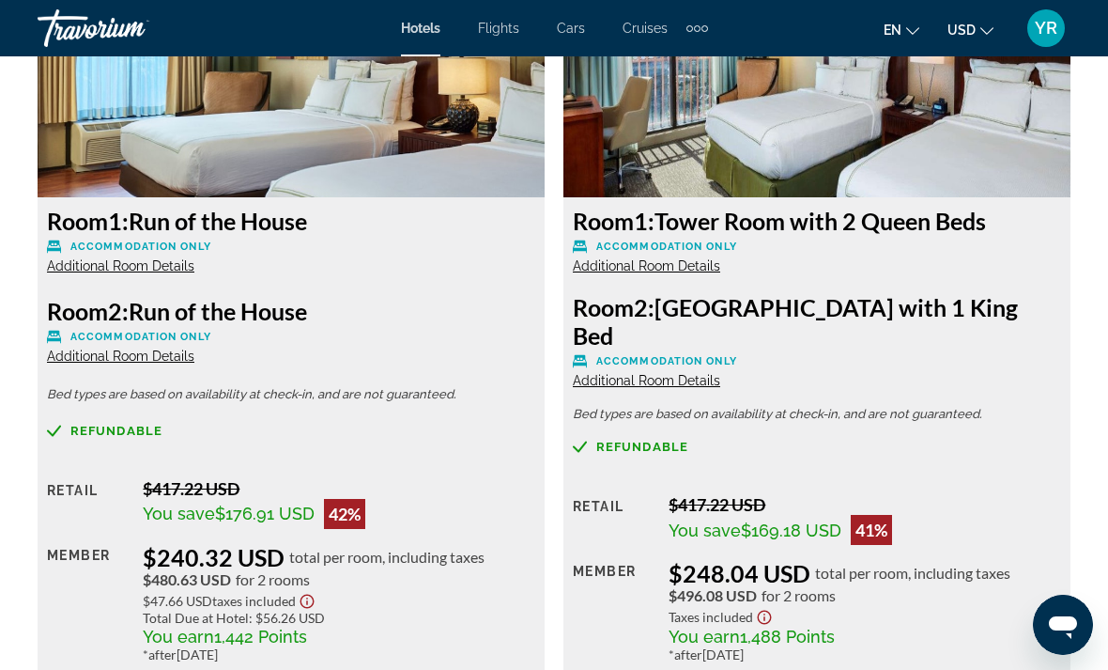
click at [696, 258] on span "Additional Room Details" at bounding box center [646, 265] width 147 height 15
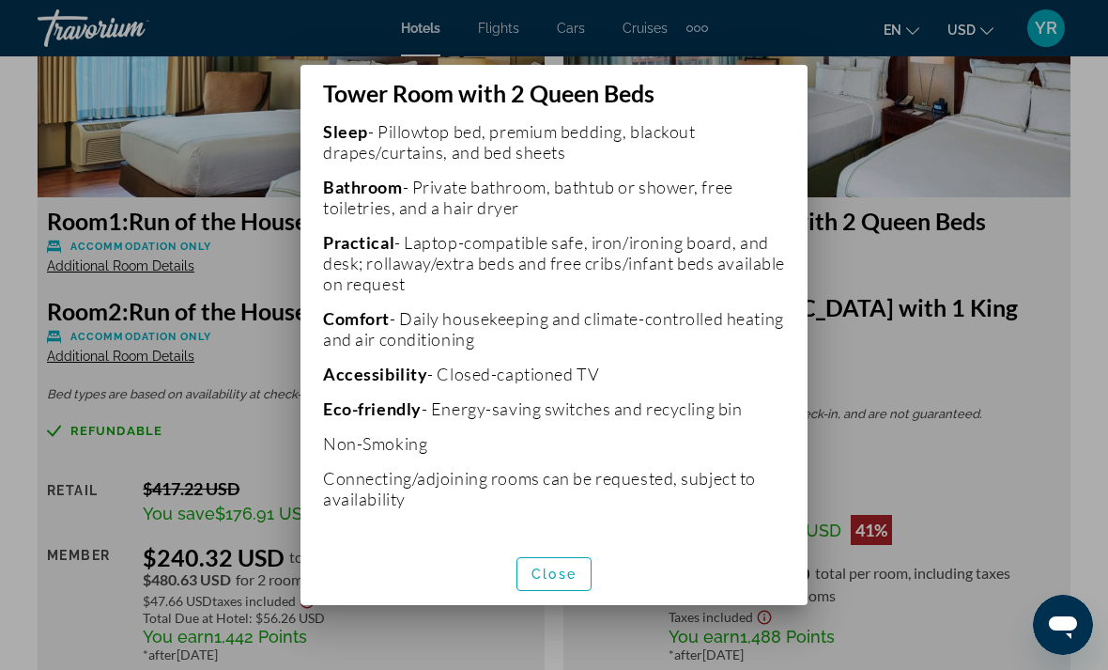
scroll to position [666, 0]
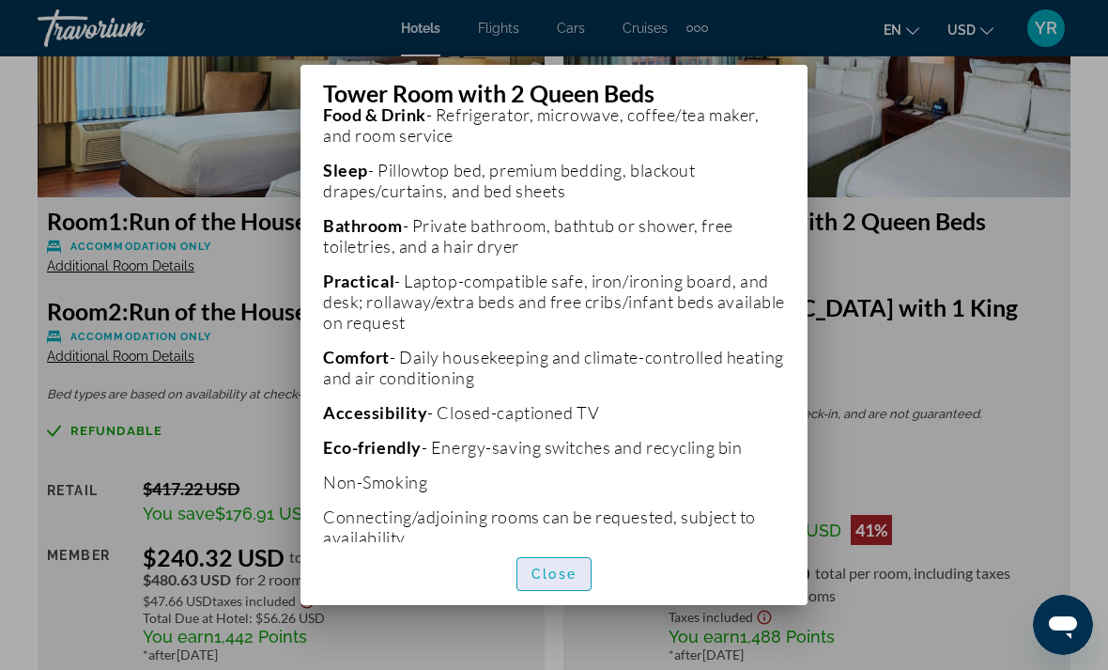
click at [567, 581] on span "Close" at bounding box center [554, 573] width 45 height 15
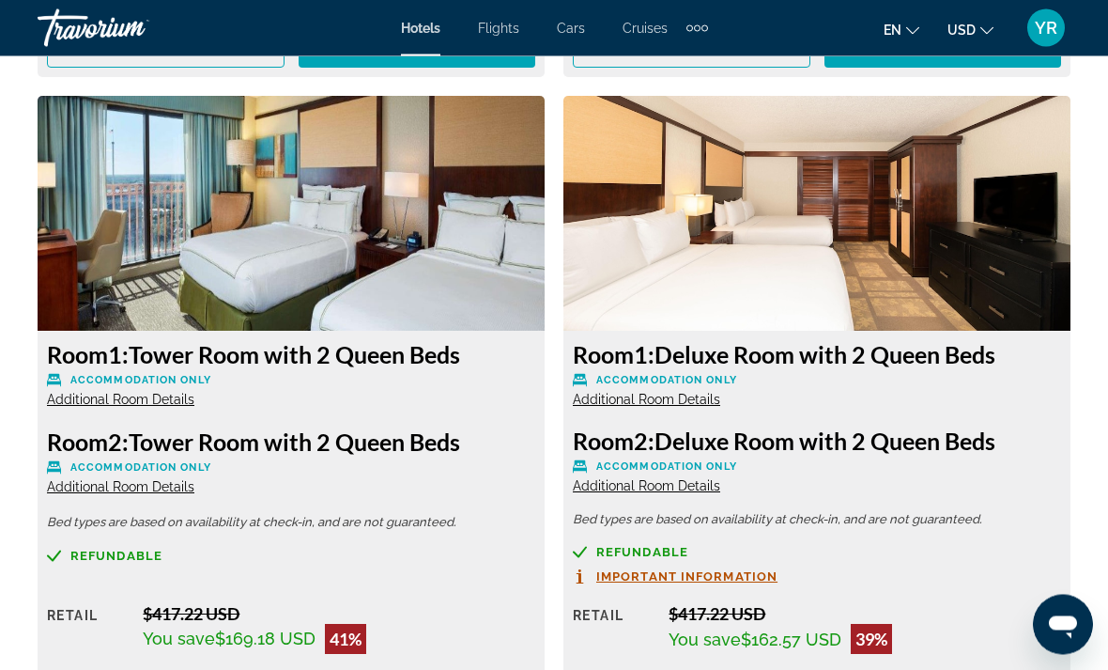
scroll to position [5203, 0]
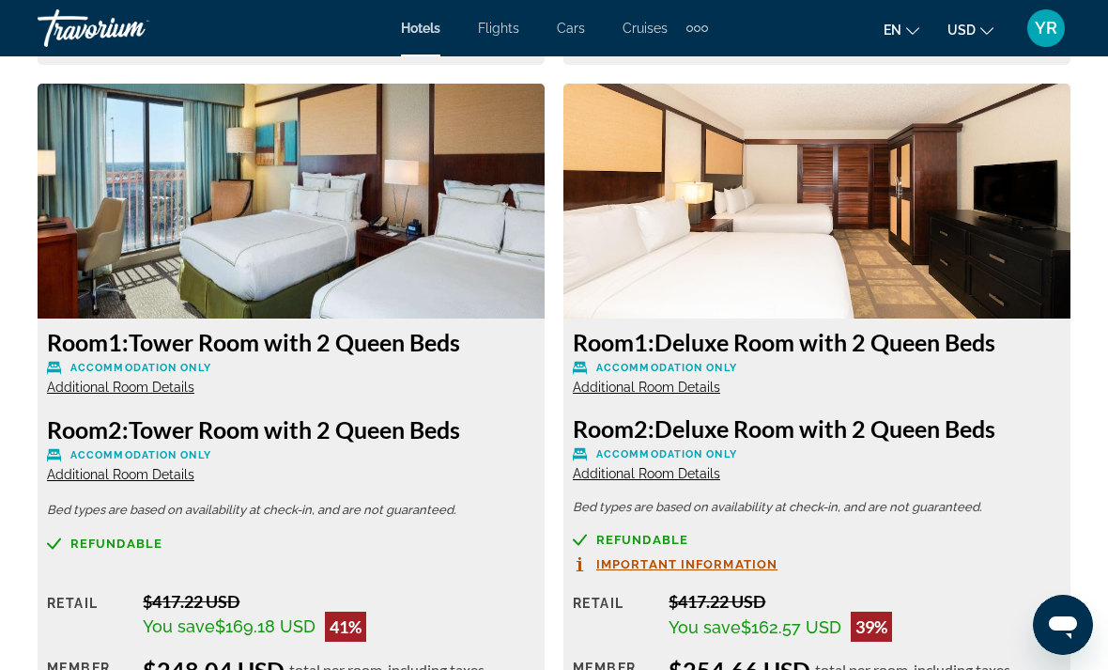
click at [703, 466] on span "Additional Room Details" at bounding box center [646, 473] width 147 height 15
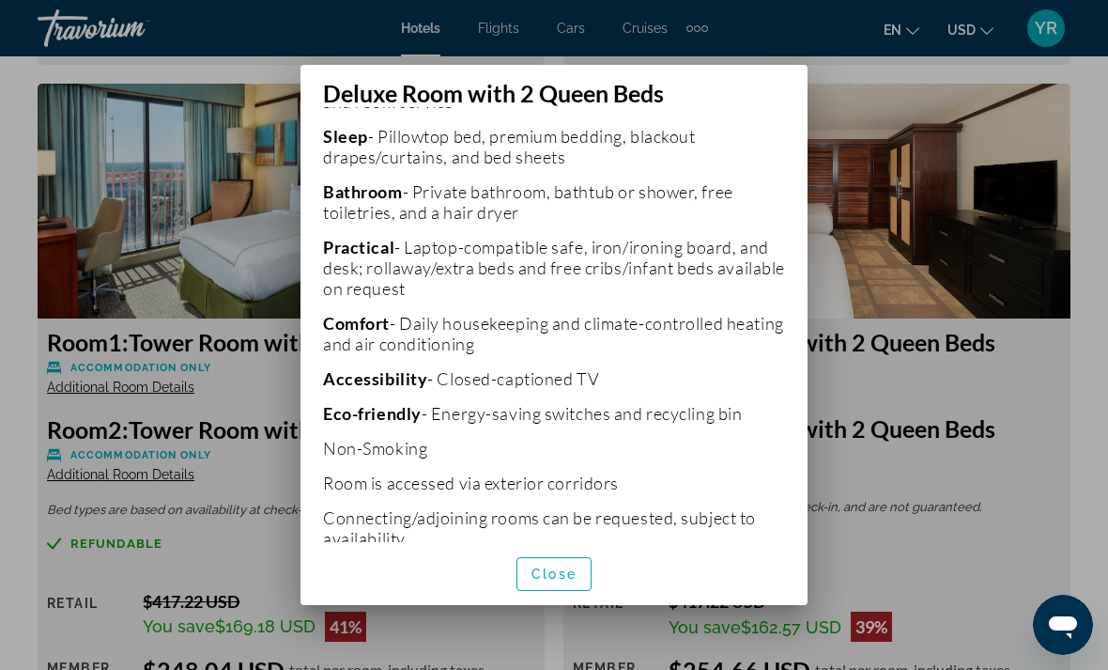
scroll to position [560, 0]
click at [569, 581] on span "Close" at bounding box center [554, 573] width 45 height 15
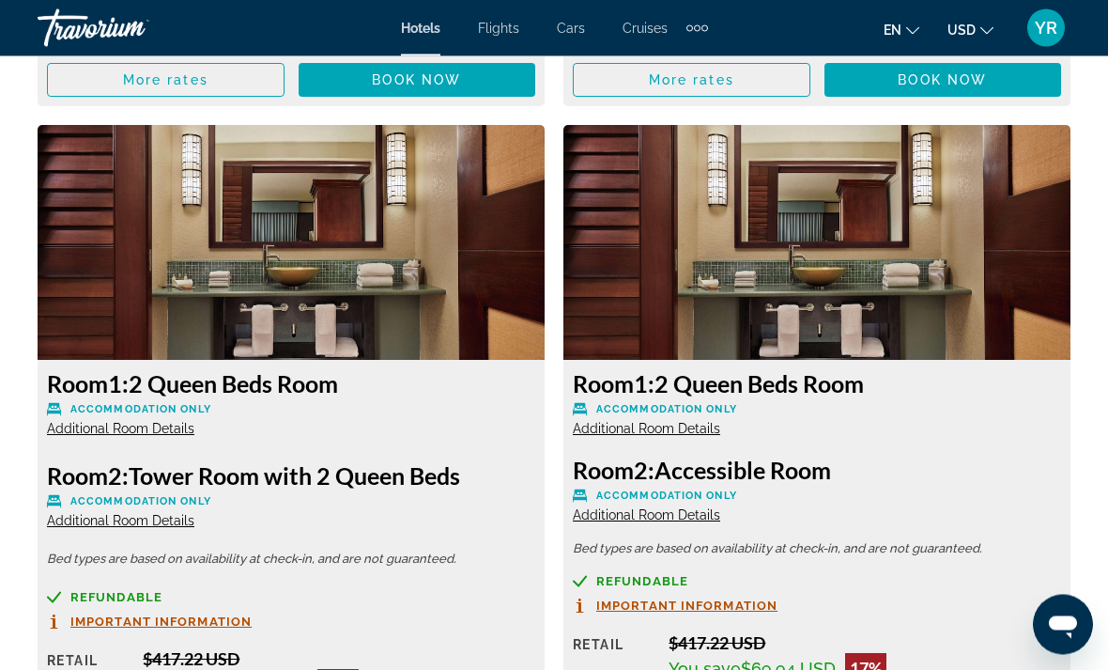
scroll to position [5913, 0]
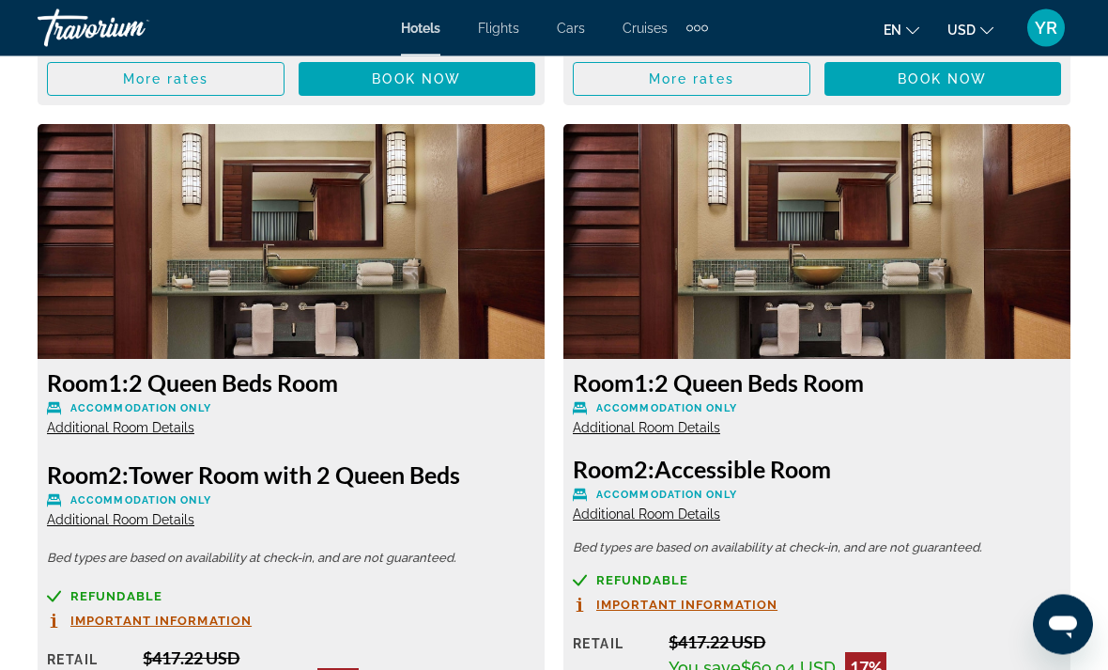
click at [154, 421] on span "Additional Room Details" at bounding box center [120, 428] width 147 height 15
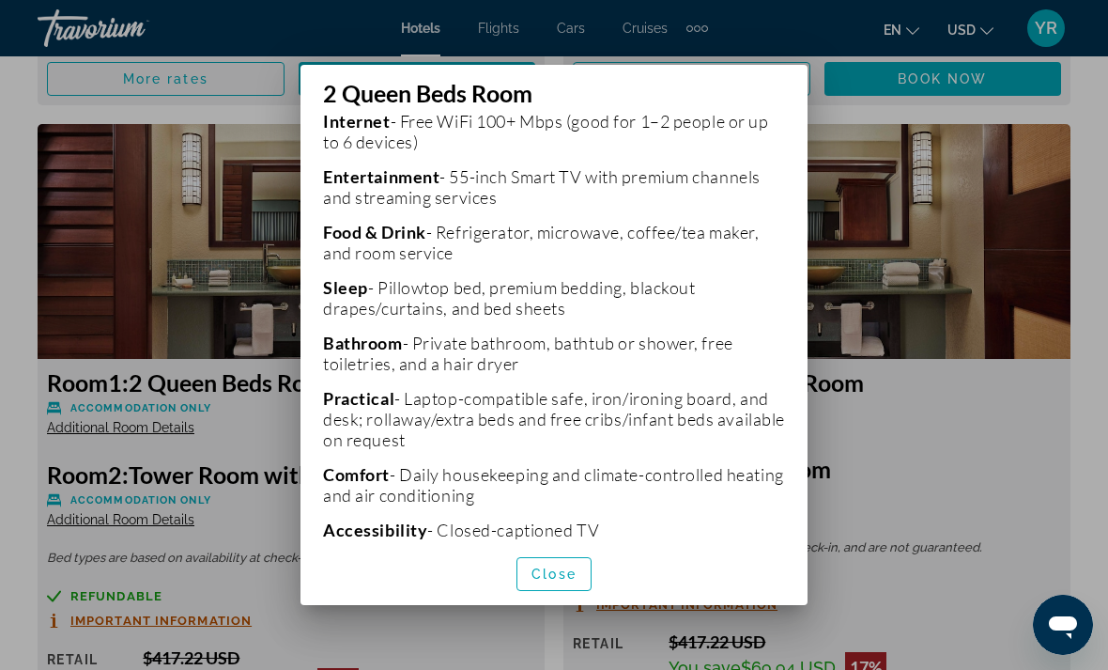
click at [579, 584] on span "button" at bounding box center [553, 573] width 73 height 45
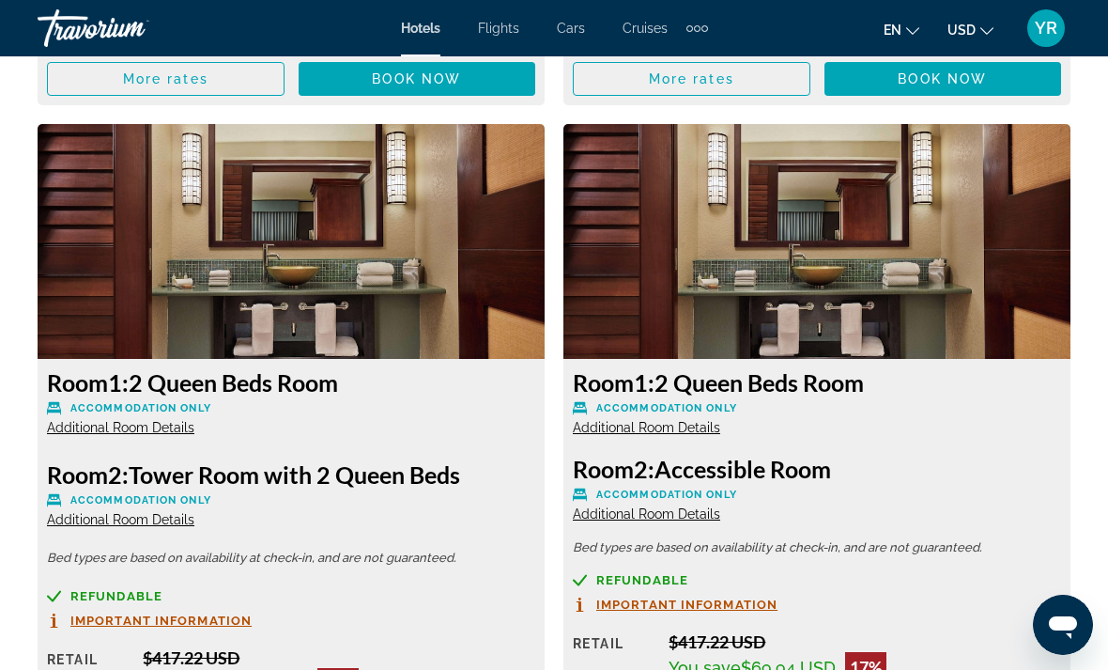
scroll to position [5914, 0]
click at [162, 512] on span "Additional Room Details" at bounding box center [120, 519] width 147 height 15
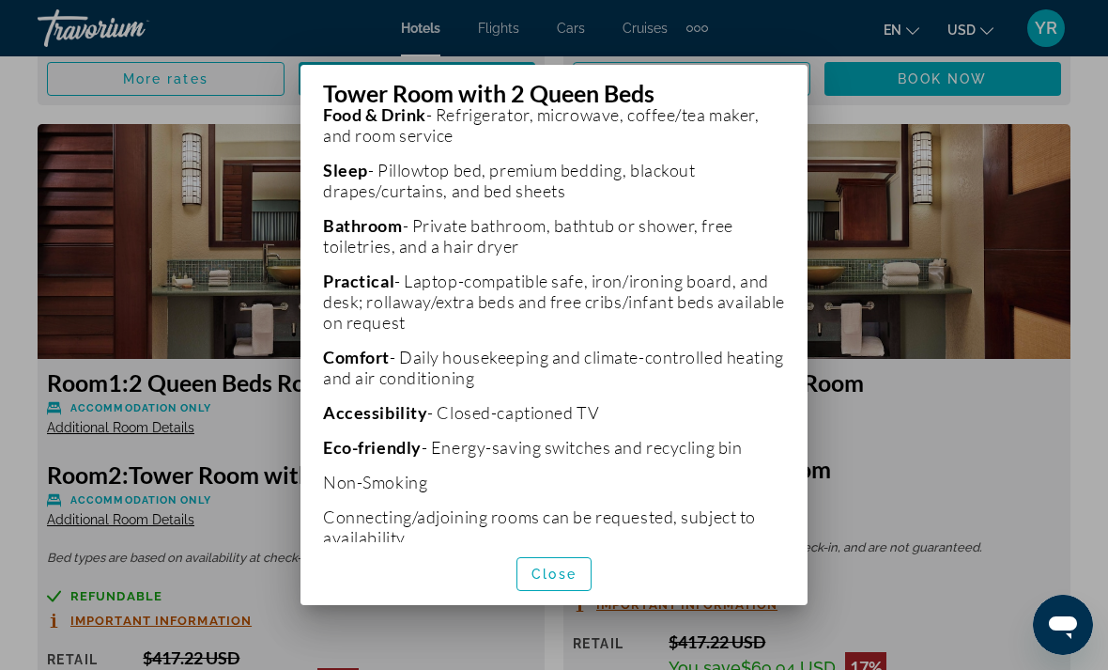
scroll to position [610, 0]
click at [569, 596] on span "button" at bounding box center [553, 573] width 73 height 45
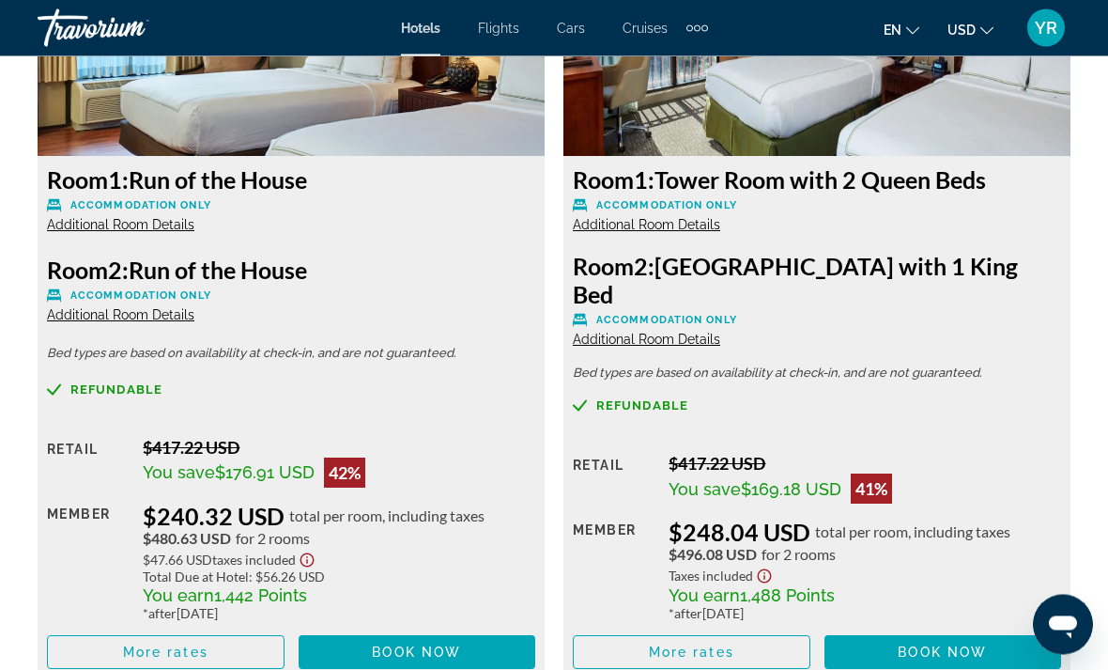
scroll to position [4591, 0]
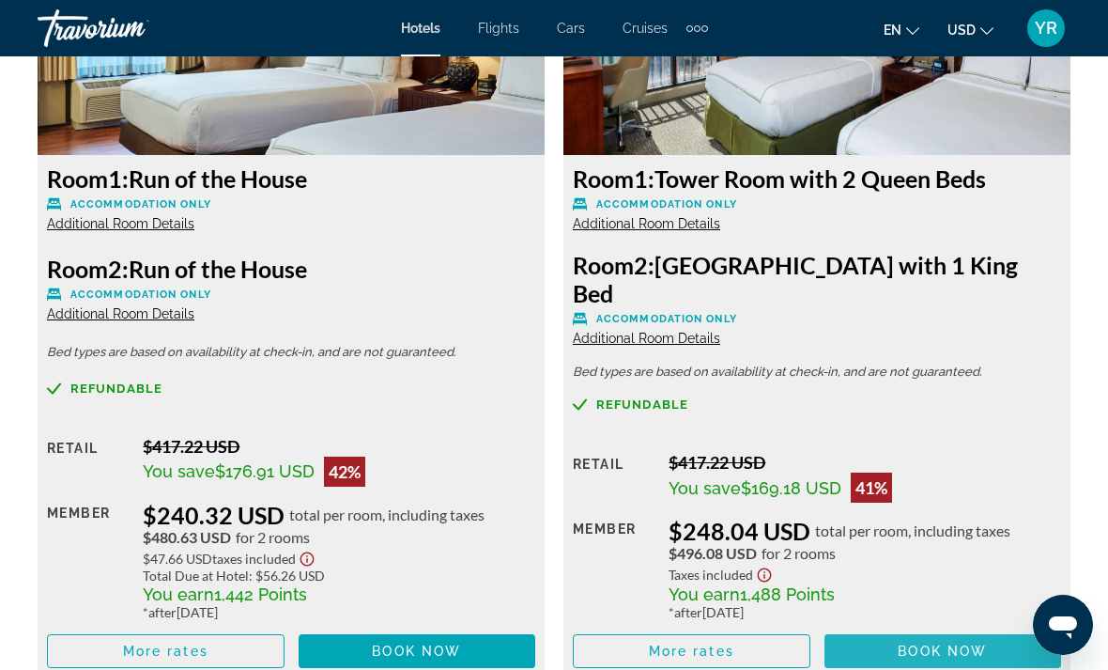
click at [978, 643] on span "Book now" at bounding box center [942, 650] width 89 height 15
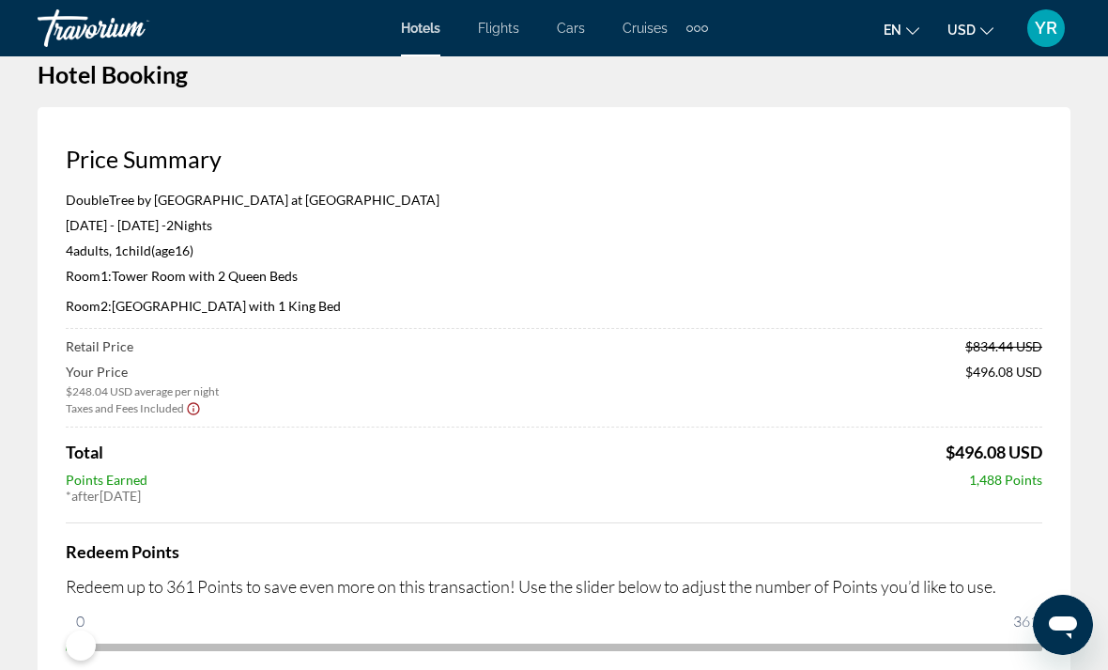
scroll to position [23, 0]
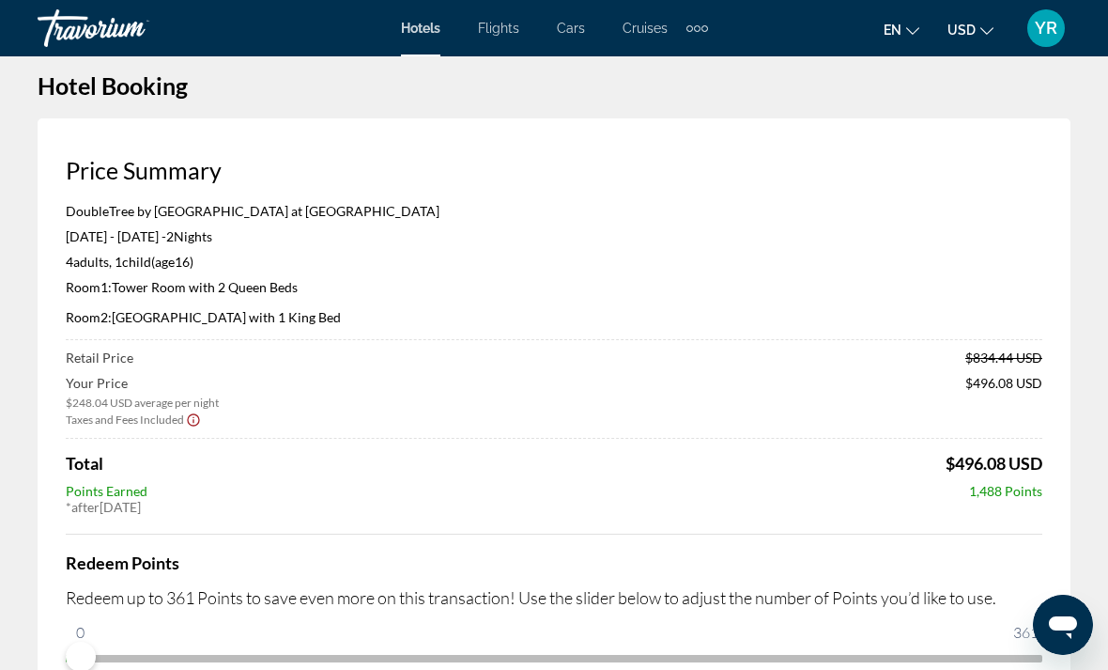
click at [197, 420] on icon "Show Taxes and Fees disclaimer" at bounding box center [193, 419] width 12 height 12
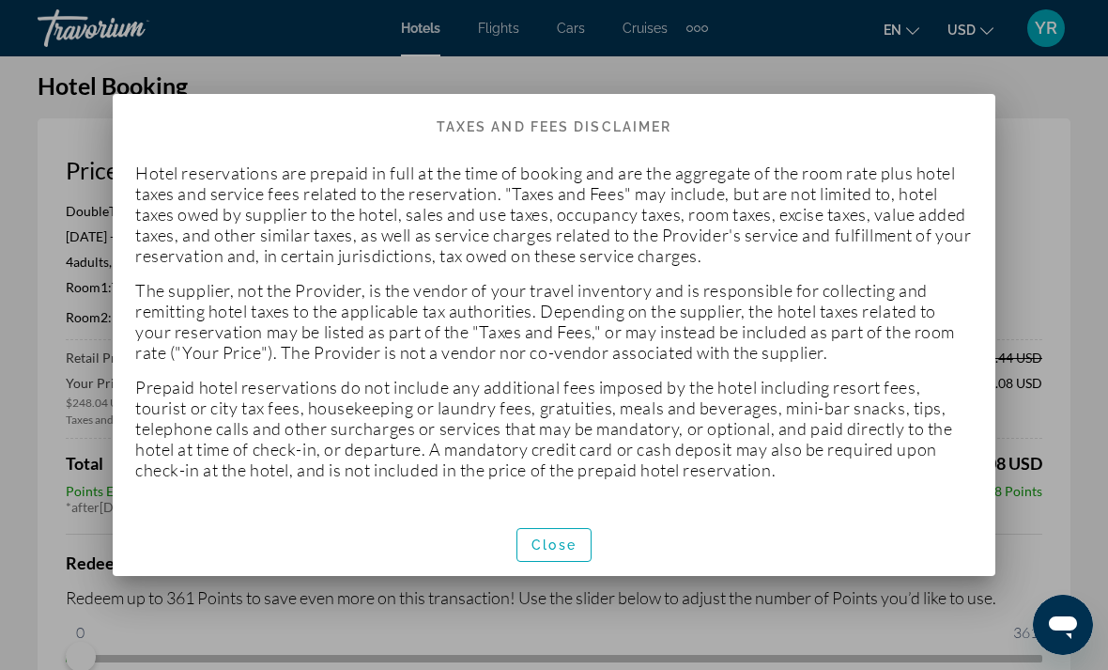
scroll to position [0, 0]
click at [575, 542] on span "Close" at bounding box center [554, 544] width 45 height 15
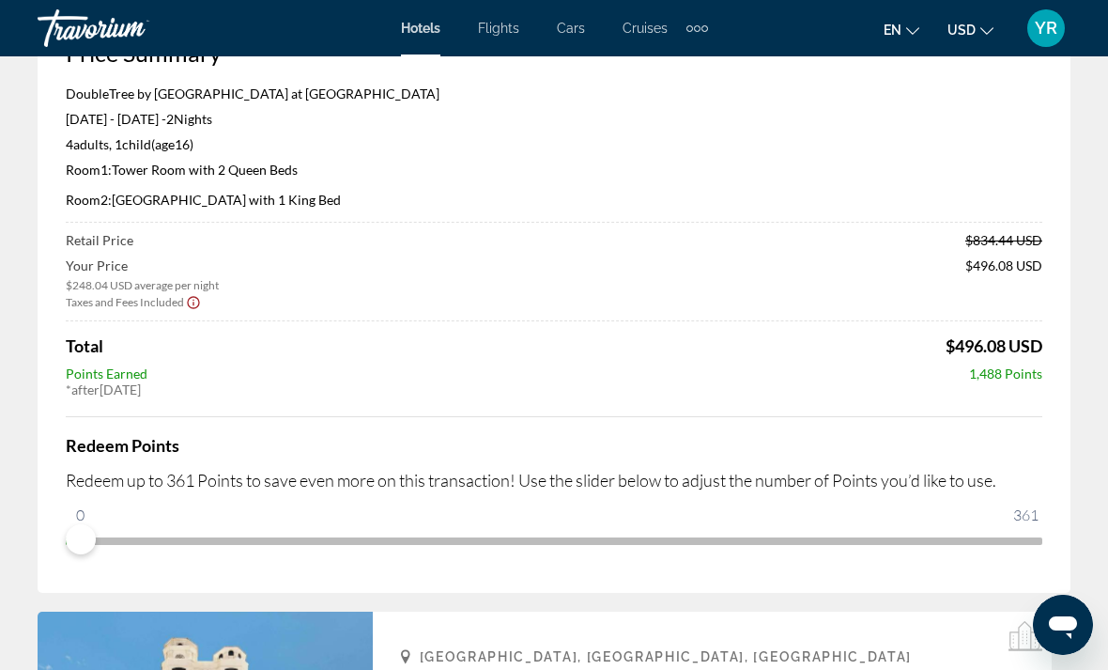
scroll to position [139, 0]
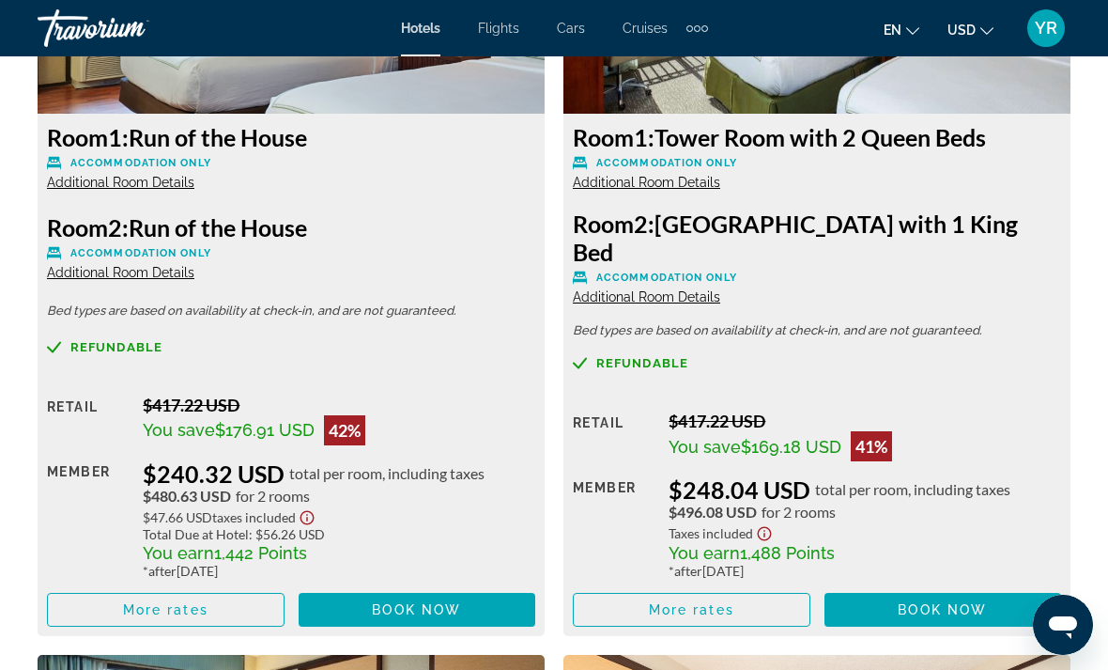
scroll to position [4633, 0]
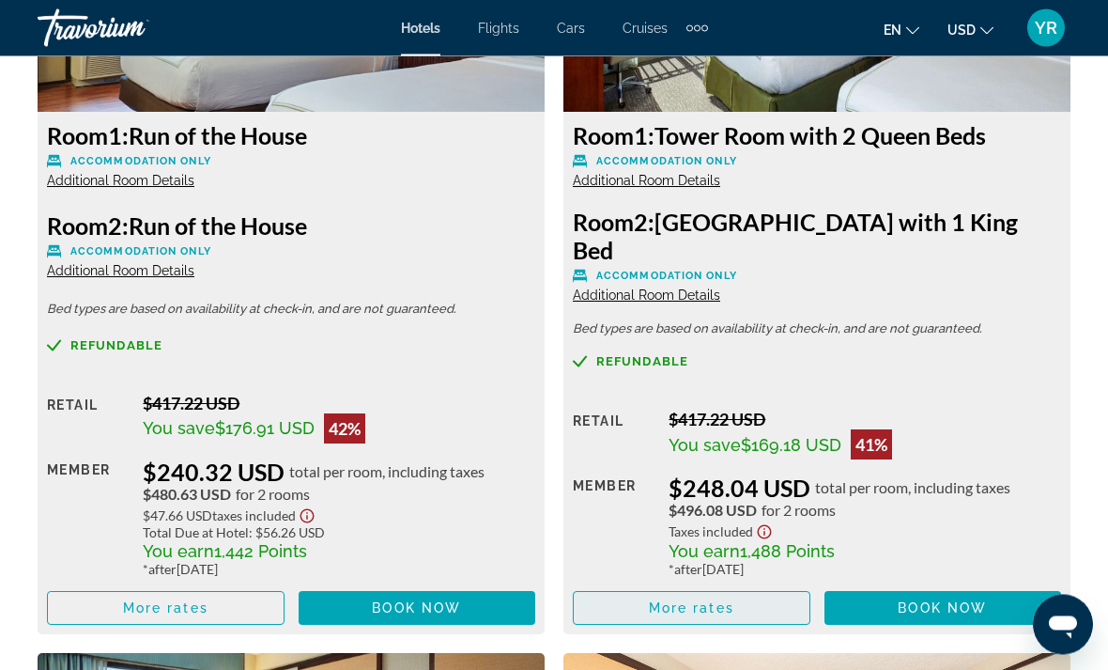
click at [736, 586] on span "Main content" at bounding box center [692, 608] width 236 height 45
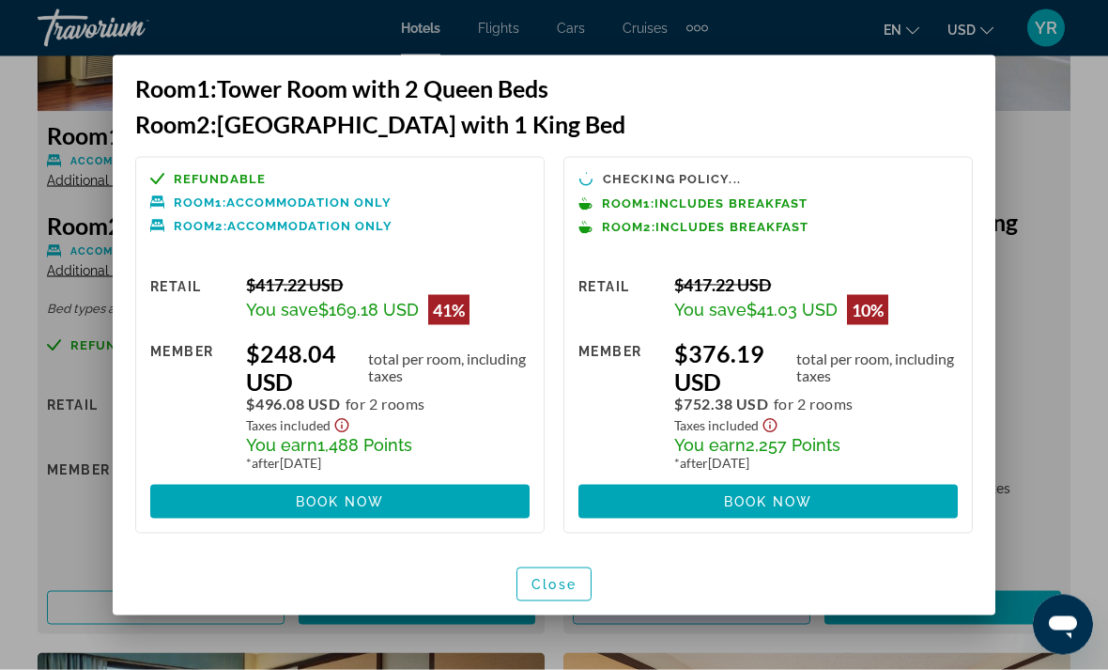
scroll to position [0, 0]
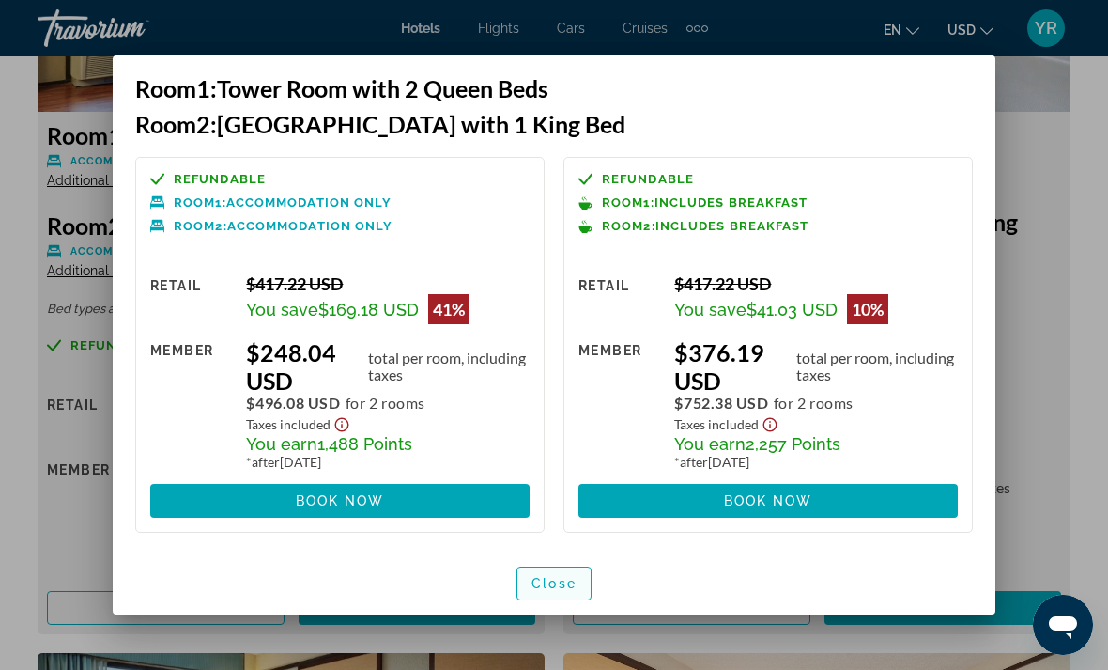
click at [548, 570] on span "button" at bounding box center [553, 583] width 73 height 45
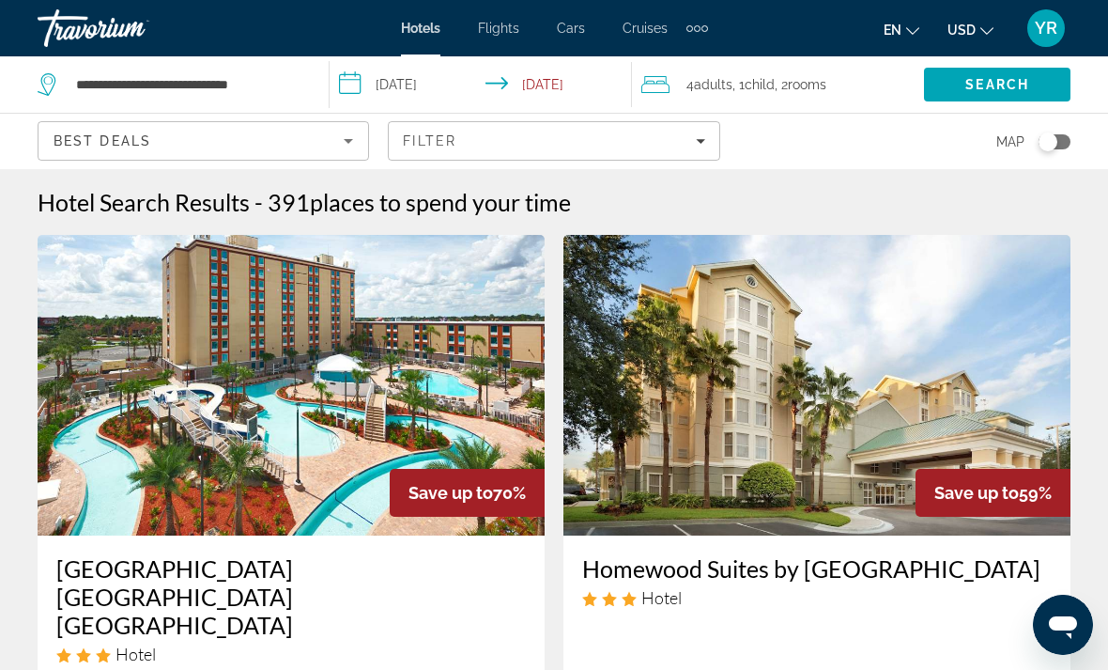
click at [815, 105] on div "4 Adult Adults , 1 Child Children , 2 Room rooms" at bounding box center [782, 84] width 283 height 56
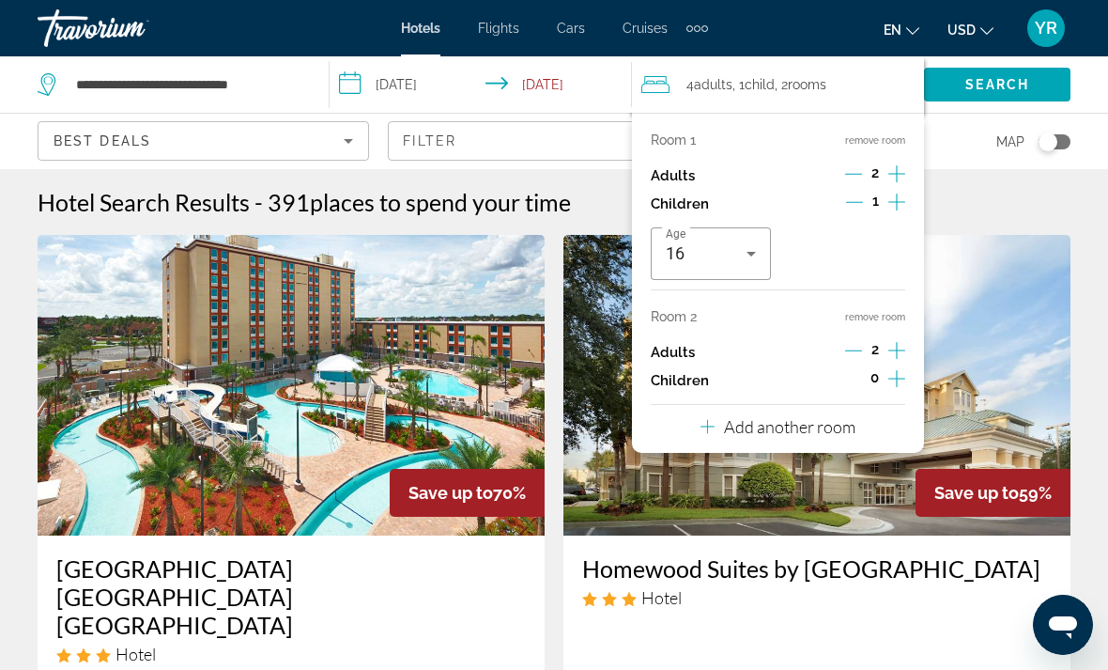
click at [888, 312] on button "remove room" at bounding box center [875, 317] width 60 height 12
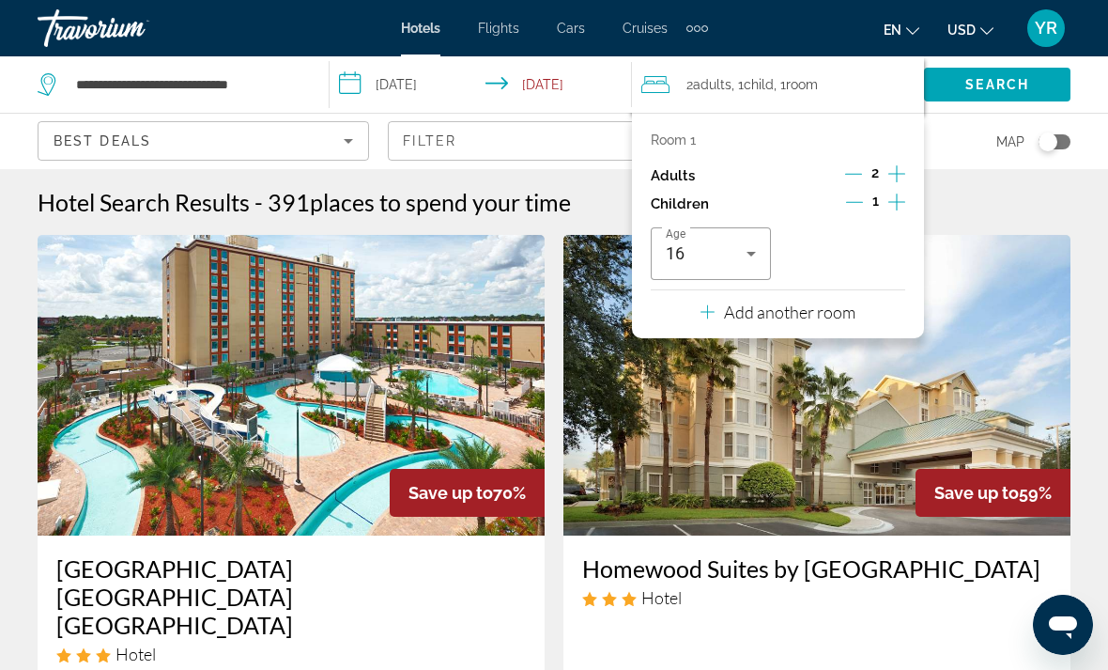
click at [904, 200] on icon "Increment children" at bounding box center [896, 202] width 17 height 23
click at [762, 248] on icon "Travelers: 2 adults, 2 children" at bounding box center [751, 253] width 23 height 23
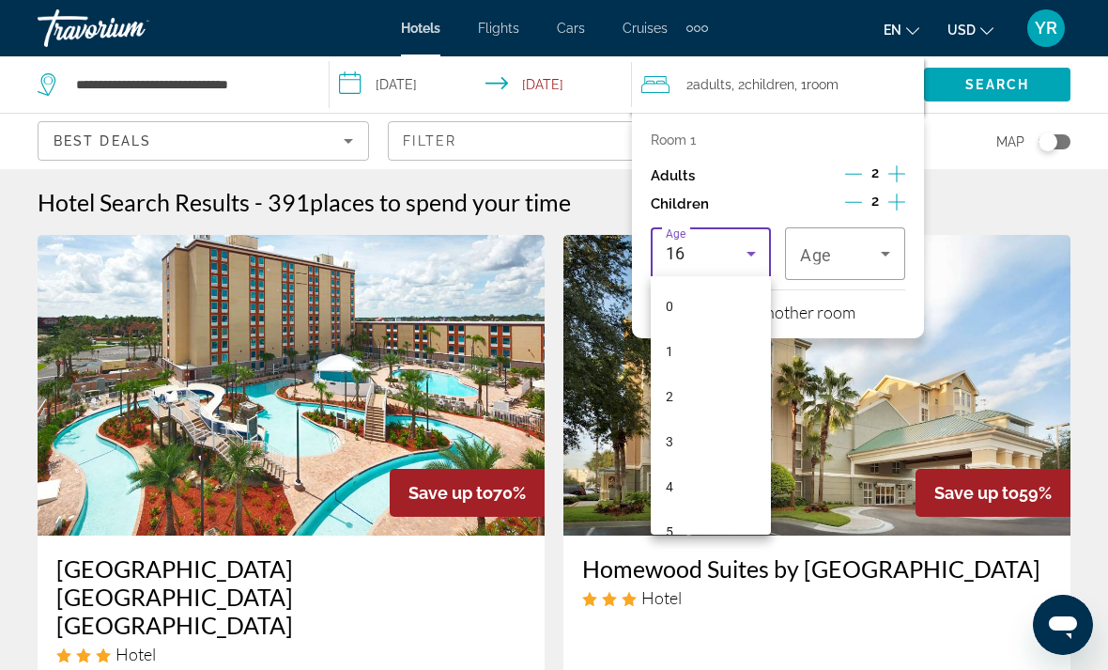
scroll to position [516, 0]
click at [895, 254] on div at bounding box center [554, 335] width 1108 height 670
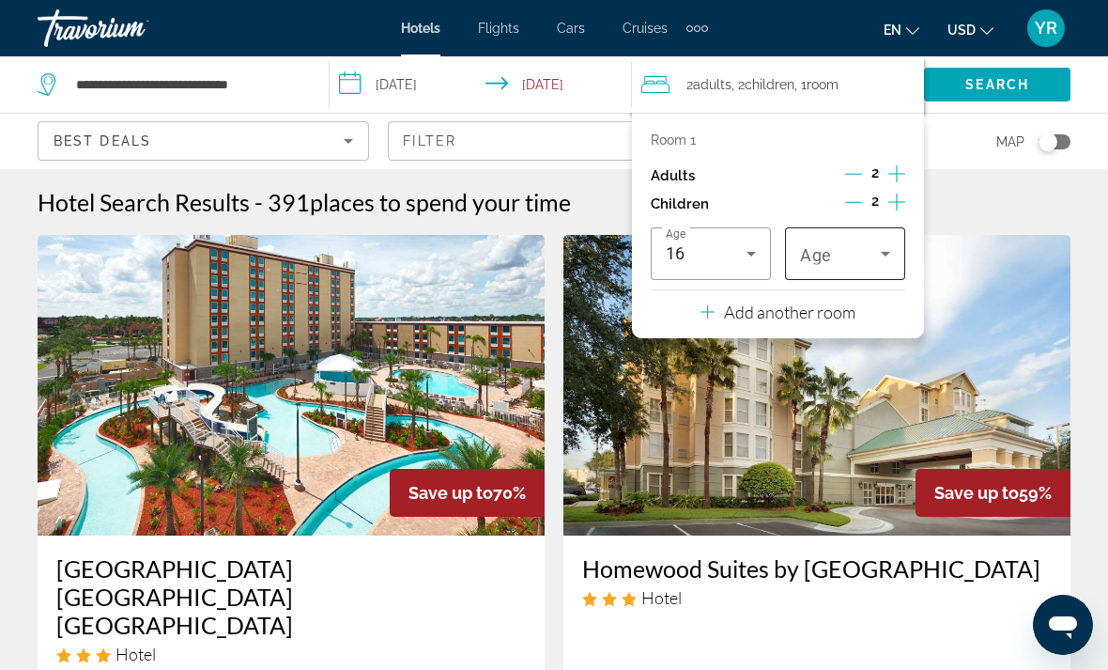
click at [888, 246] on icon "Travelers: 2 adults, 2 children" at bounding box center [885, 253] width 23 height 23
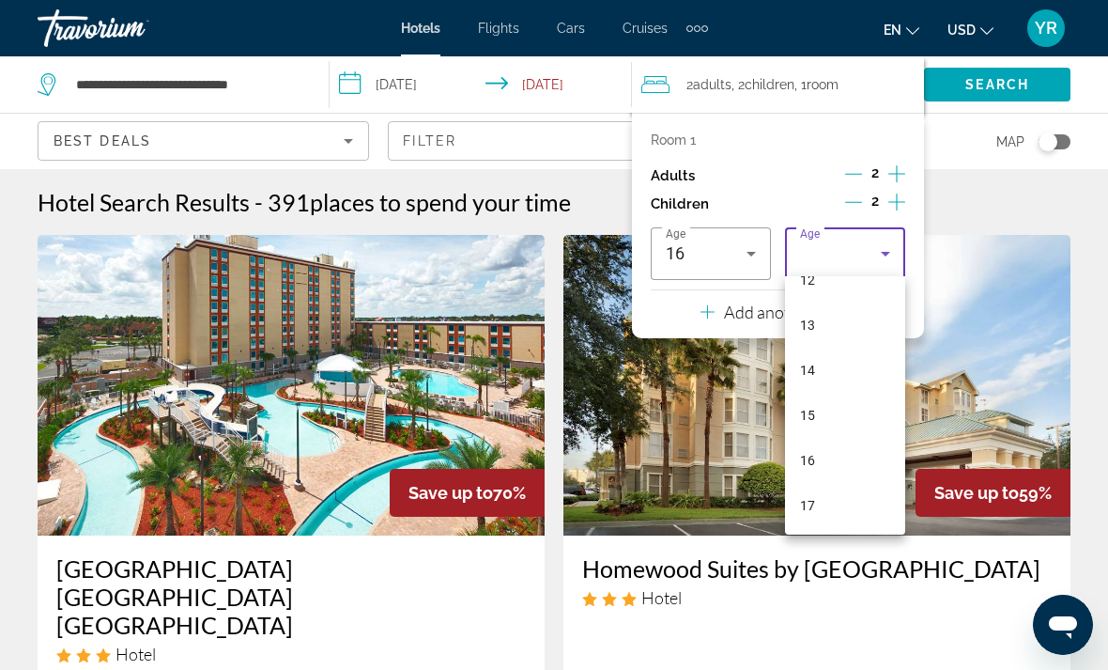
scroll to position [567, 0]
click at [842, 506] on mat-option "17" at bounding box center [845, 505] width 120 height 45
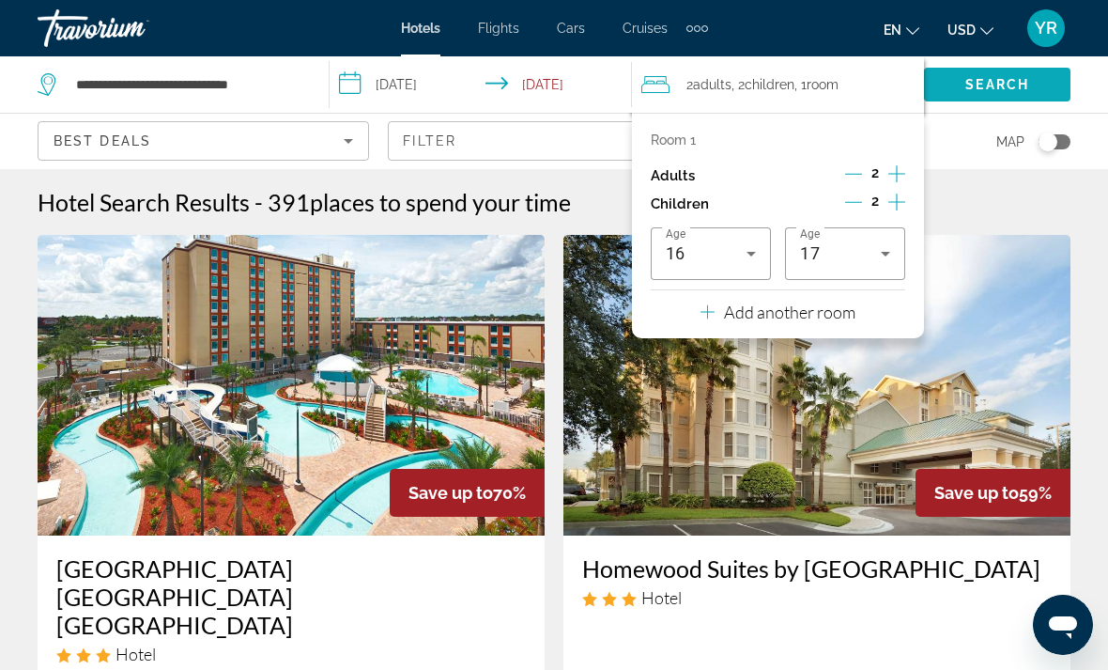
click at [1049, 86] on span "Search" at bounding box center [997, 84] width 147 height 45
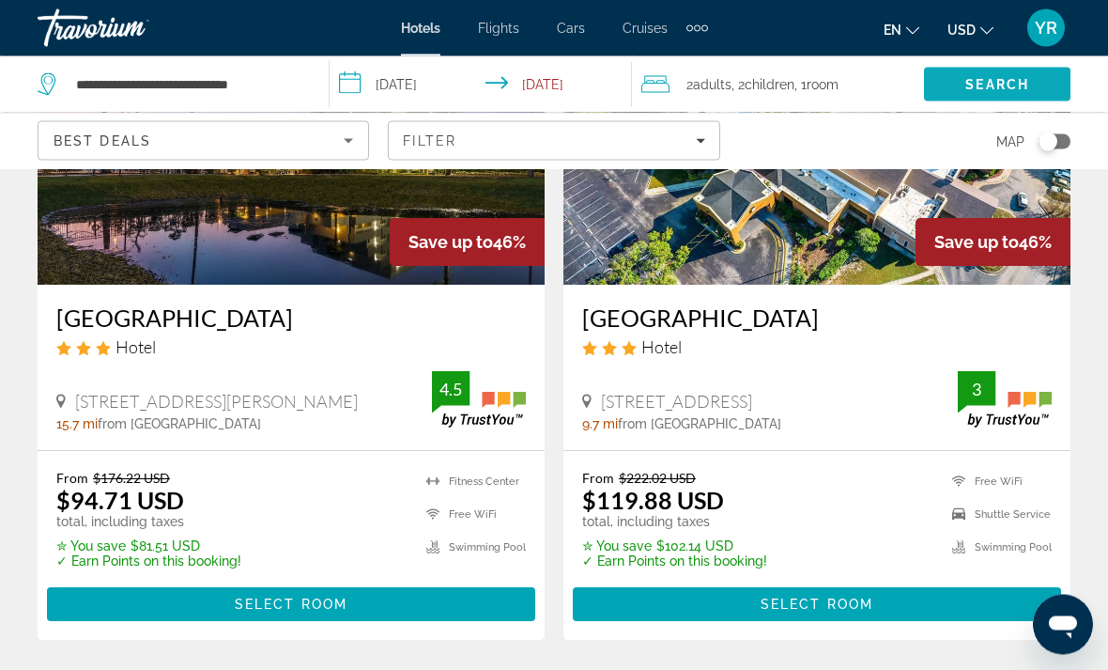
scroll to position [3939, 0]
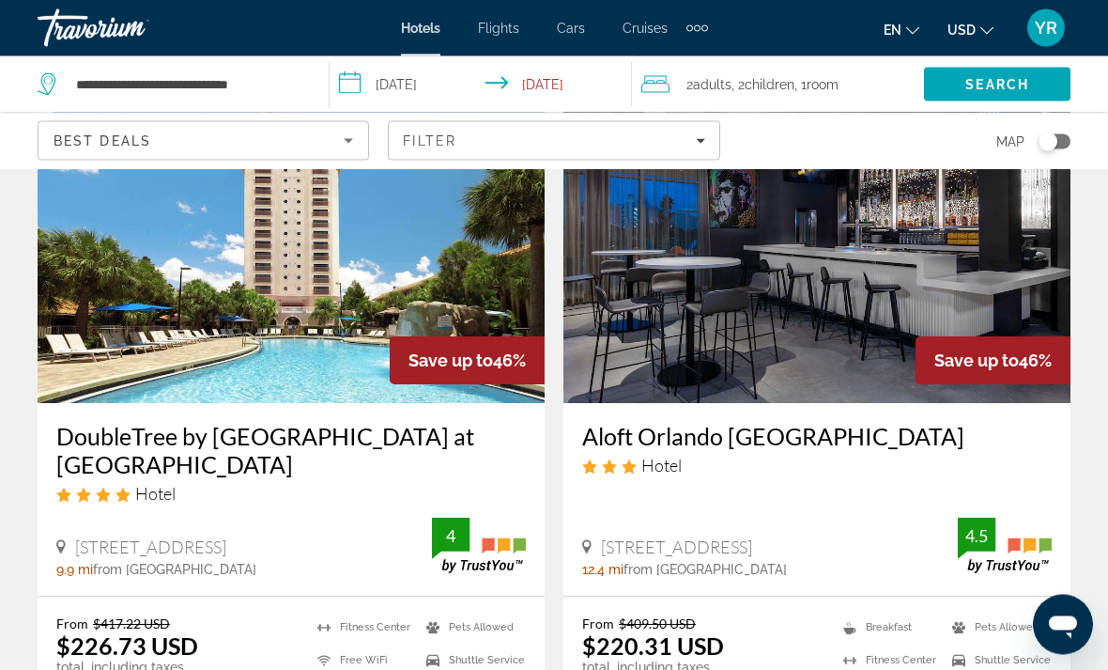
click at [452, 286] on img "Main content" at bounding box center [291, 253] width 507 height 301
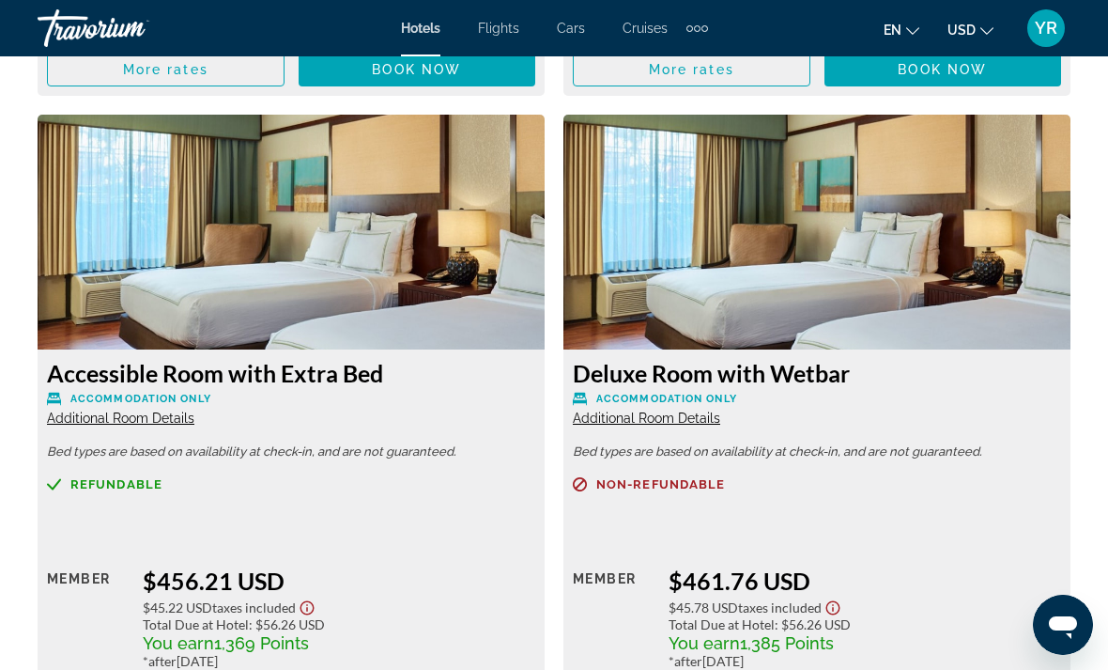
scroll to position [7423, 0]
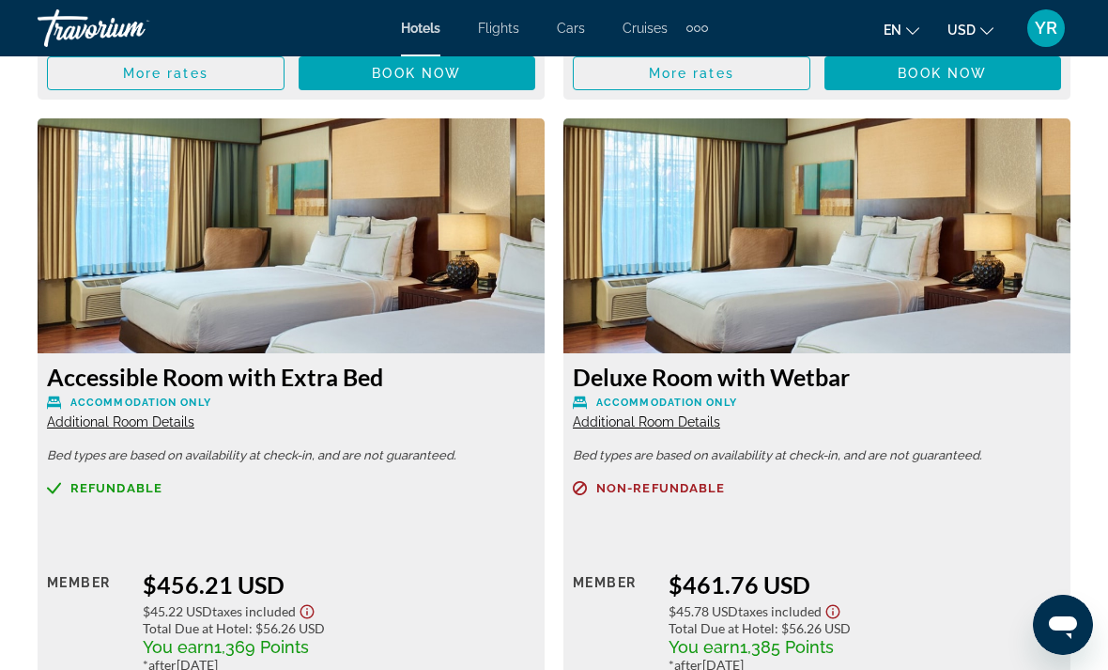
click at [144, 414] on span "Additional Room Details" at bounding box center [120, 421] width 147 height 15
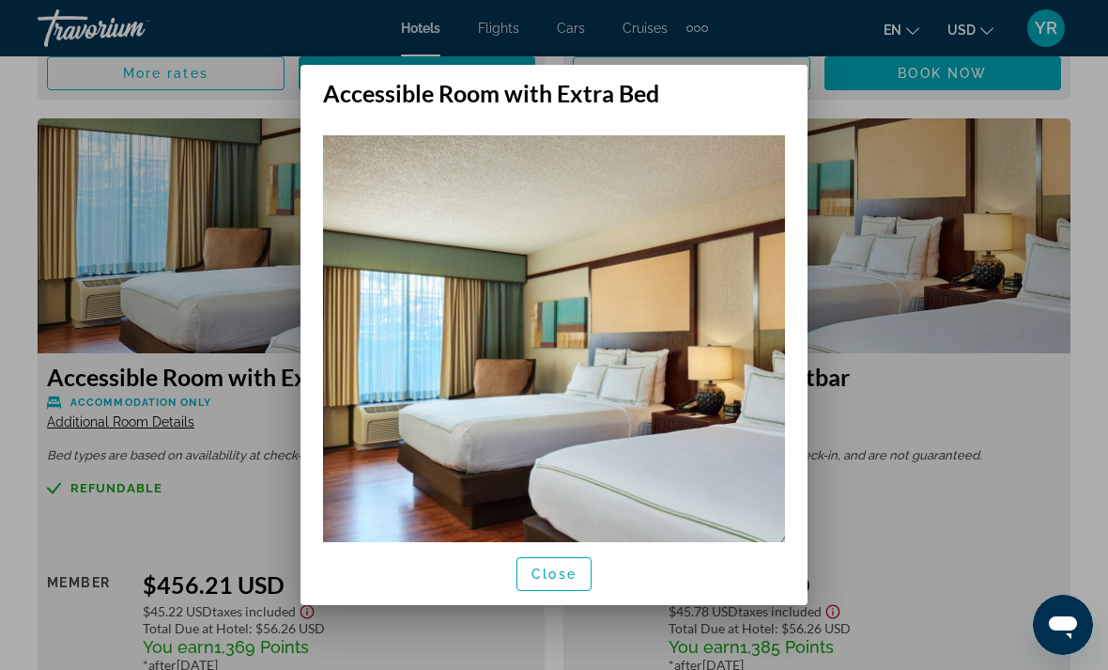
scroll to position [0, 0]
click at [1012, 423] on div at bounding box center [554, 335] width 1108 height 670
